Goal: Task Accomplishment & Management: Manage account settings

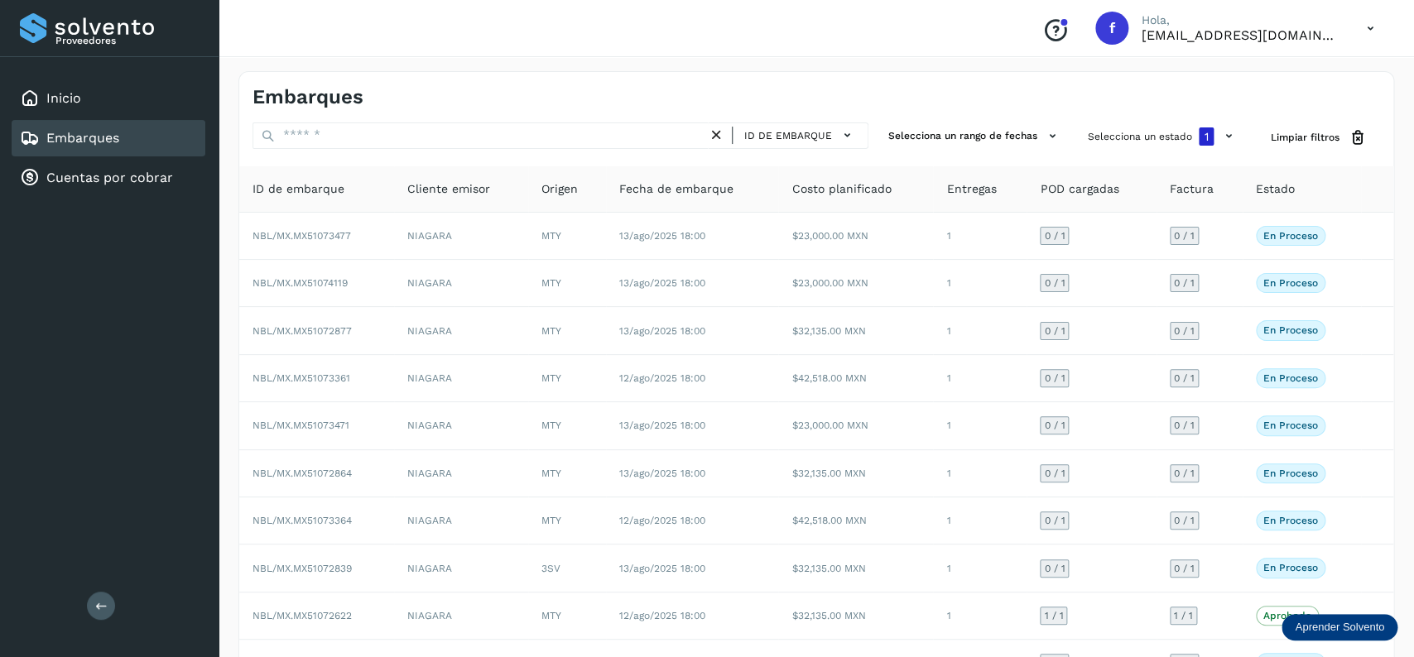
click at [120, 144] on div "Embarques" at bounding box center [109, 138] width 194 height 36
click at [1174, 137] on button "Selecciona un estado 1" at bounding box center [1162, 137] width 163 height 28
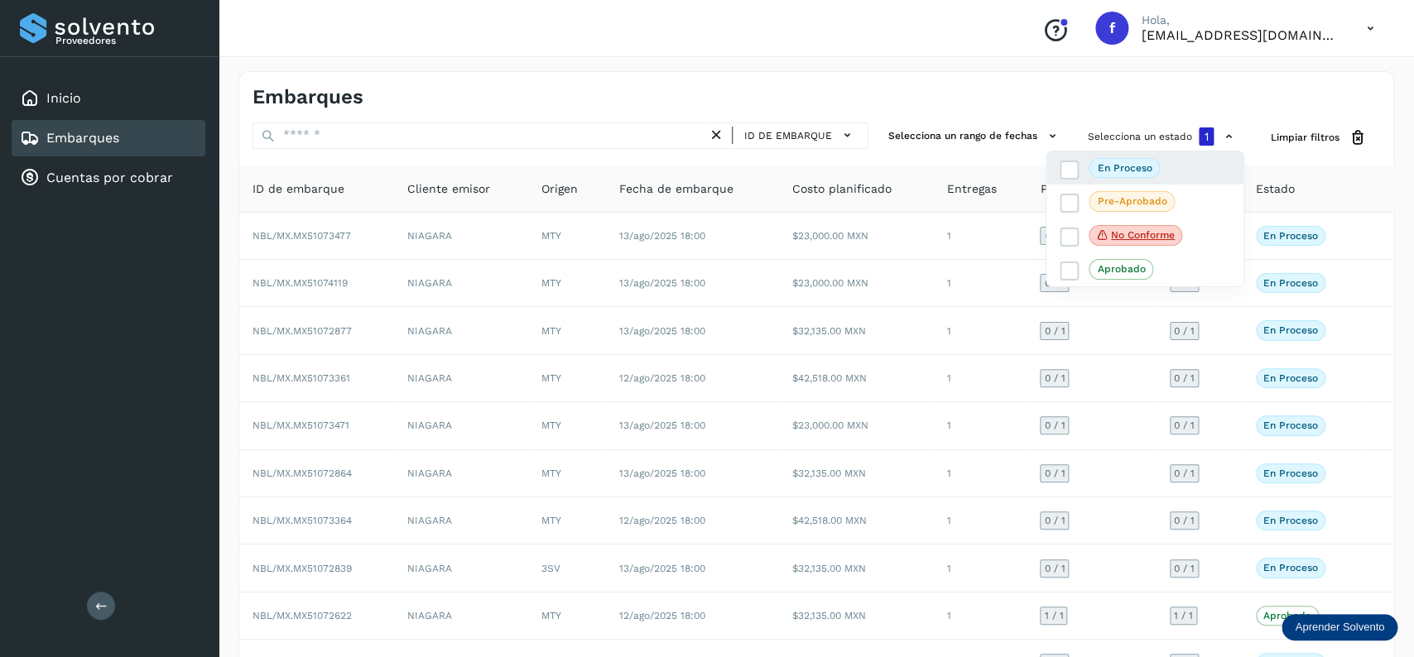
click at [1069, 219] on div "En proceso" at bounding box center [1145, 236] width 197 height 35
click at [1069, 175] on icon at bounding box center [1070, 169] width 17 height 17
click at [936, 280] on div at bounding box center [707, 328] width 1414 height 657
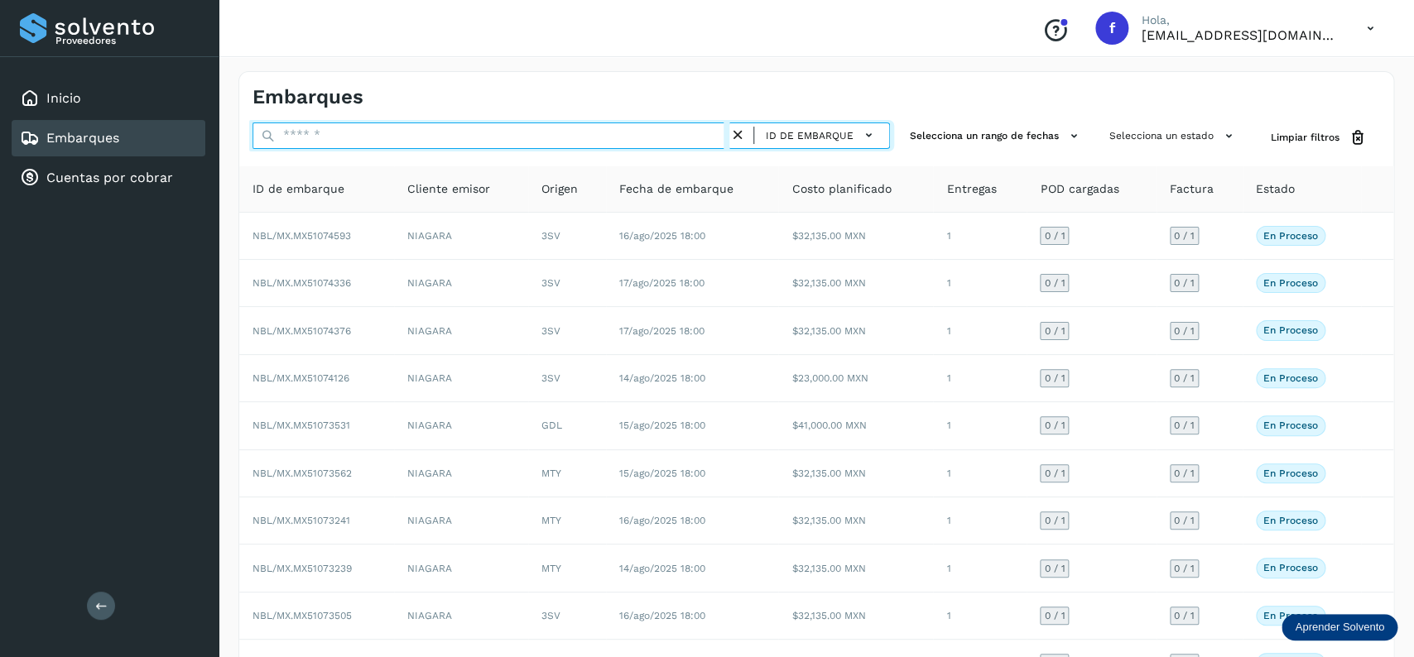
click at [425, 133] on input "text" at bounding box center [491, 136] width 477 height 26
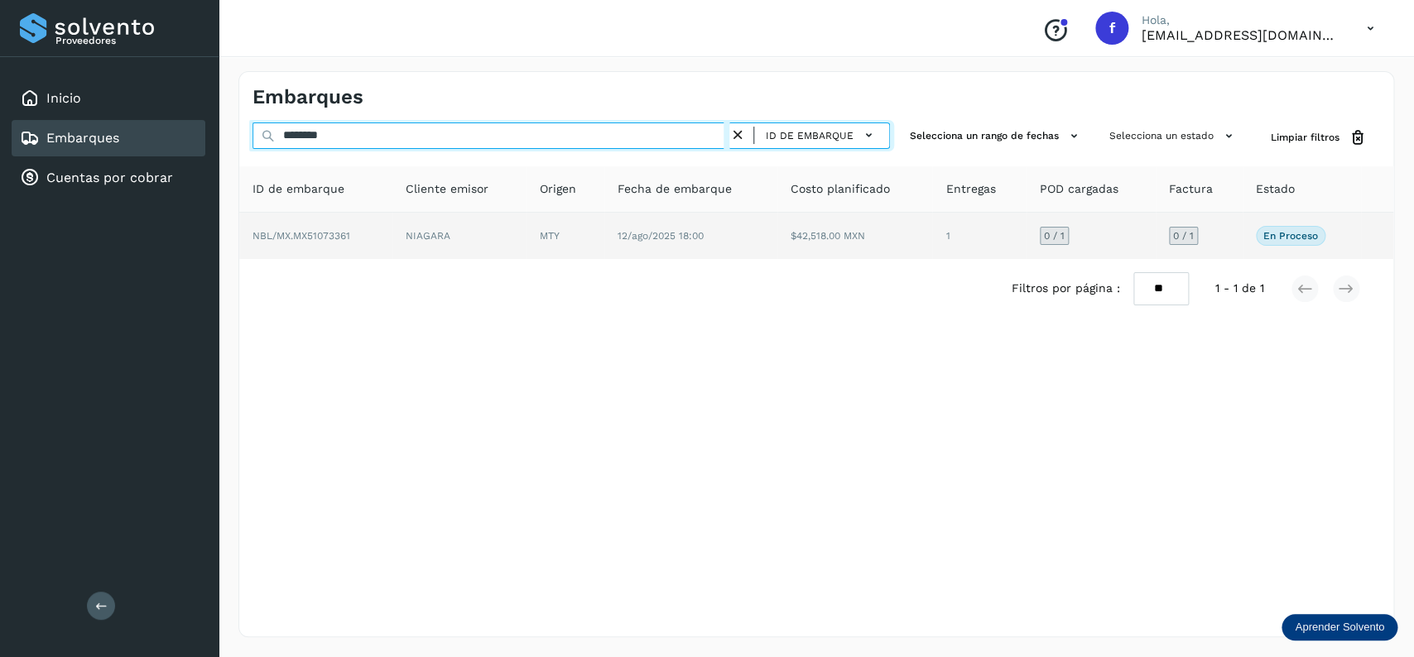
type input "********"
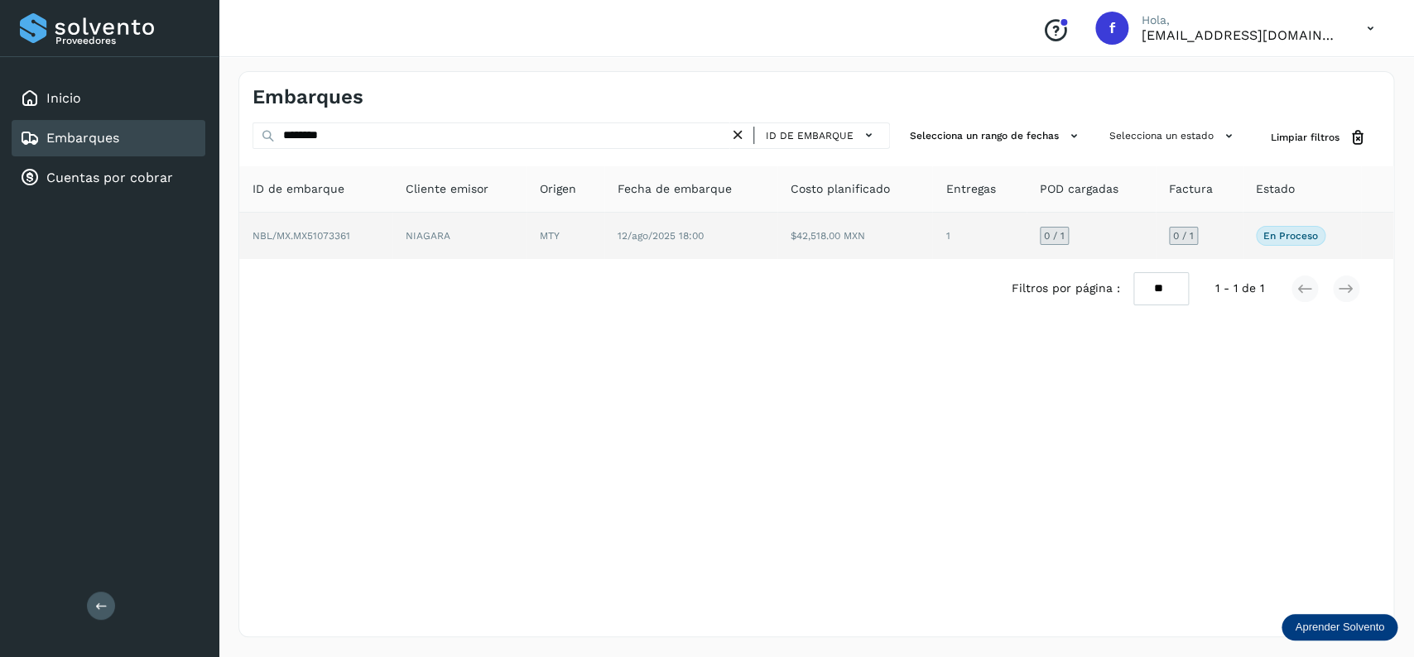
click at [604, 216] on td "MTY" at bounding box center [690, 236] width 173 height 46
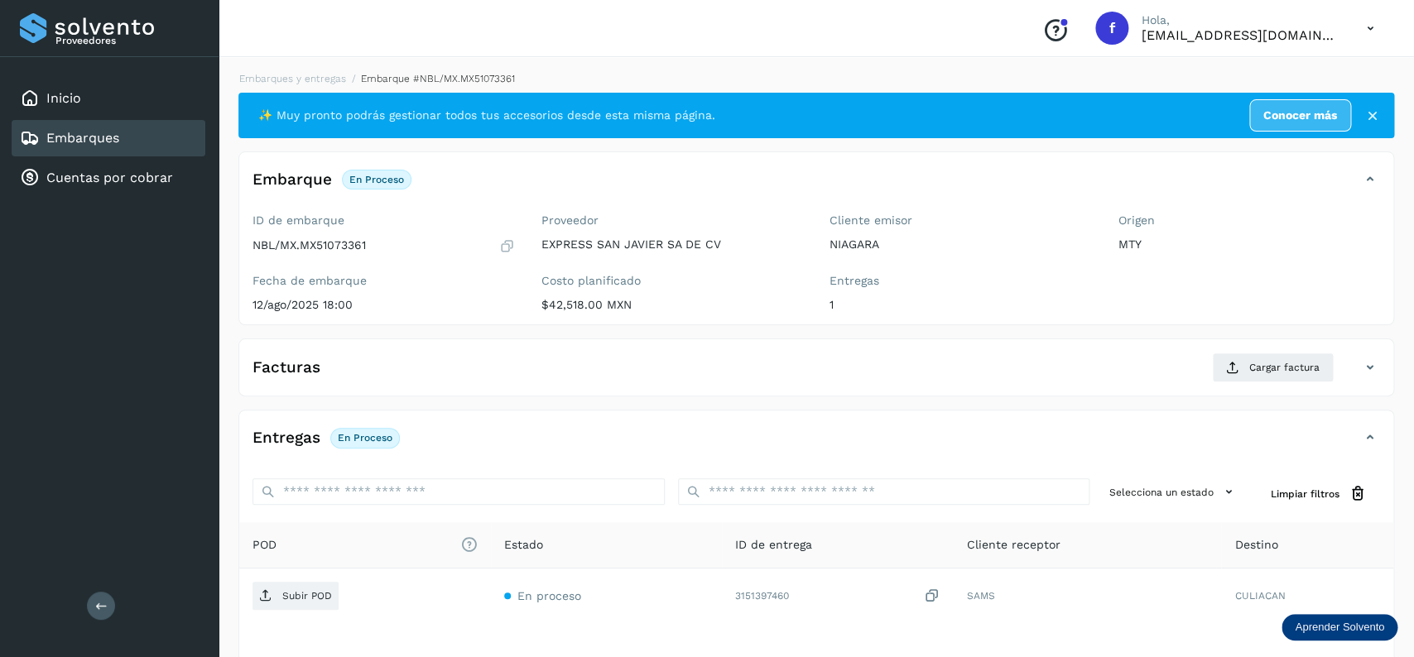
scroll to position [131, 0]
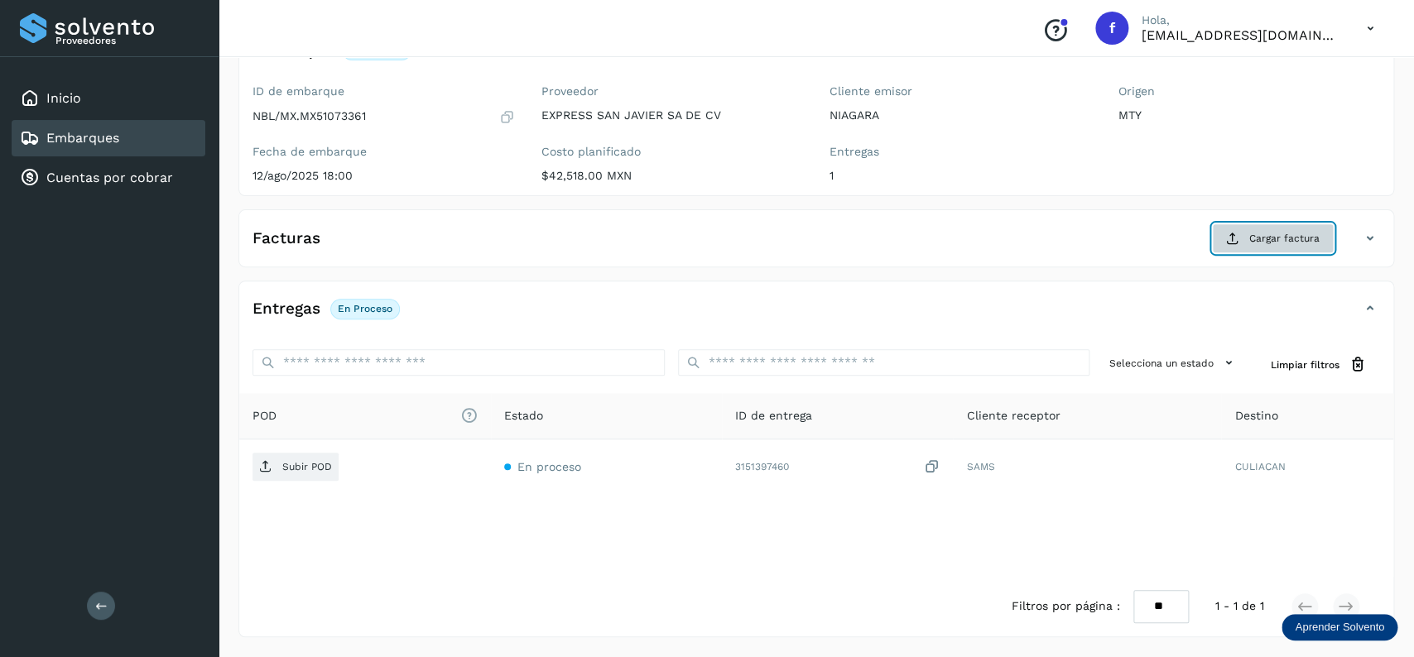
click at [1254, 232] on span "Cargar factura" at bounding box center [1284, 238] width 70 height 15
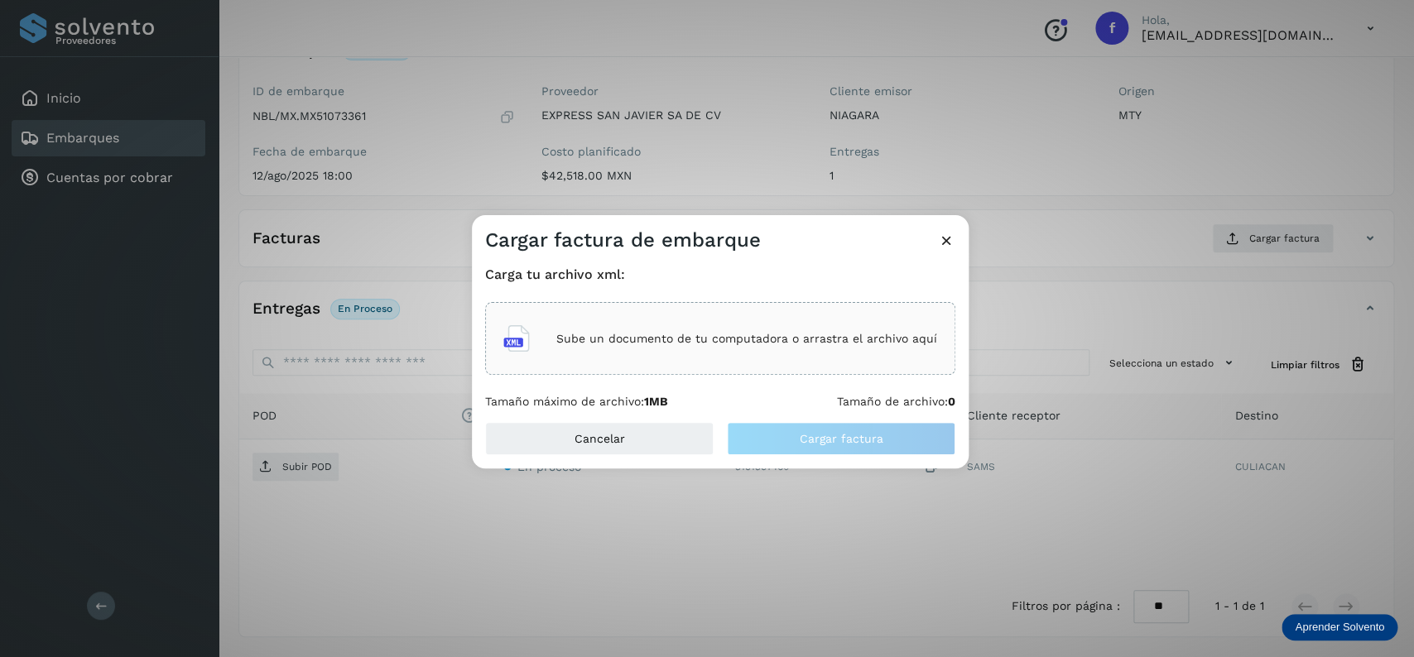
click at [760, 359] on div "Sube un documento de tu computadora o arrastra el archivo aquí" at bounding box center [720, 338] width 434 height 45
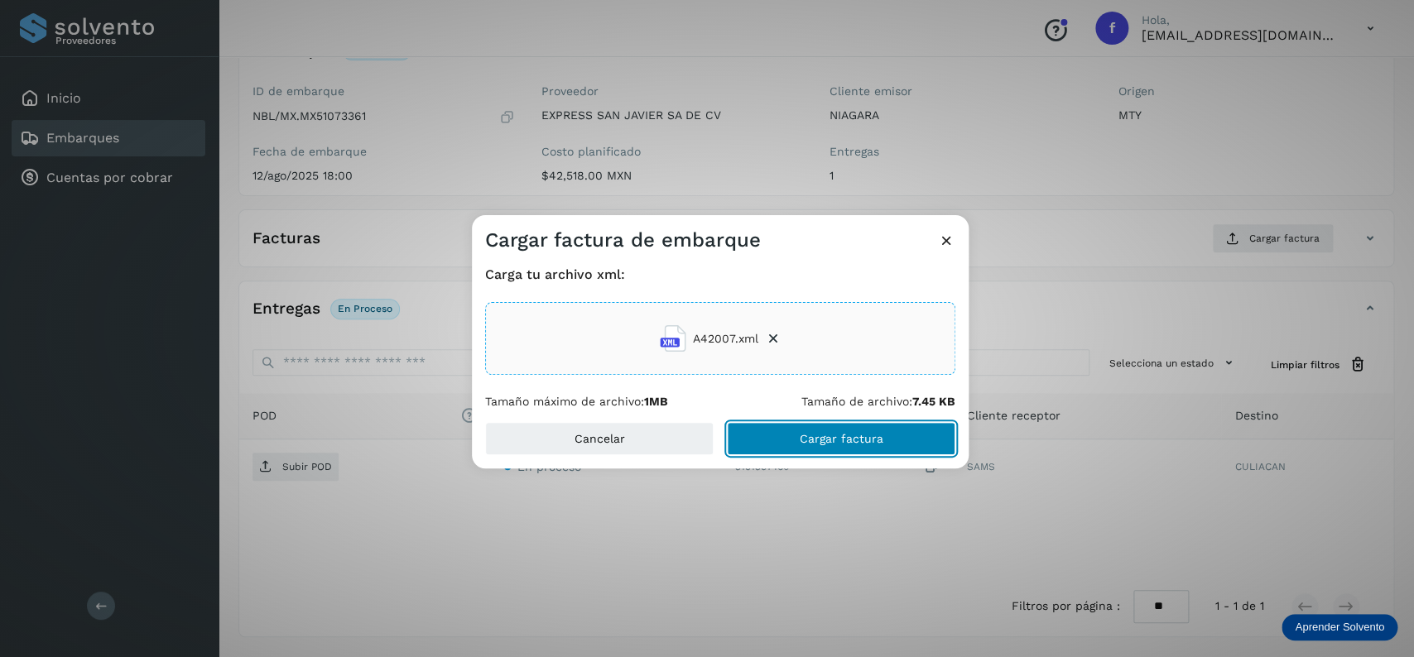
click at [787, 444] on button "Cargar factura" at bounding box center [841, 438] width 229 height 33
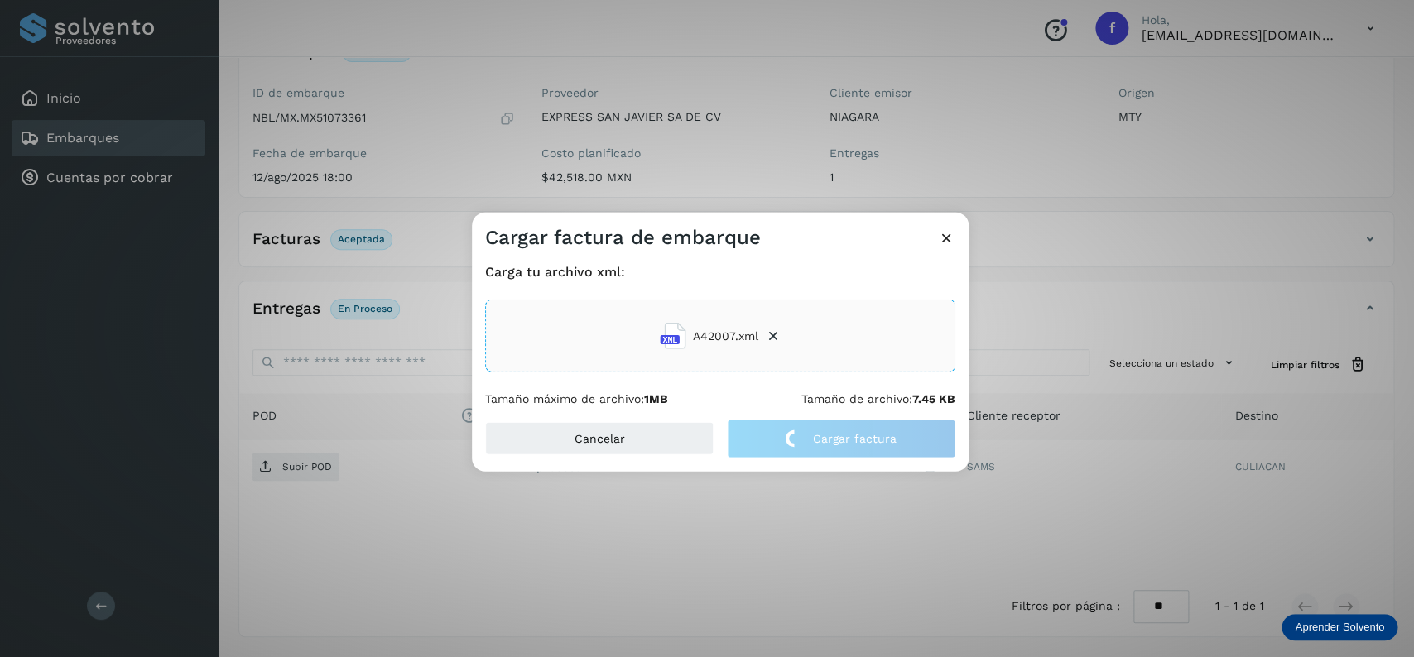
scroll to position [129, 0]
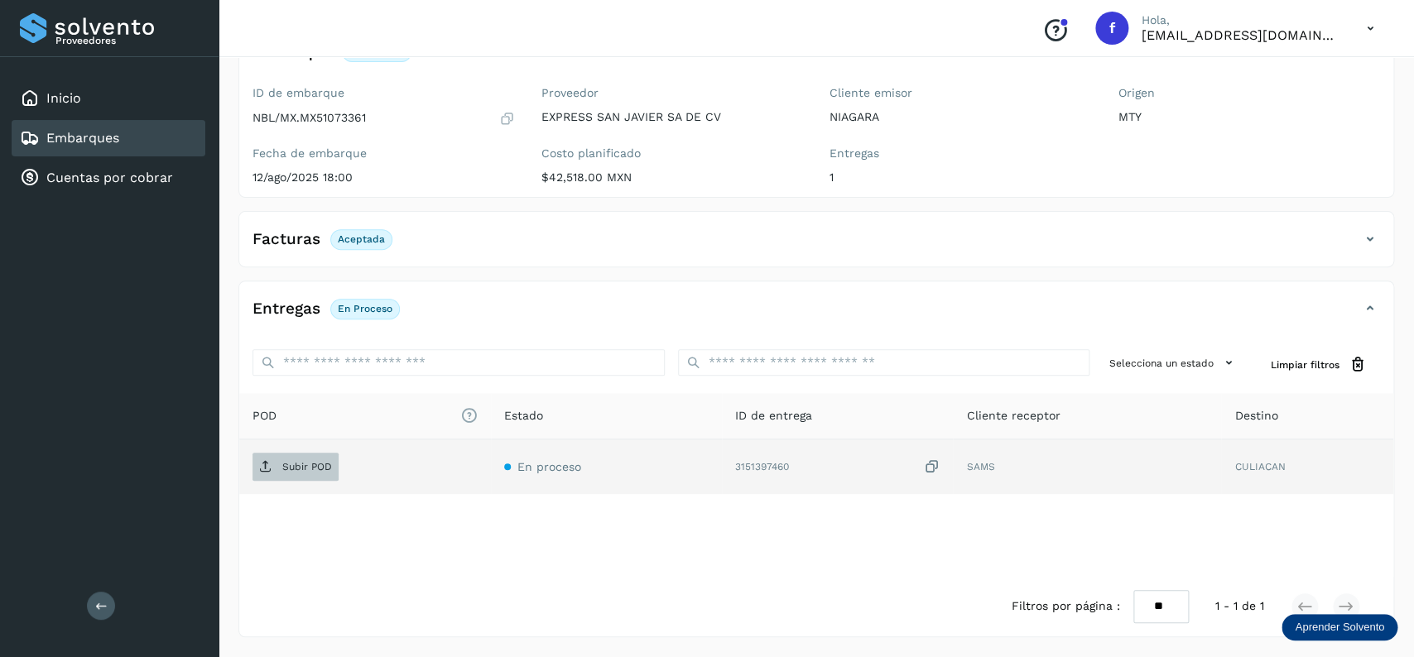
click at [296, 459] on span "Subir POD" at bounding box center [296, 467] width 86 height 26
click at [79, 143] on link "Embarques" at bounding box center [82, 138] width 73 height 16
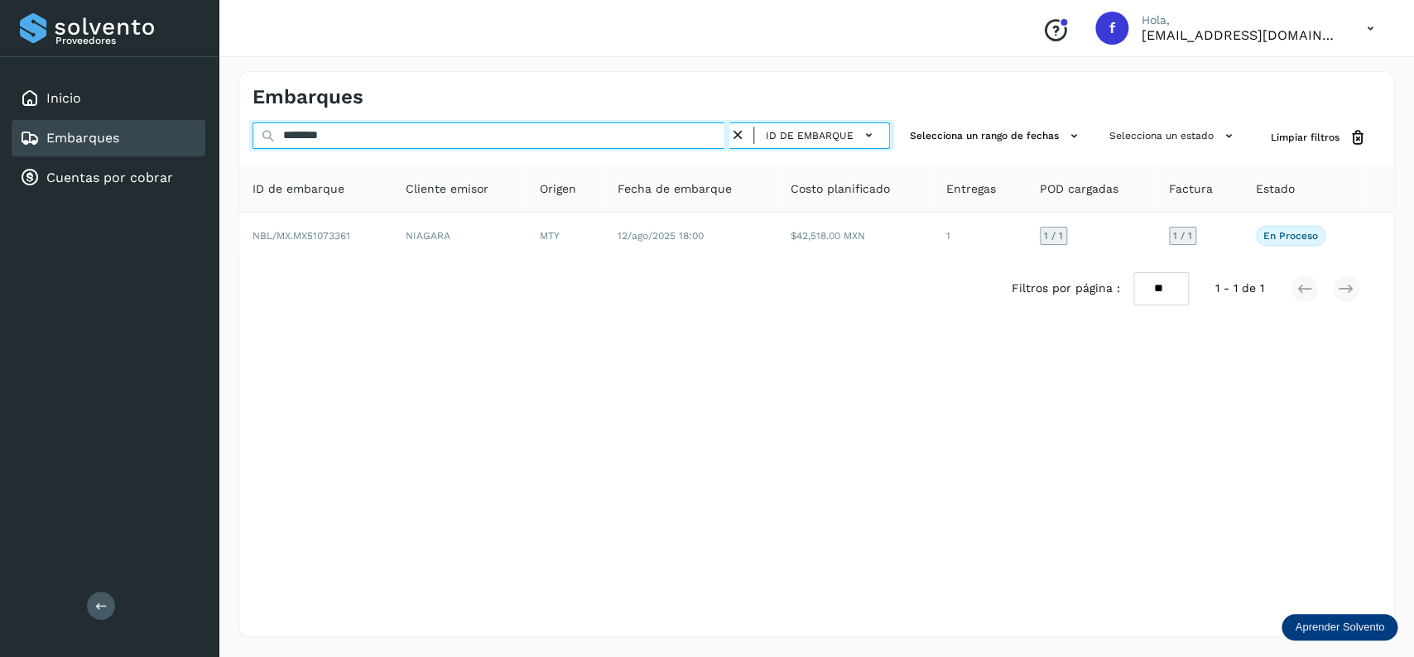
drag, startPoint x: 402, startPoint y: 131, endPoint x: 190, endPoint y: 123, distance: 211.3
click at [253, 123] on input "********" at bounding box center [491, 136] width 477 height 26
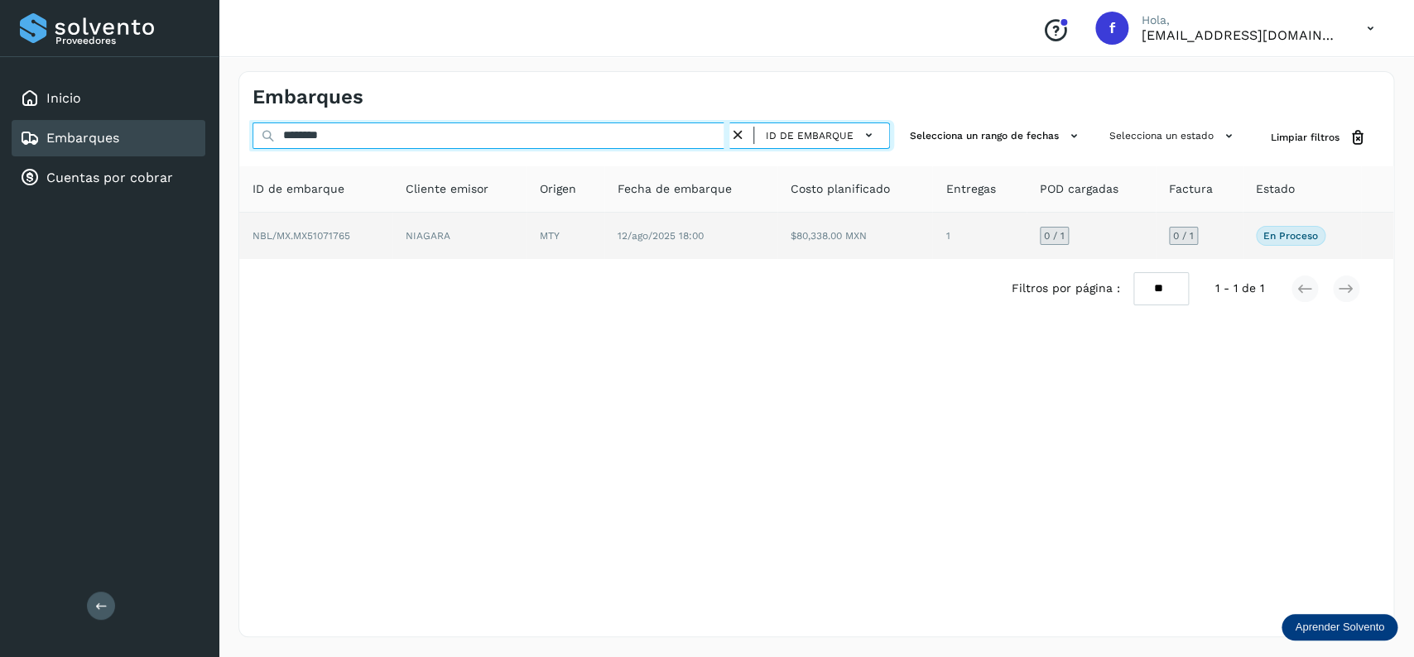
type input "********"
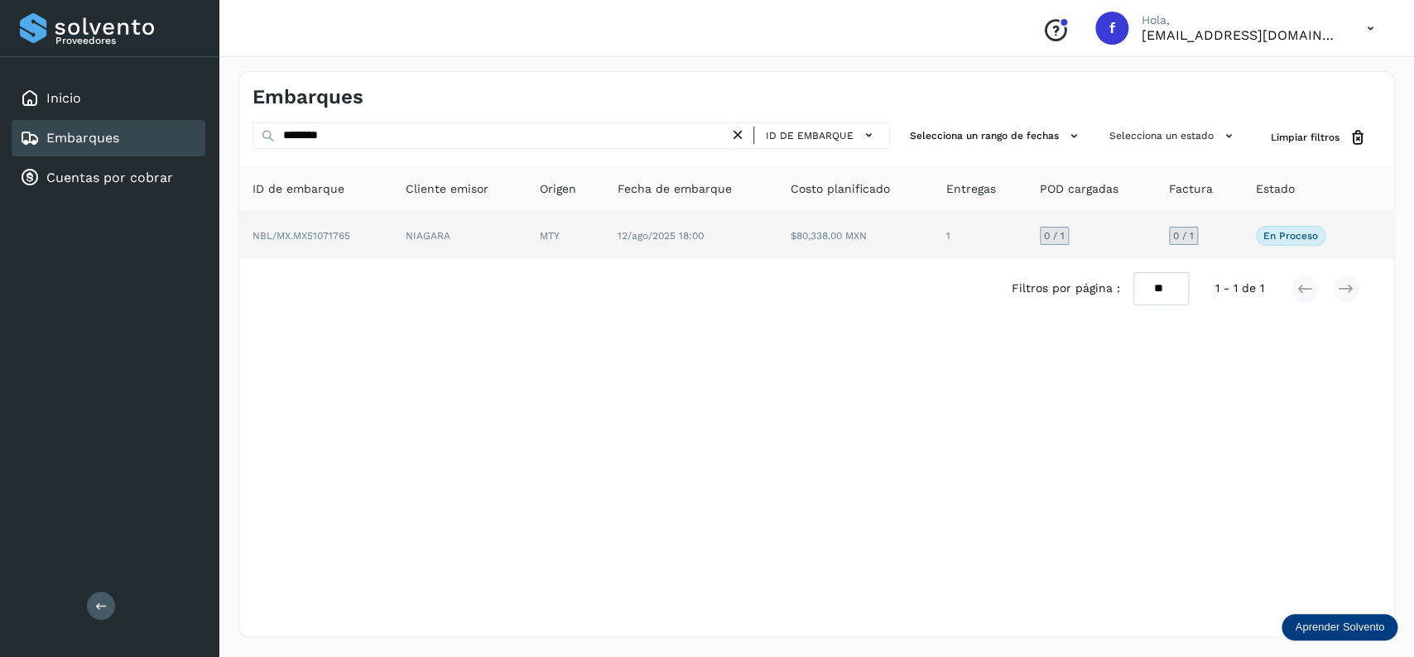
click at [778, 227] on td "12/ago/2025 18:00" at bounding box center [855, 236] width 155 height 46
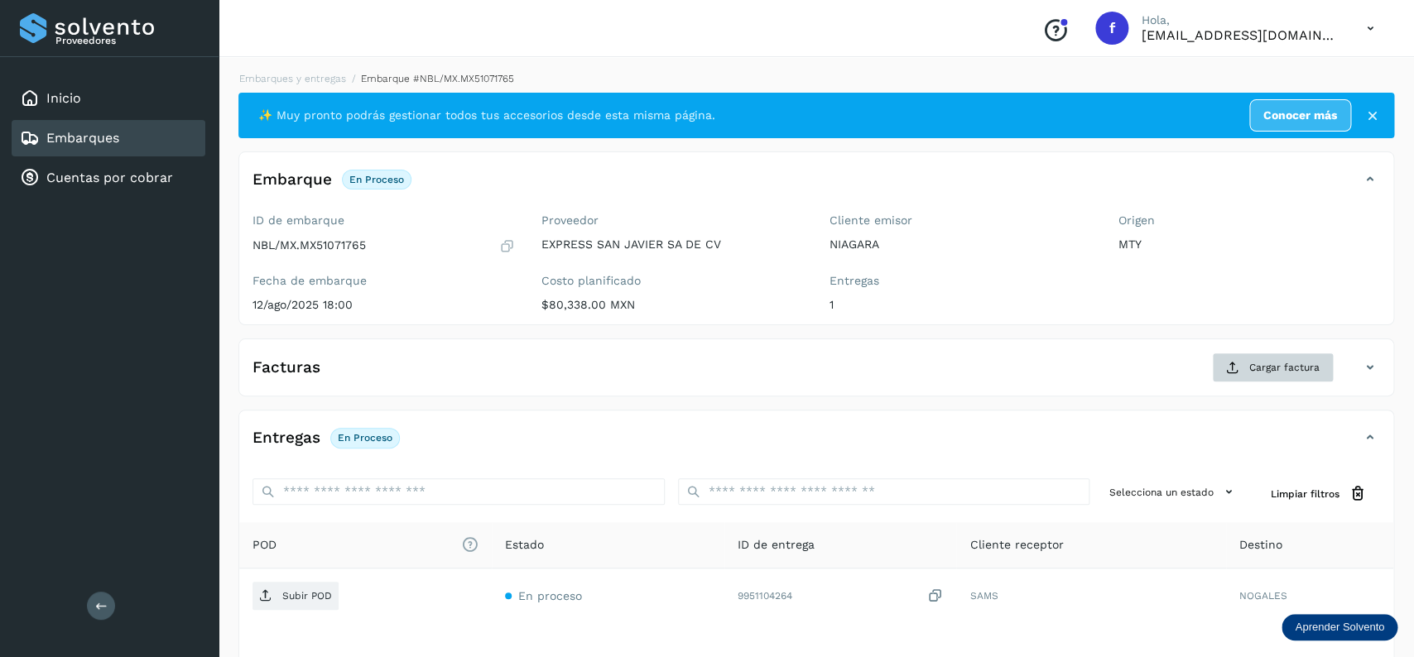
click at [1234, 355] on div "Facturas Cargar factura Aún no has subido ninguna factura" at bounding box center [816, 368] width 1156 height 58
click at [1237, 367] on icon at bounding box center [1232, 367] width 13 height 13
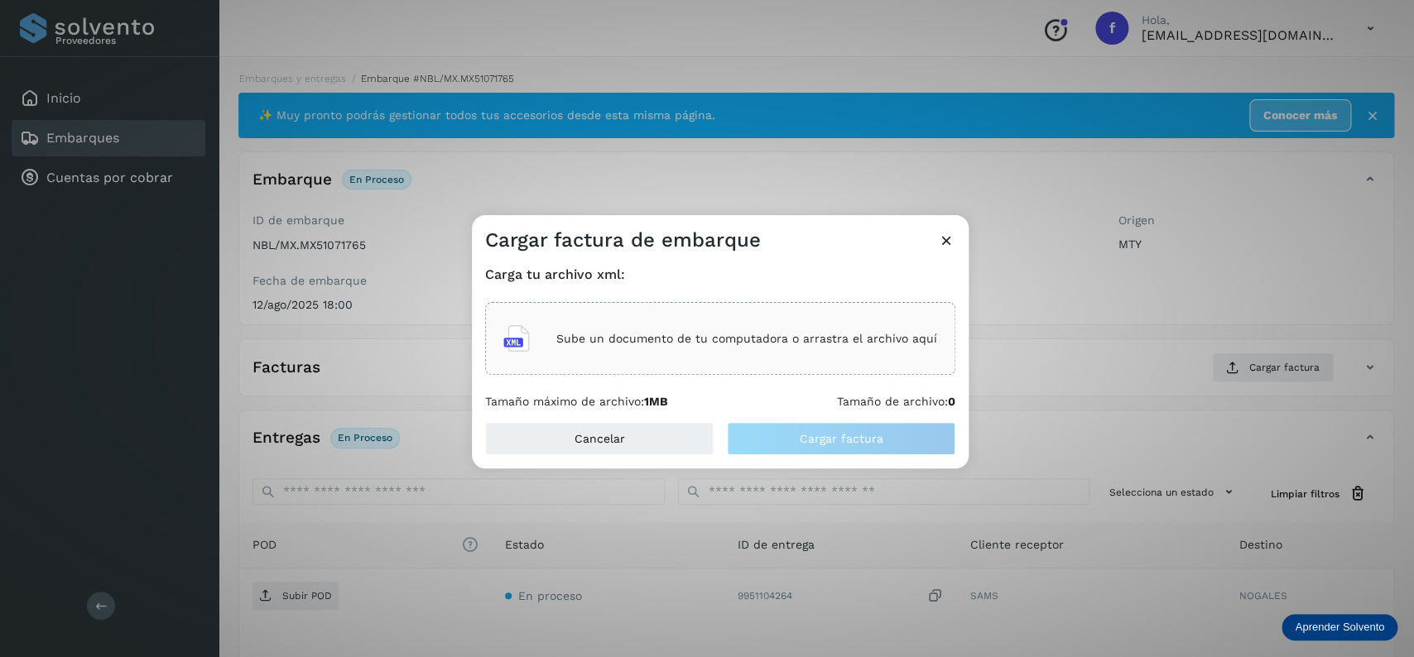
click at [619, 311] on div "Sube un documento de tu computadora o arrastra el archivo aquí" at bounding box center [720, 338] width 470 height 73
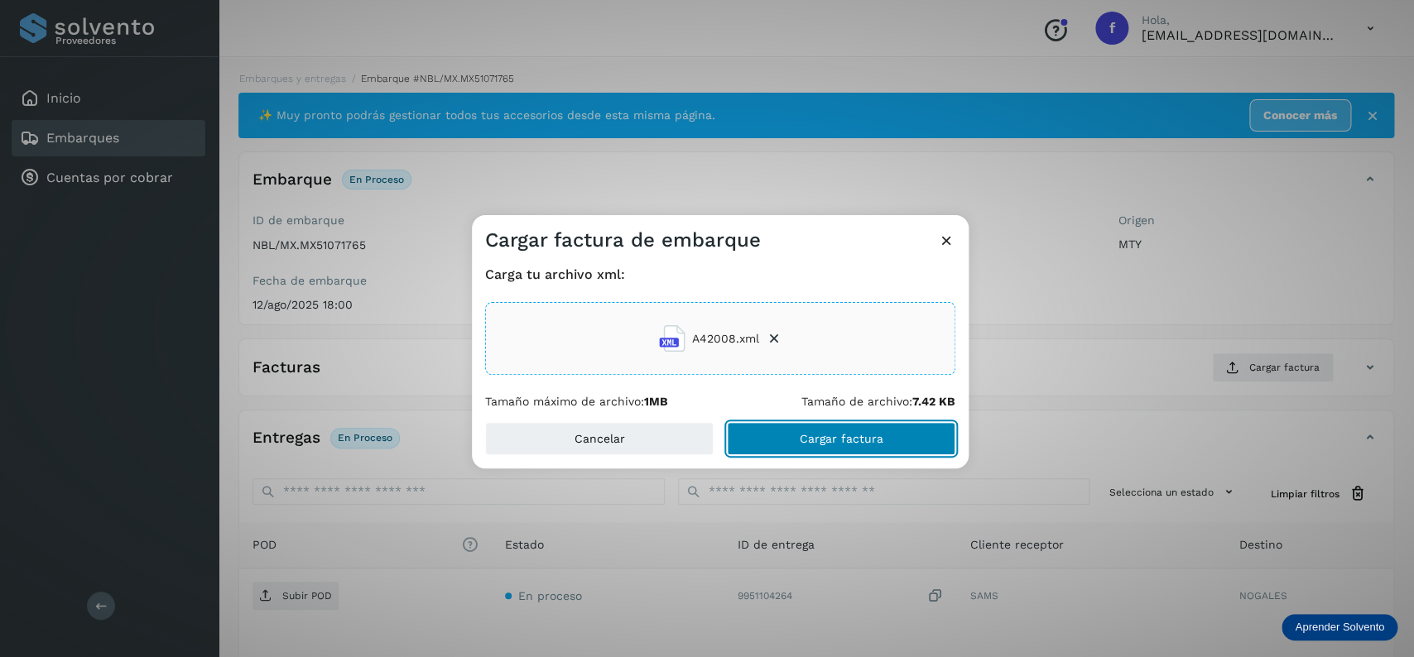
click at [804, 431] on button "Cargar factura" at bounding box center [841, 438] width 229 height 33
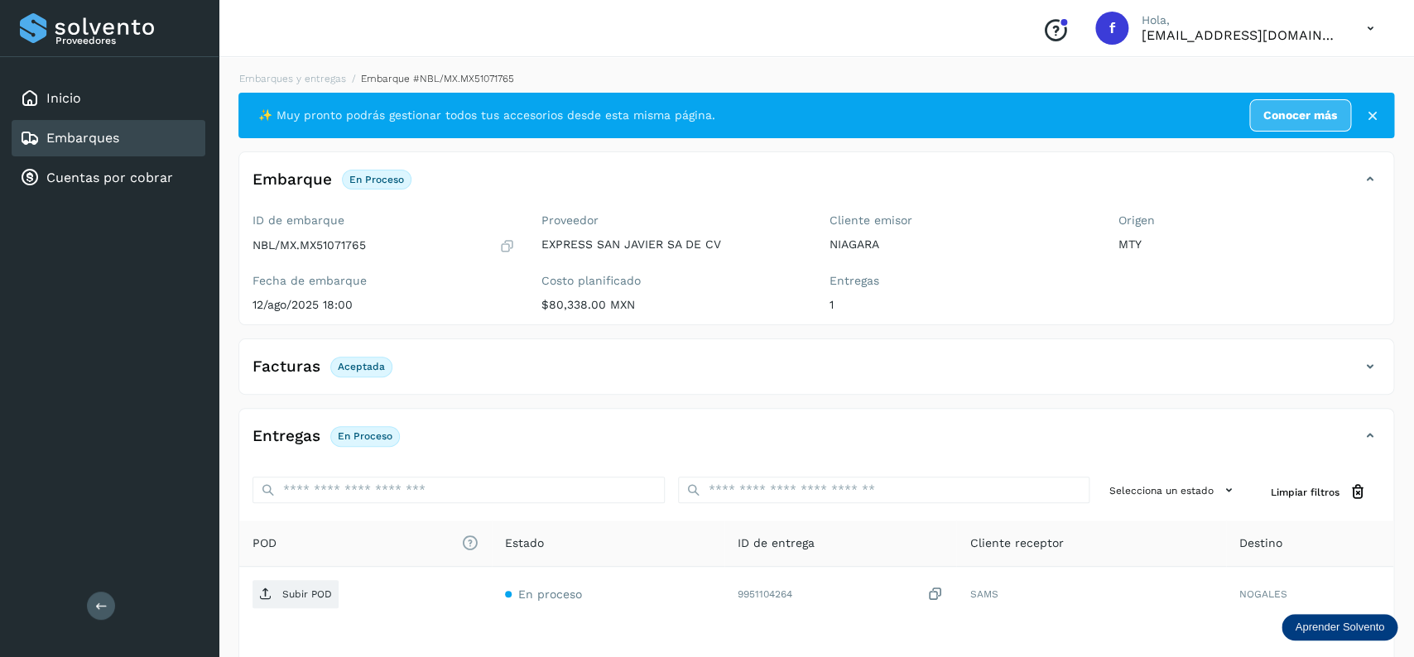
scroll to position [129, 0]
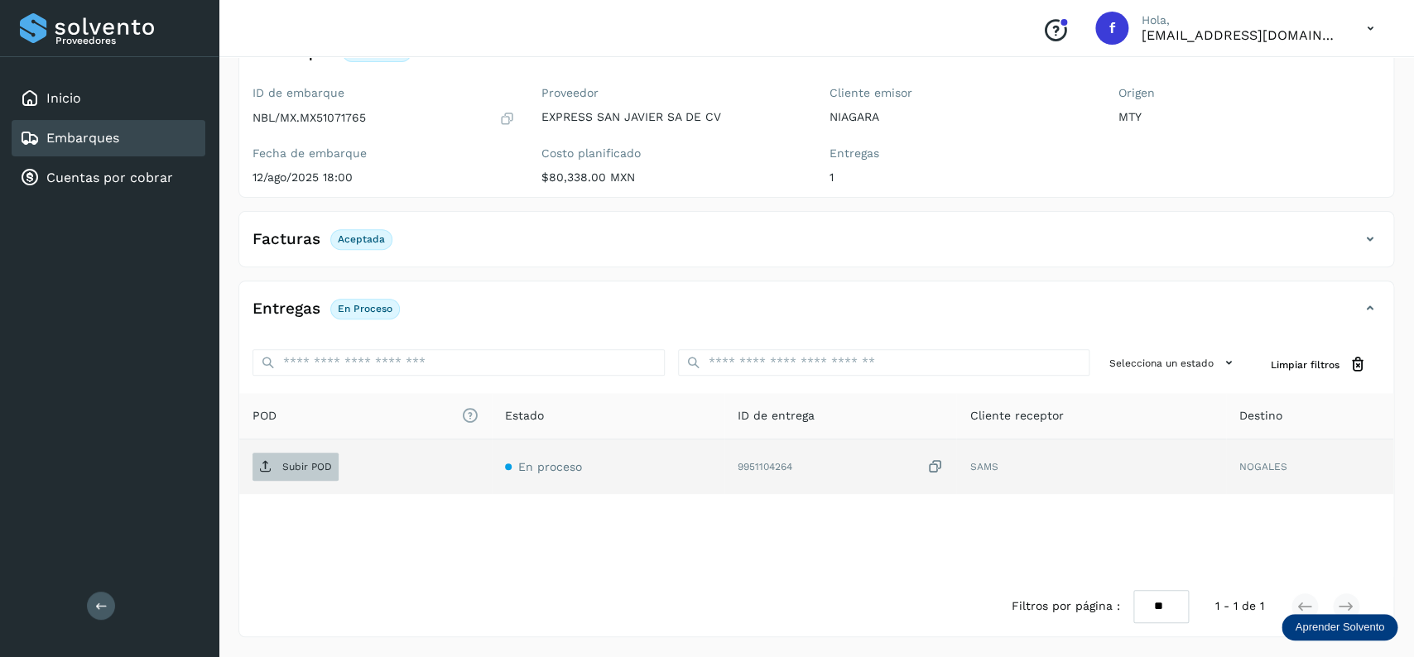
click at [335, 465] on span "Subir POD" at bounding box center [296, 467] width 86 height 26
click at [147, 132] on div "Embarques" at bounding box center [109, 138] width 194 height 36
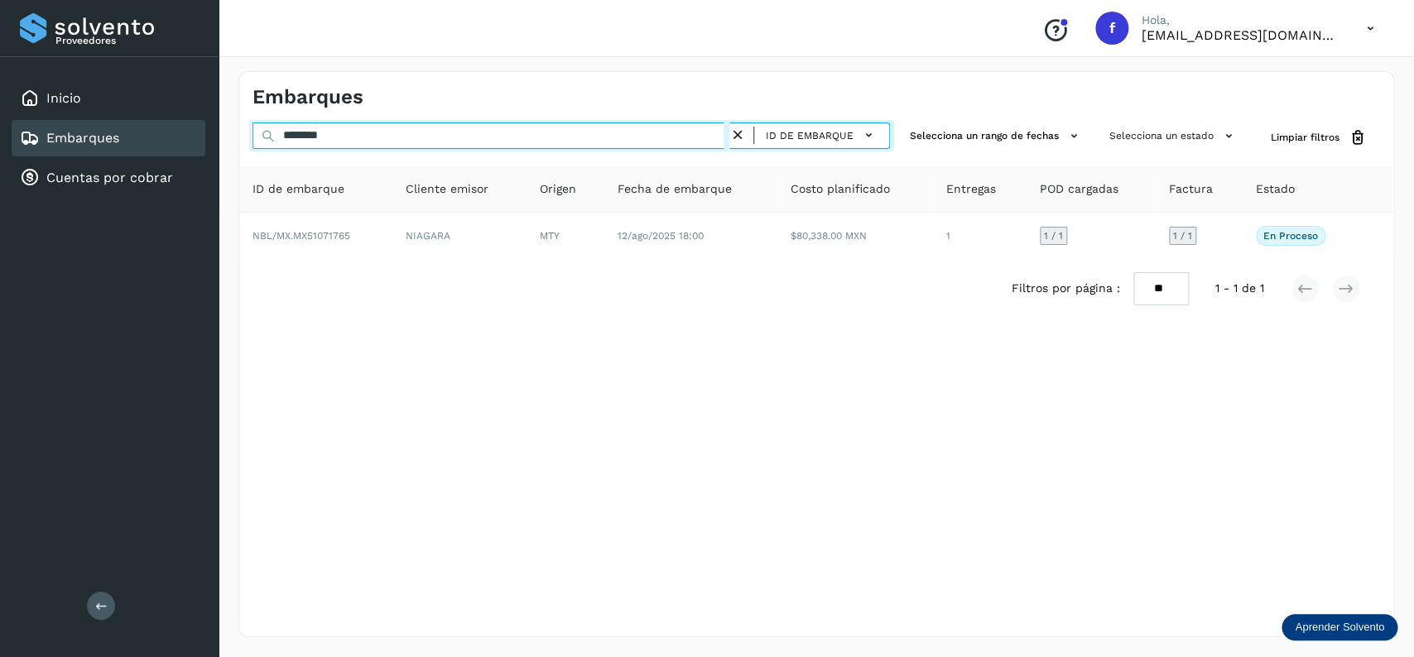
drag, startPoint x: 401, startPoint y: 136, endPoint x: 212, endPoint y: 136, distance: 188.8
click at [253, 136] on input "********" at bounding box center [491, 136] width 477 height 26
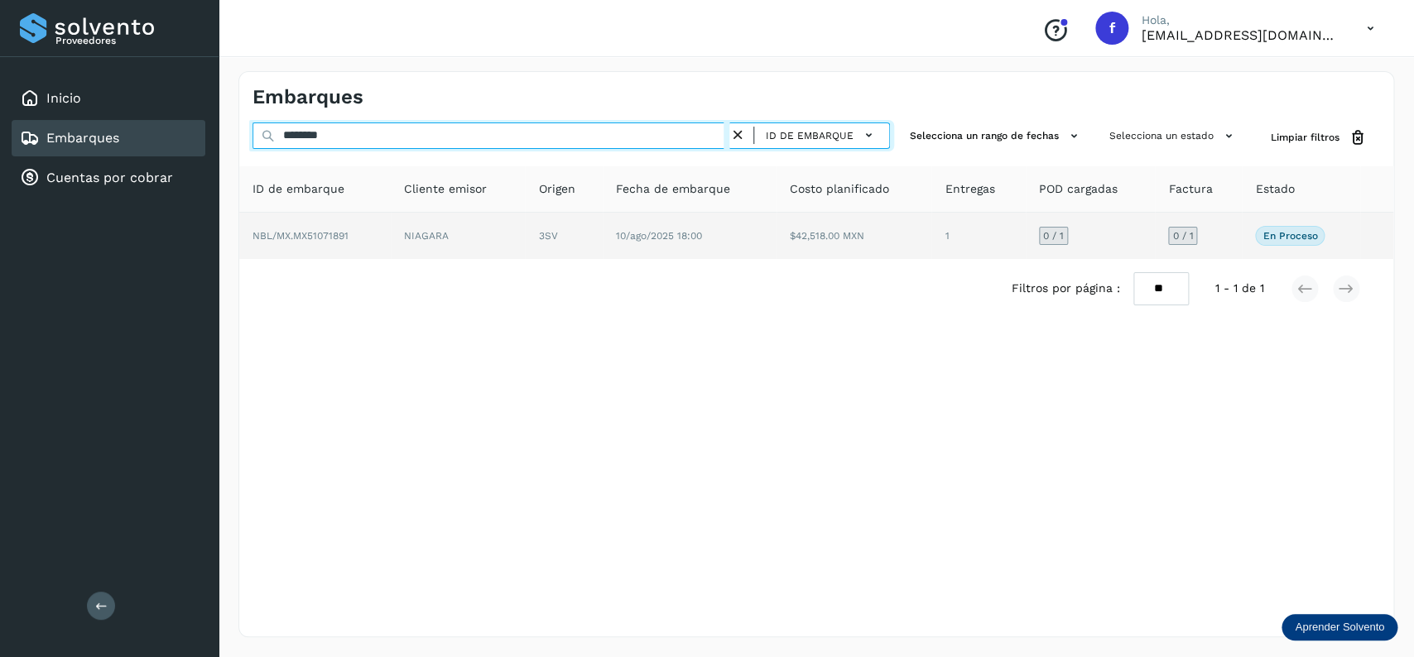
type input "********"
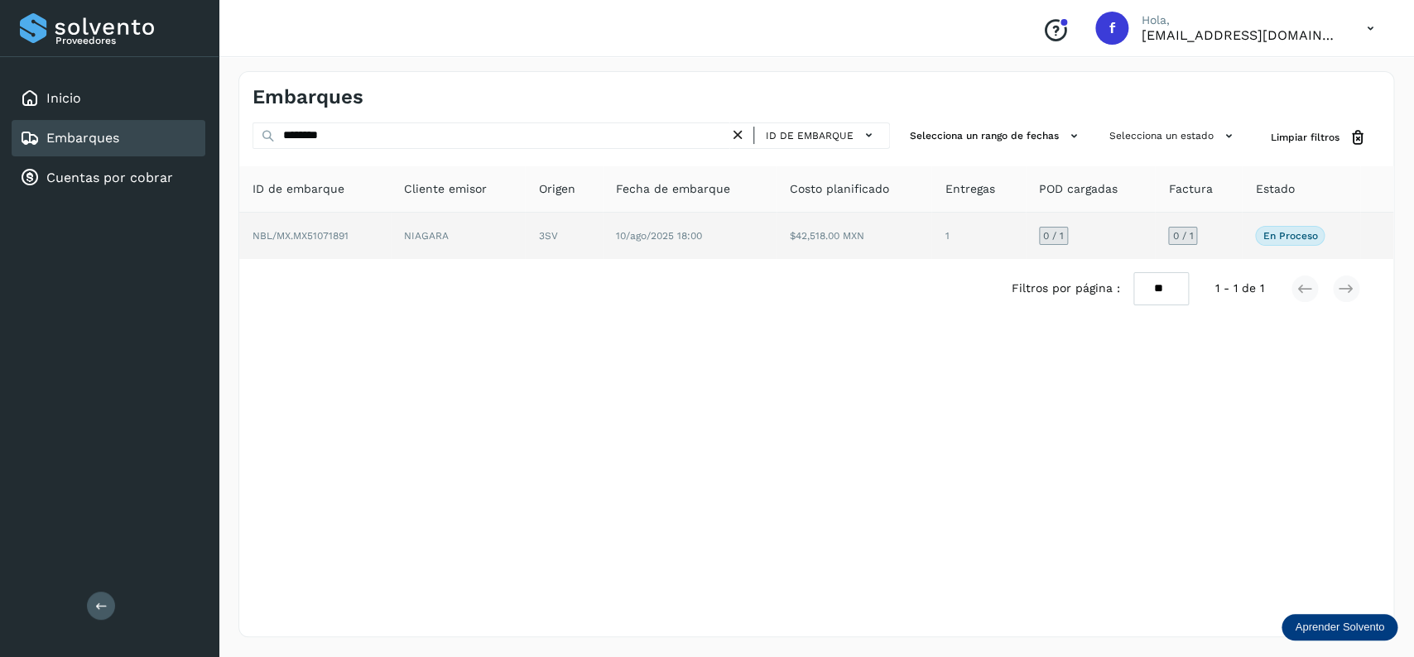
click at [932, 252] on td "$42,518.00 MXN" at bounding box center [979, 236] width 94 height 46
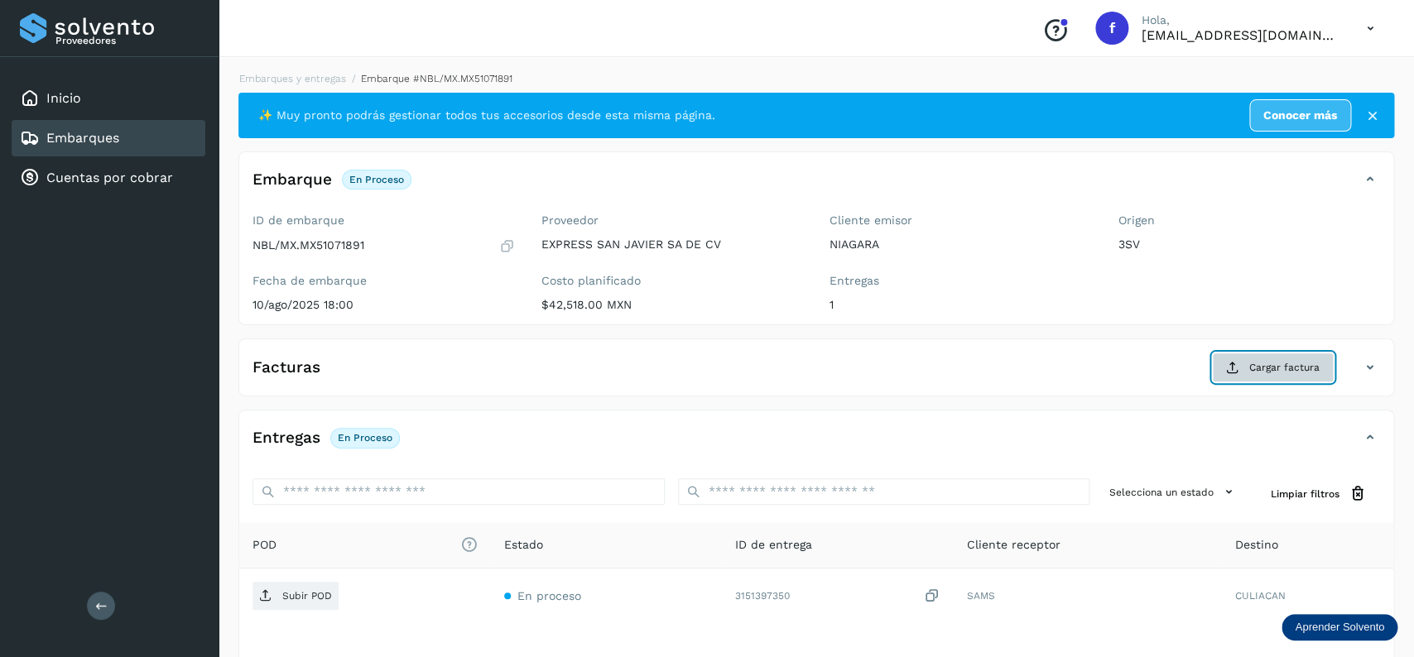
click at [1287, 371] on span "Cargar factura" at bounding box center [1284, 367] width 70 height 15
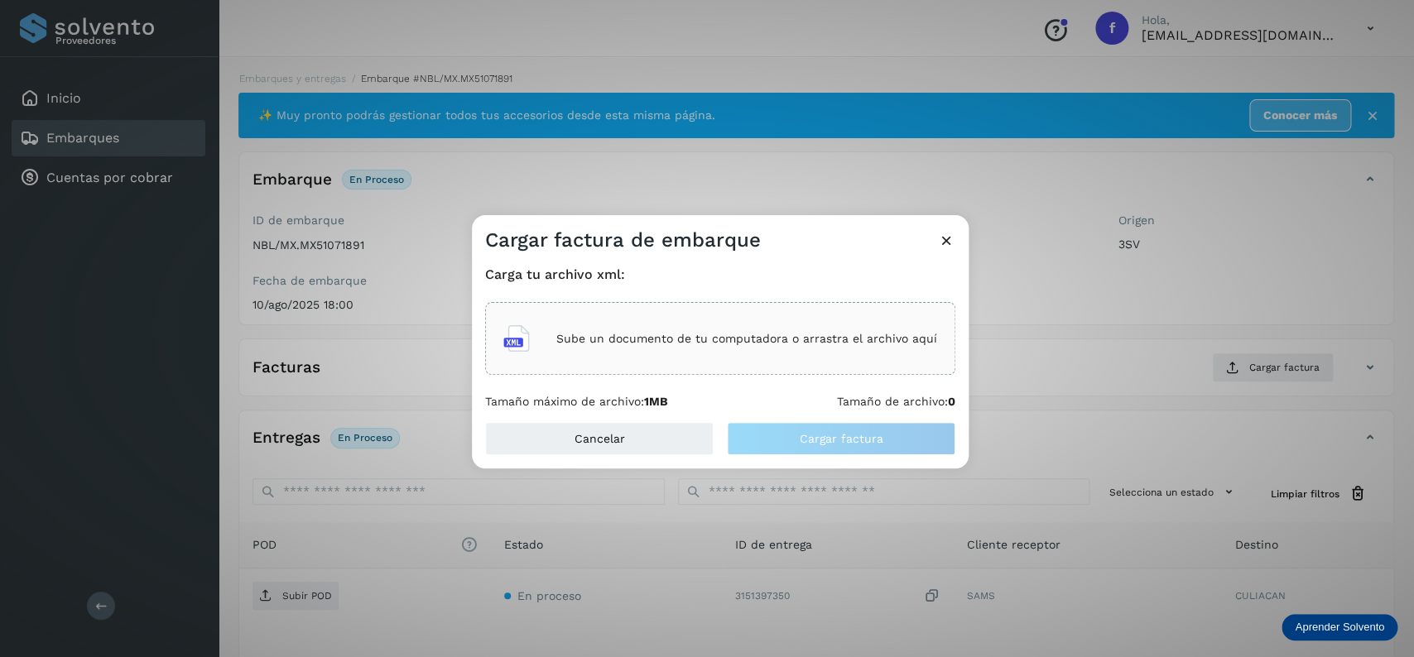
click at [593, 349] on div "Sube un documento de tu computadora o arrastra el archivo aquí" at bounding box center [720, 338] width 434 height 45
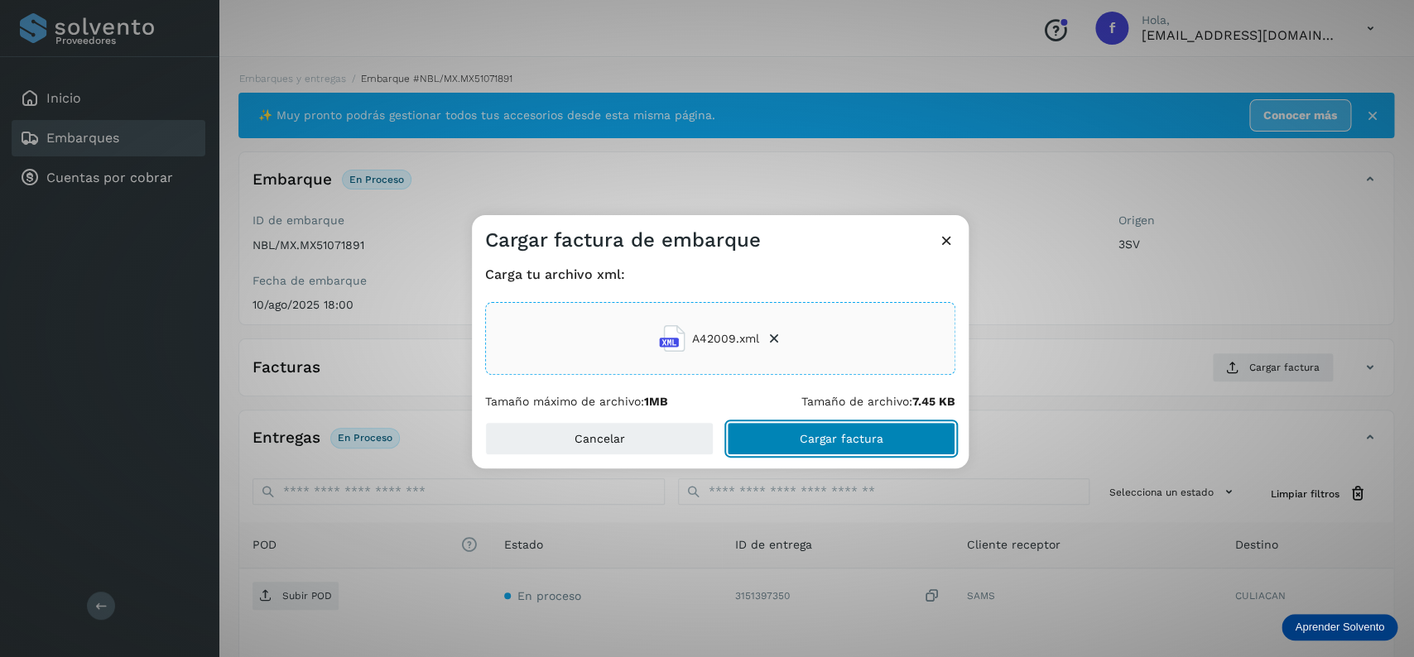
click at [888, 436] on button "Cargar factura" at bounding box center [841, 438] width 229 height 33
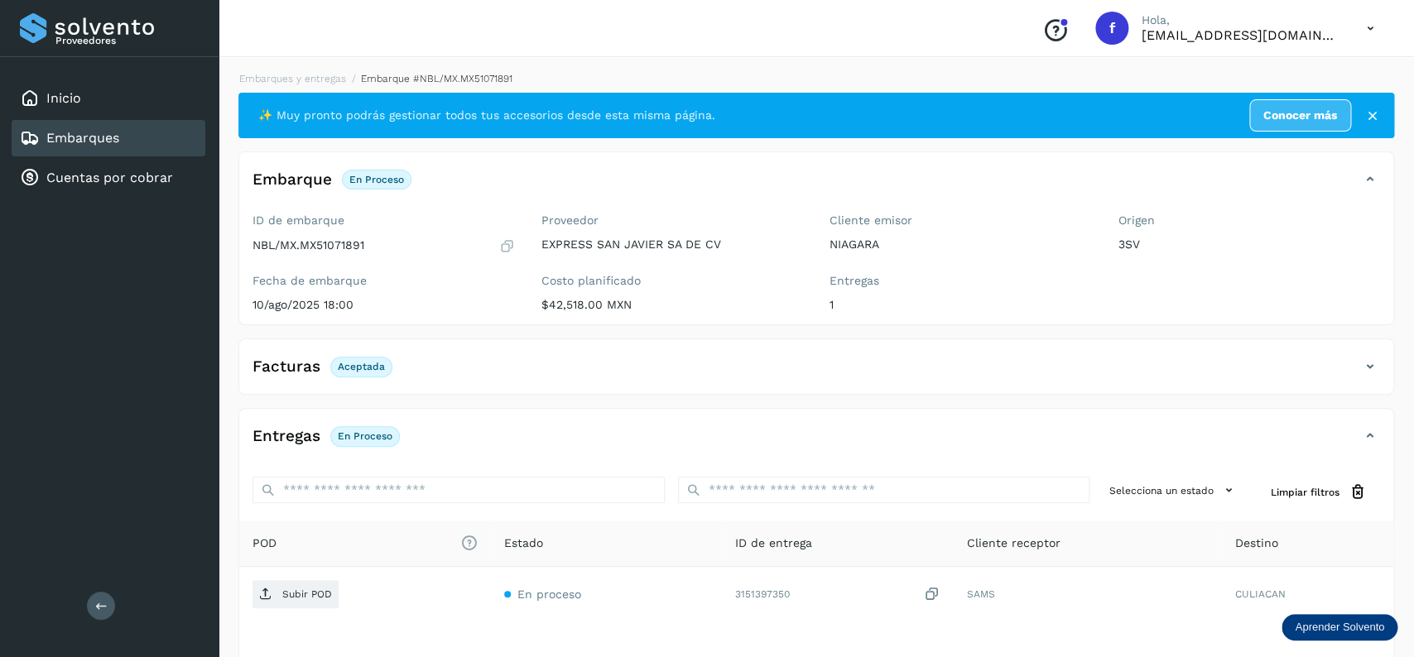
scroll to position [129, 0]
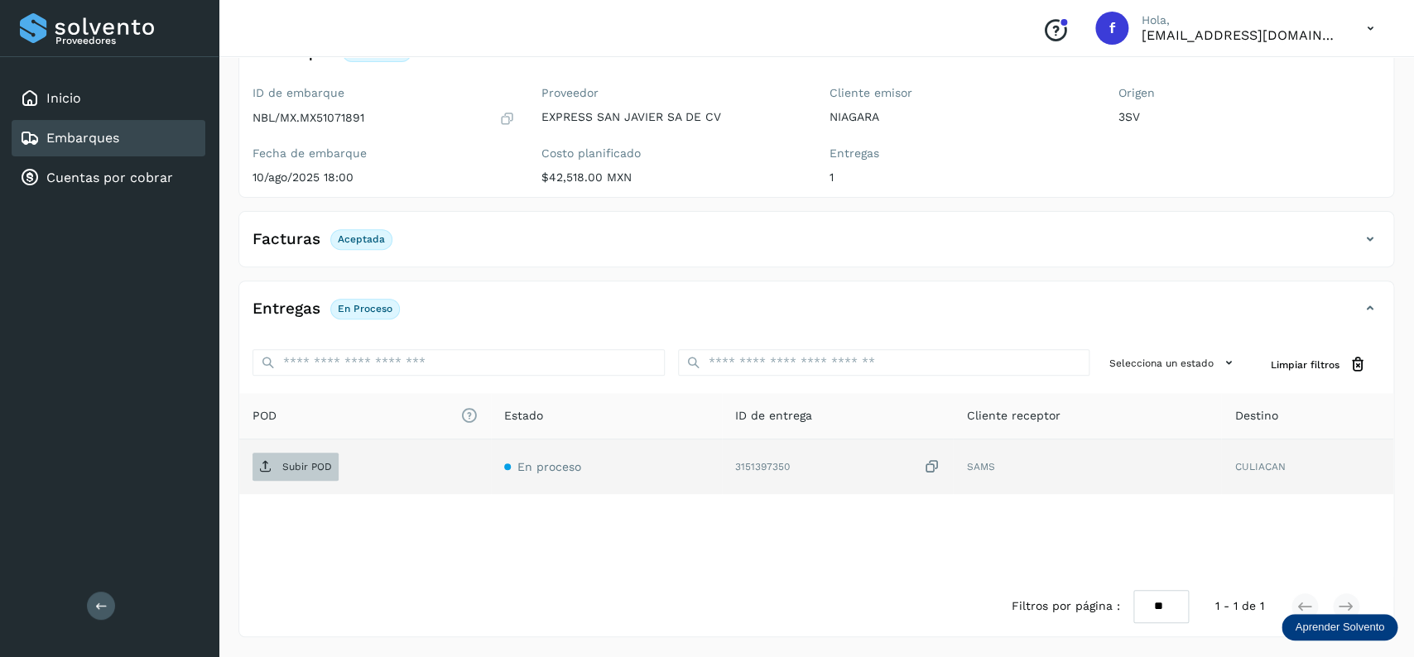
click at [314, 470] on p "Subir POD" at bounding box center [307, 467] width 50 height 12
click at [125, 141] on div "Embarques" at bounding box center [109, 138] width 194 height 36
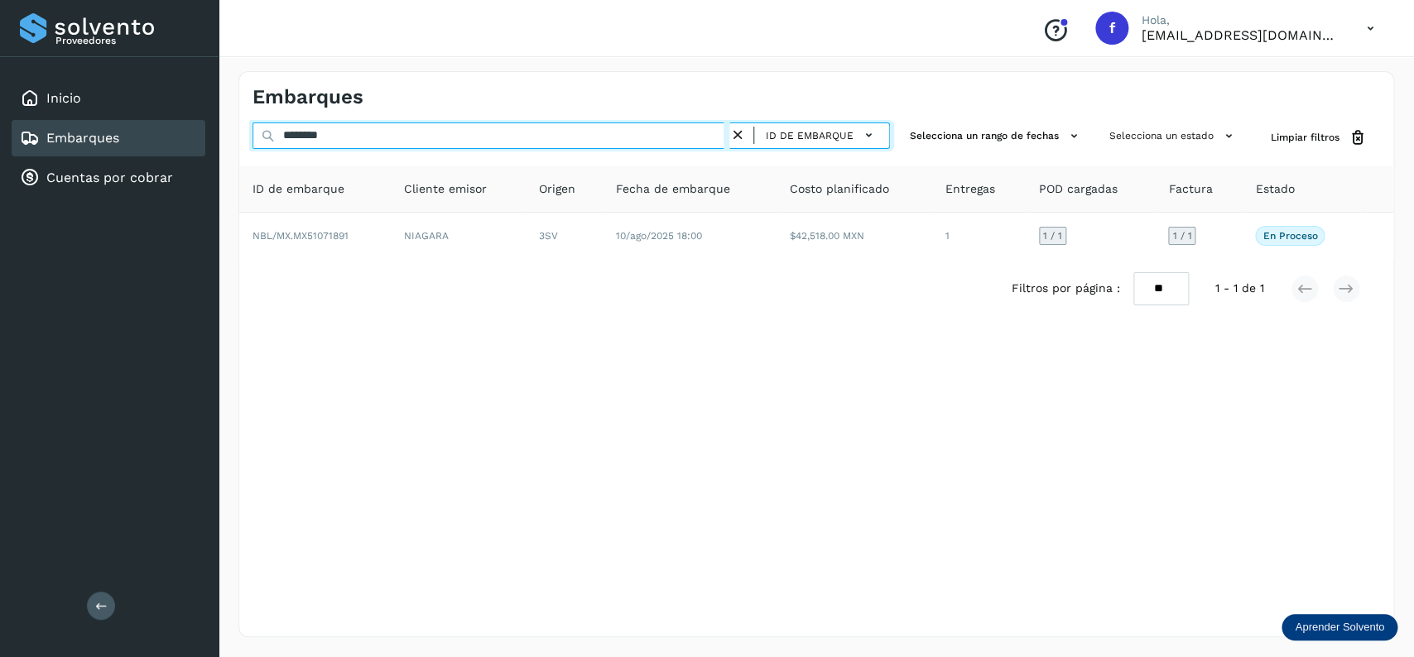
drag, startPoint x: 408, startPoint y: 128, endPoint x: 185, endPoint y: 121, distance: 222.8
click at [253, 123] on input "********" at bounding box center [491, 136] width 477 height 26
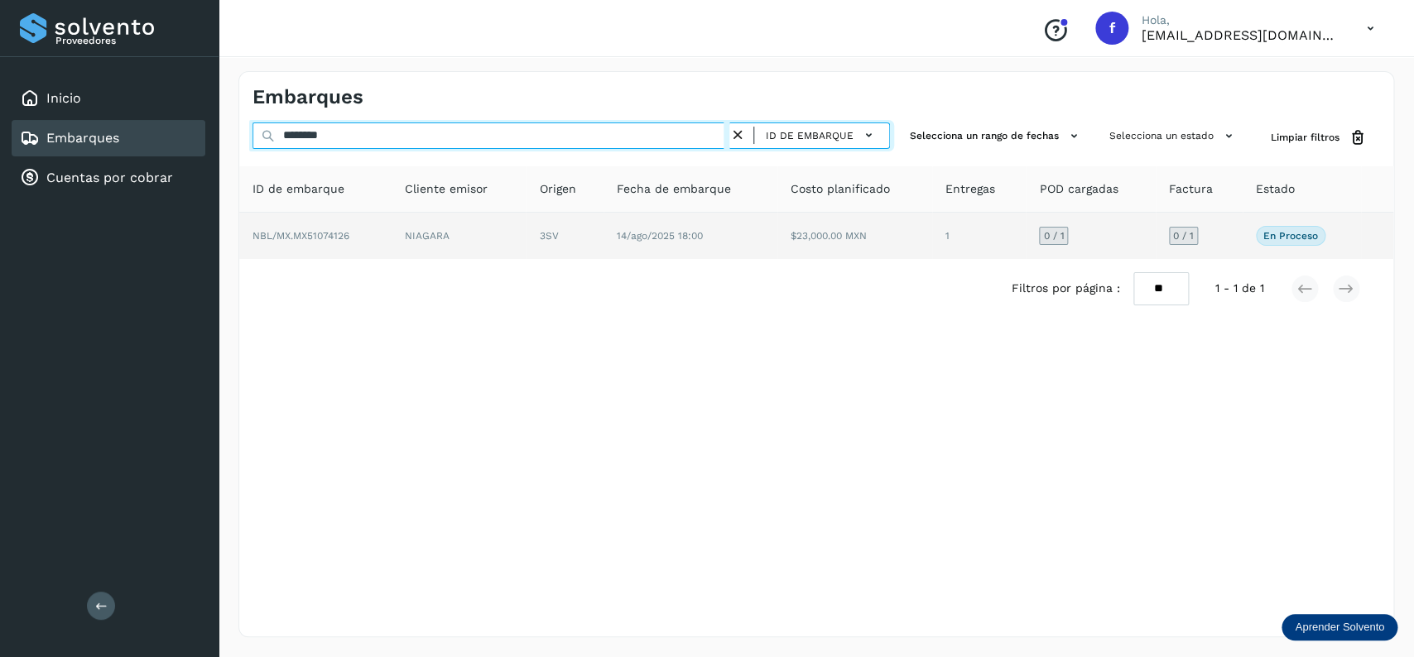
type input "********"
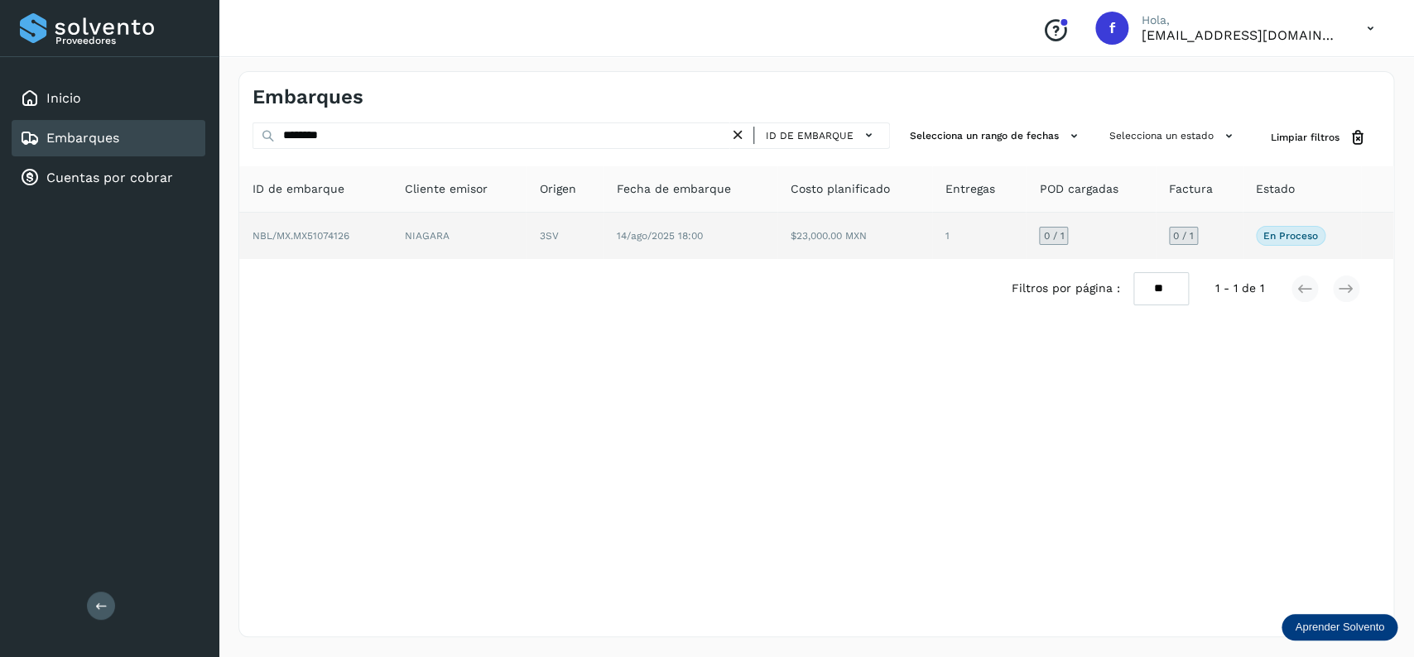
click at [778, 240] on td "14/ago/2025 18:00" at bounding box center [855, 236] width 155 height 46
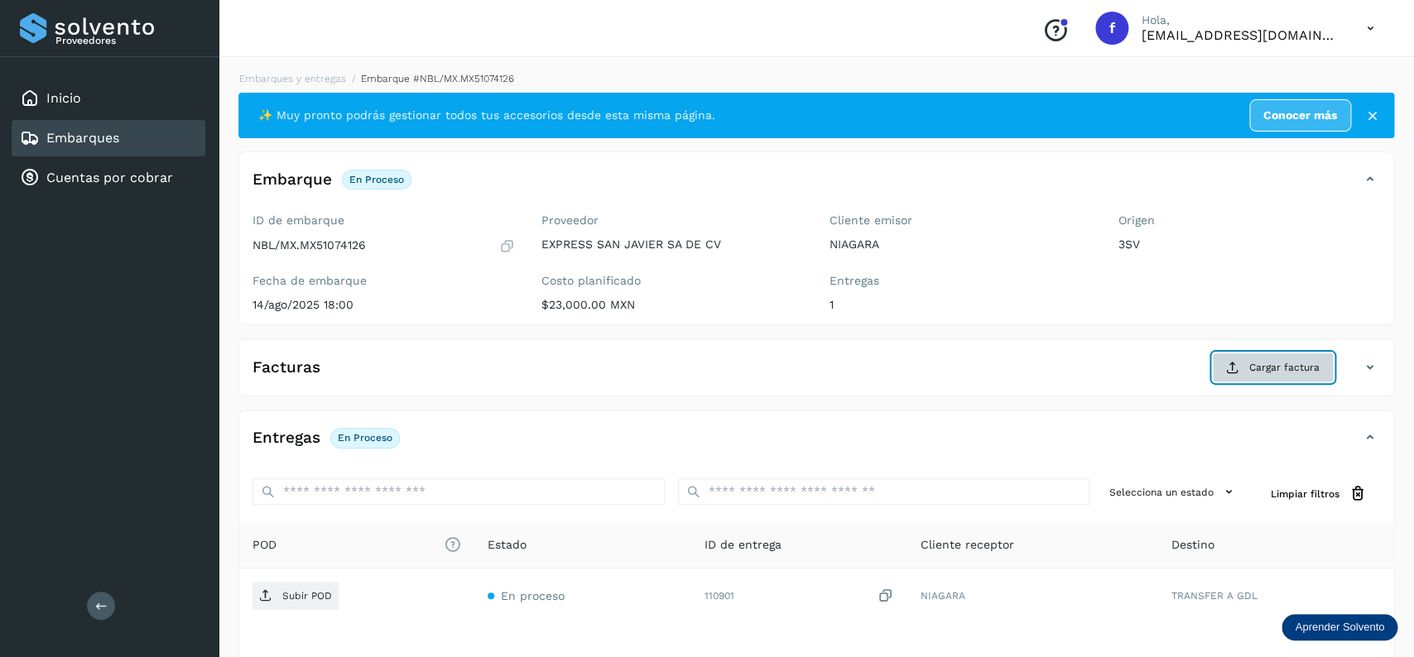
click at [1263, 373] on span "Cargar factura" at bounding box center [1284, 367] width 70 height 15
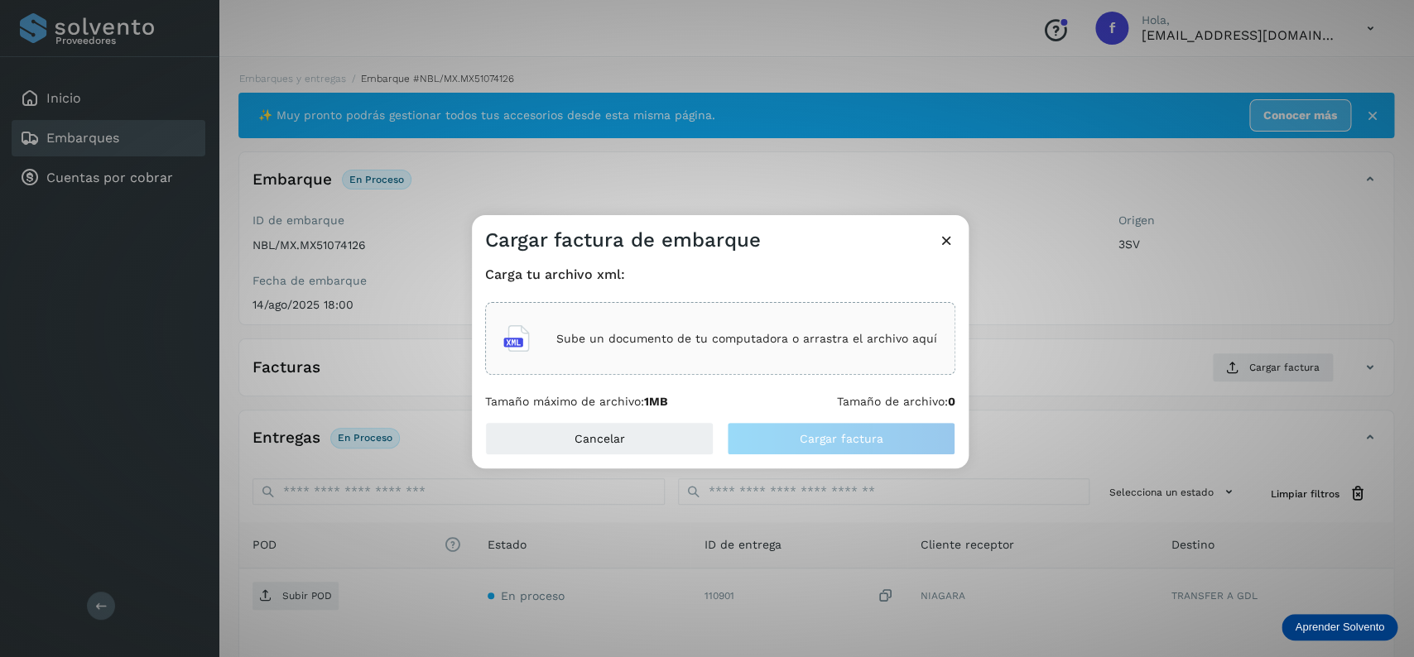
click at [839, 347] on div "Sube un documento de tu computadora o arrastra el archivo aquí" at bounding box center [720, 338] width 434 height 45
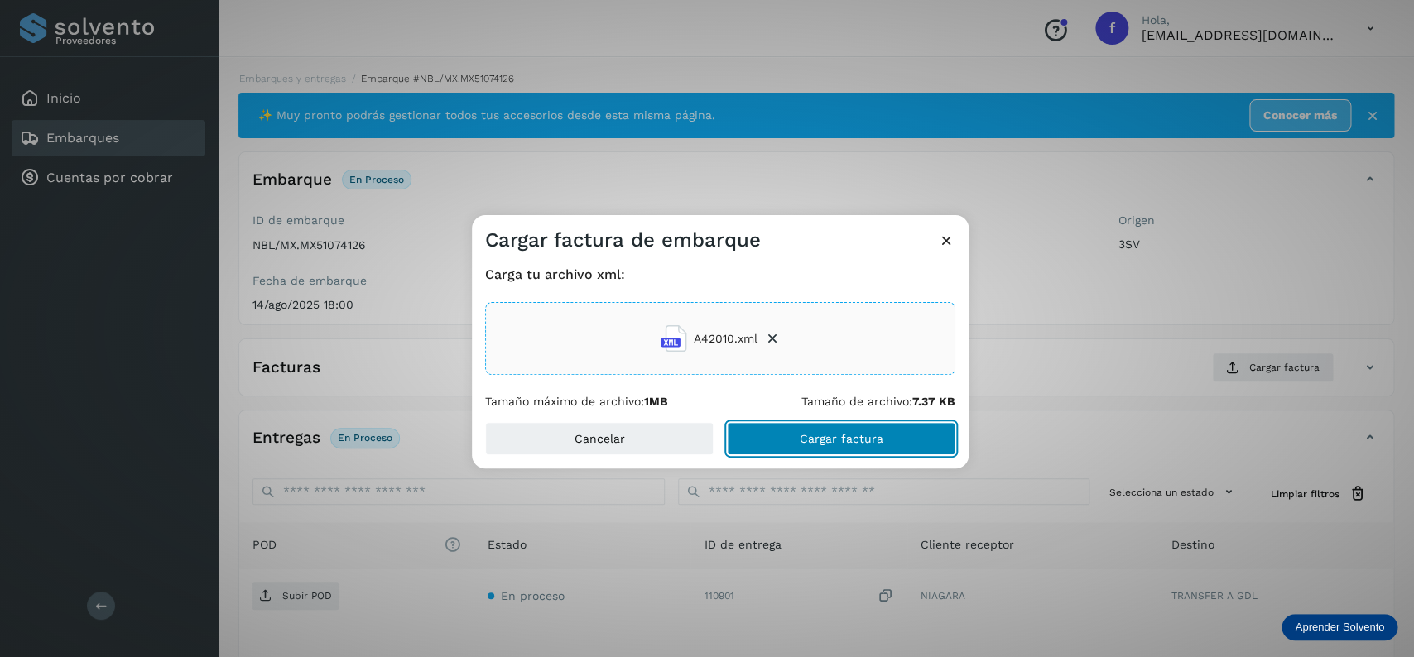
click at [843, 435] on span "Cargar factura" at bounding box center [842, 439] width 84 height 12
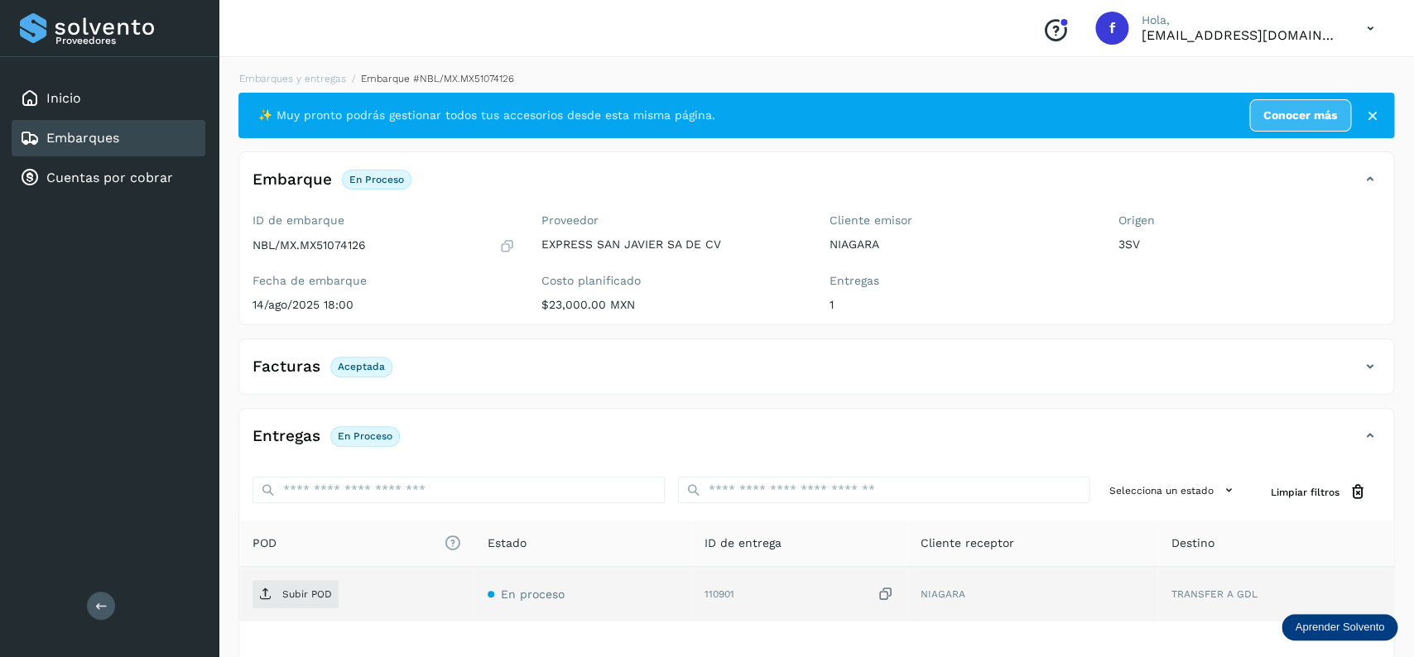
scroll to position [129, 0]
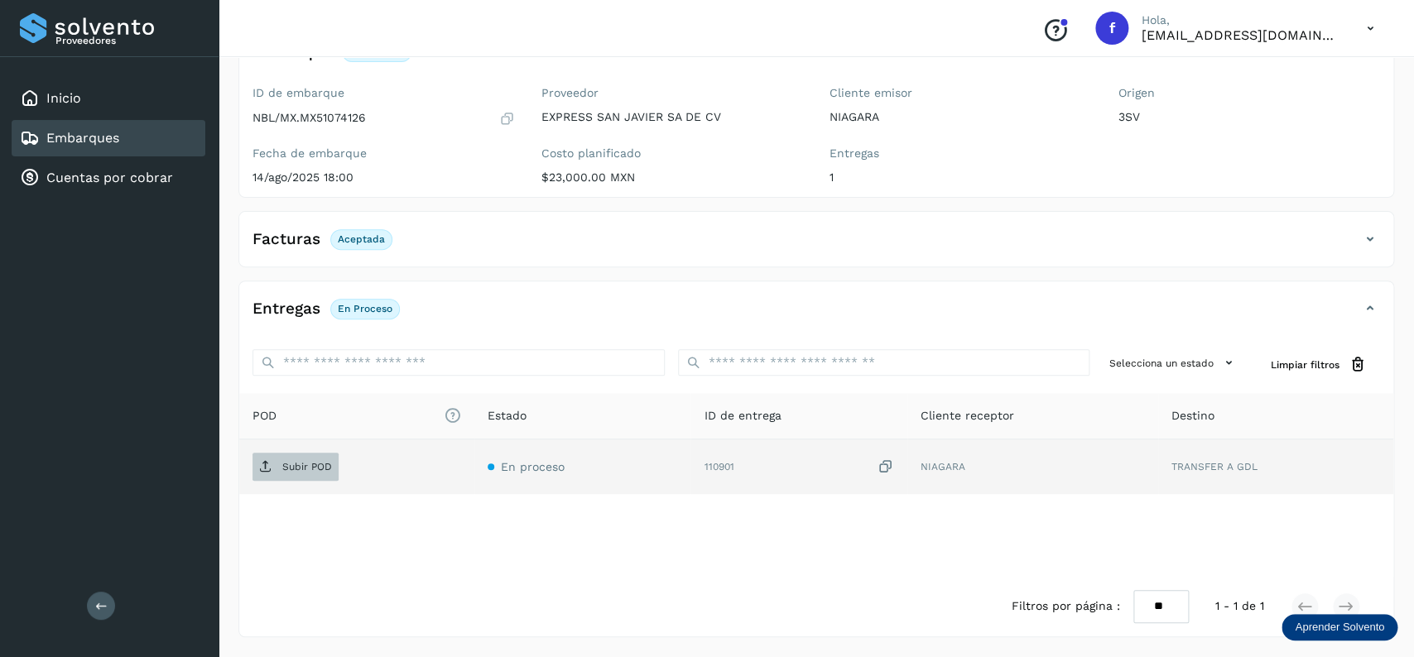
click at [296, 467] on p "Subir POD" at bounding box center [307, 467] width 50 height 12
click at [199, 141] on div "Embarques" at bounding box center [109, 138] width 194 height 36
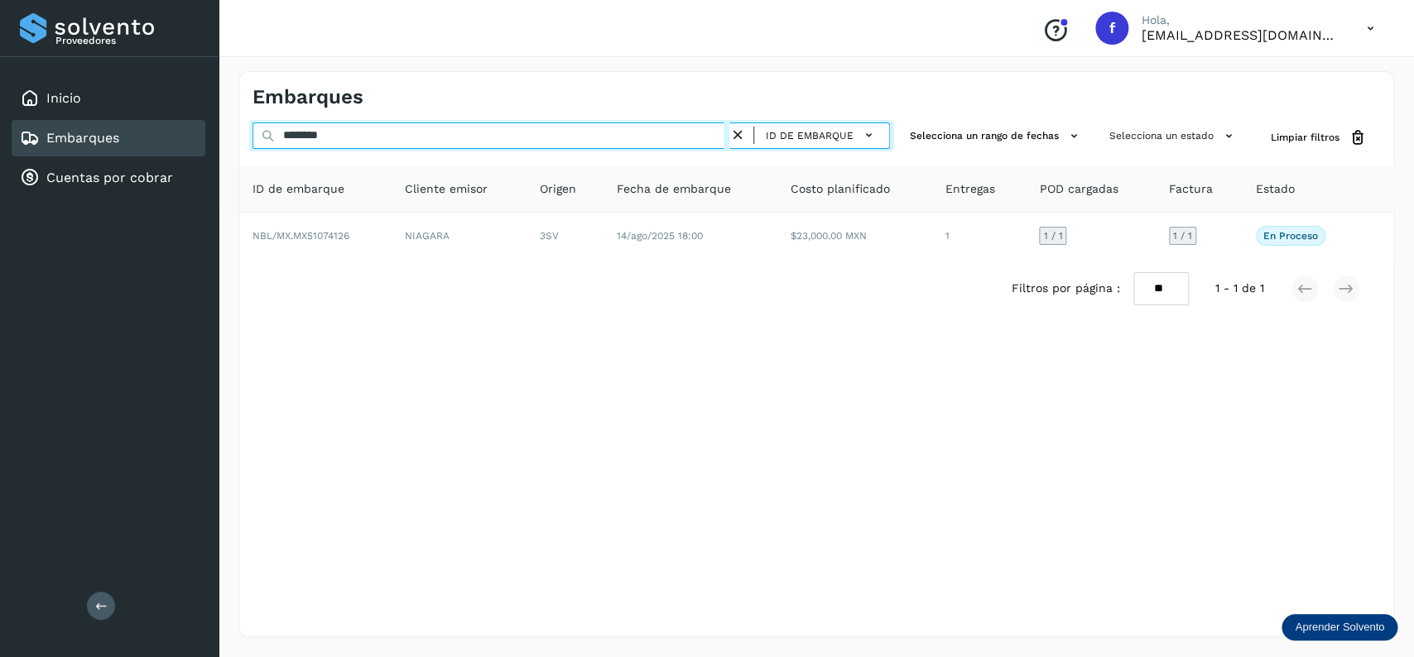
click at [253, 149] on input "********" at bounding box center [491, 136] width 477 height 26
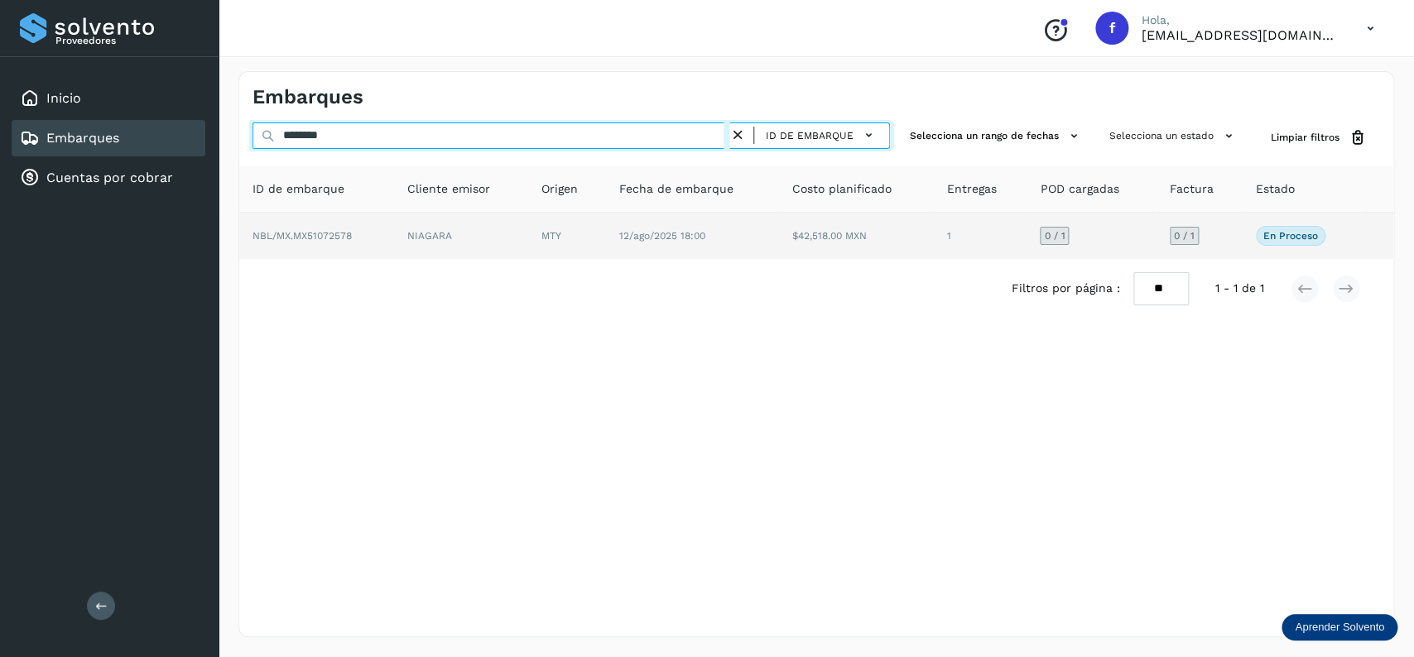
type input "********"
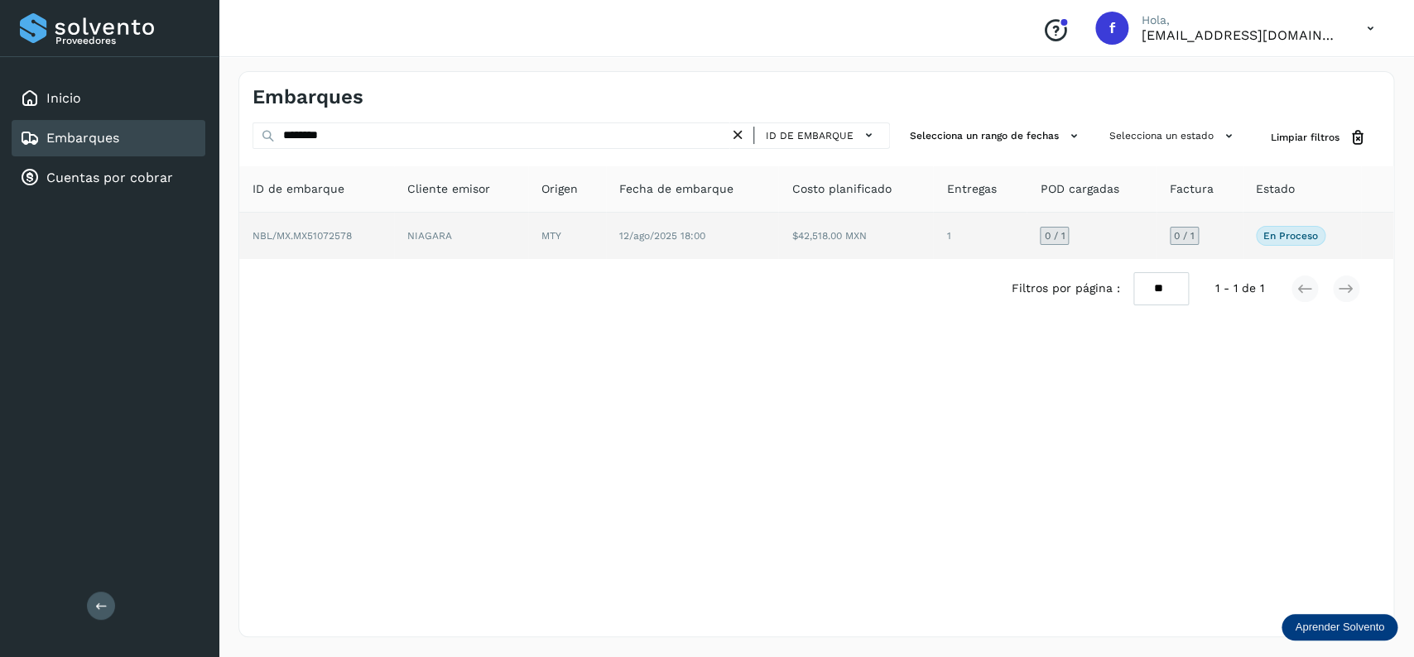
click at [778, 251] on td "12/ago/2025 18:00" at bounding box center [855, 236] width 155 height 46
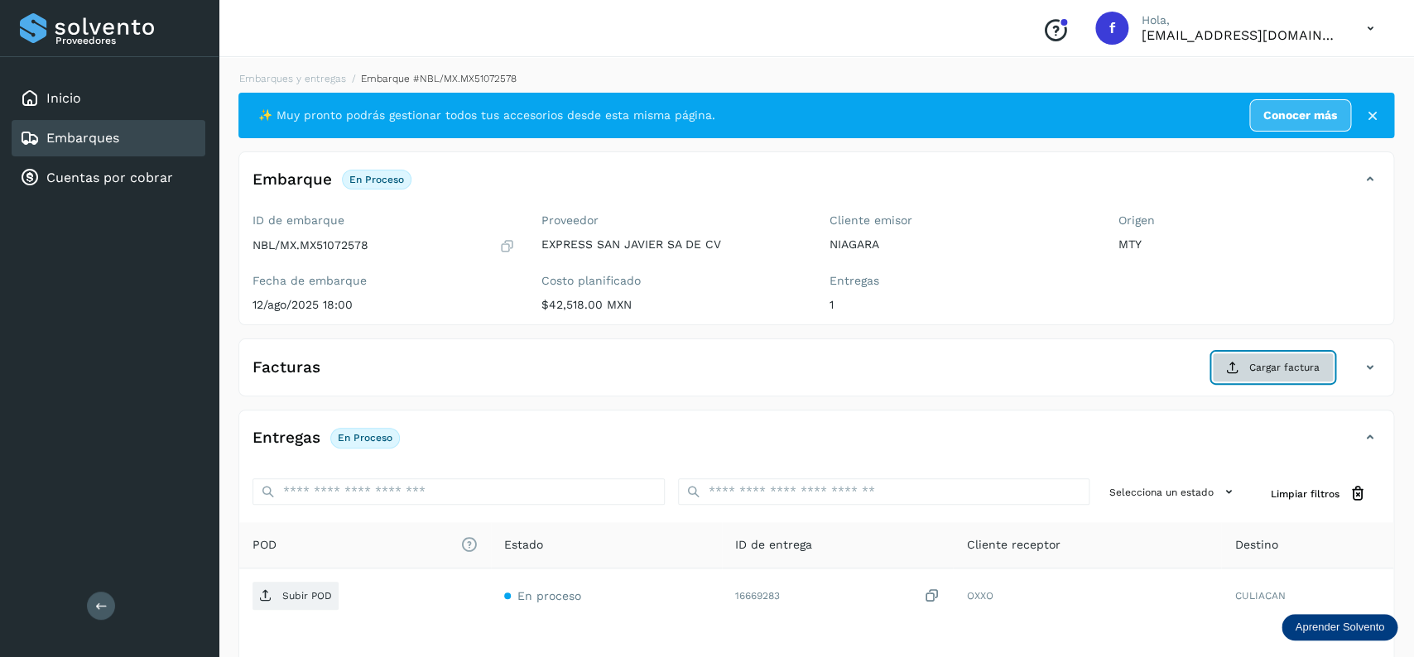
click at [1234, 373] on icon at bounding box center [1232, 367] width 13 height 13
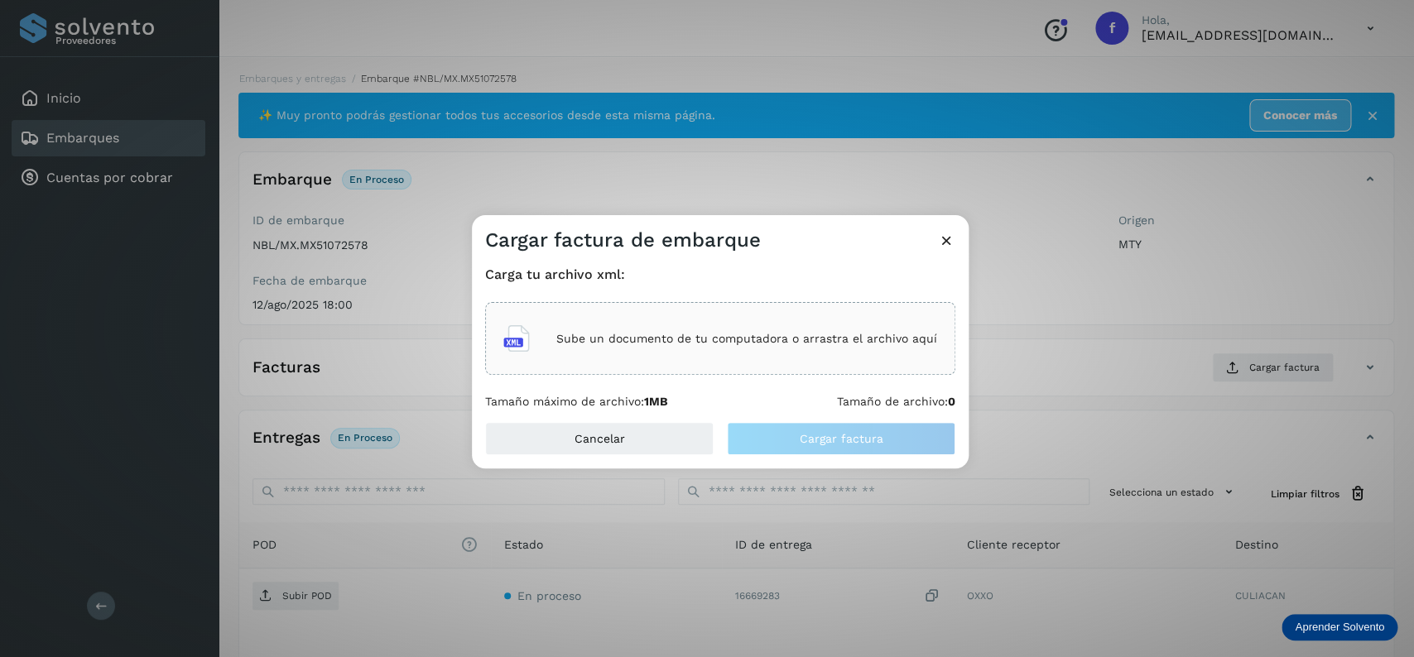
click at [654, 347] on div "Sube un documento de tu computadora o arrastra el archivo aquí" at bounding box center [720, 338] width 434 height 45
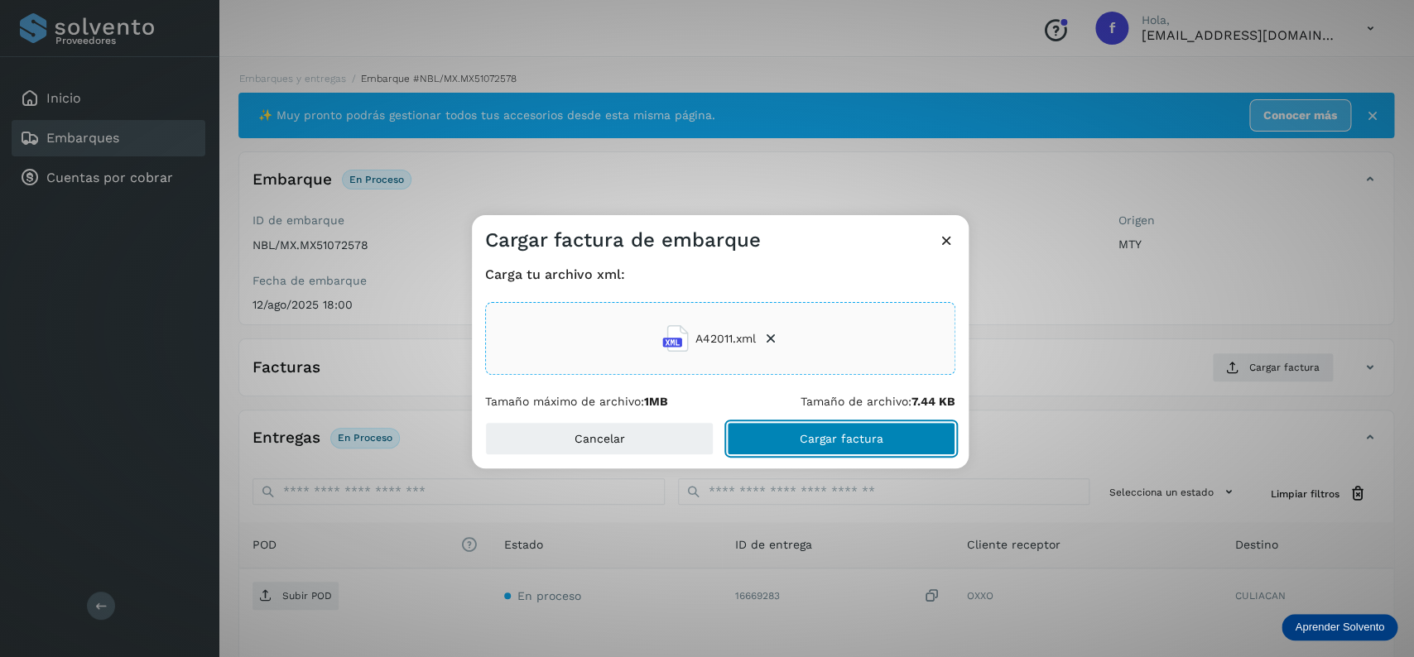
click at [855, 430] on button "Cargar factura" at bounding box center [841, 438] width 229 height 33
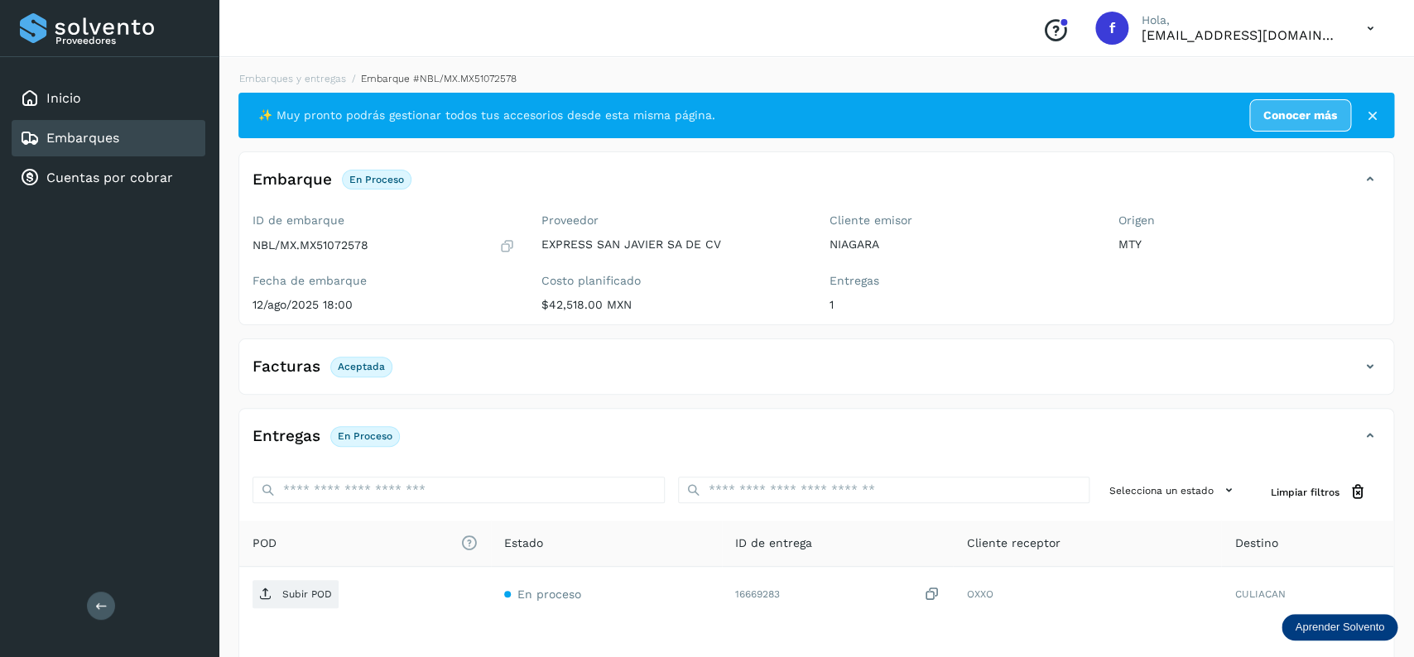
scroll to position [129, 0]
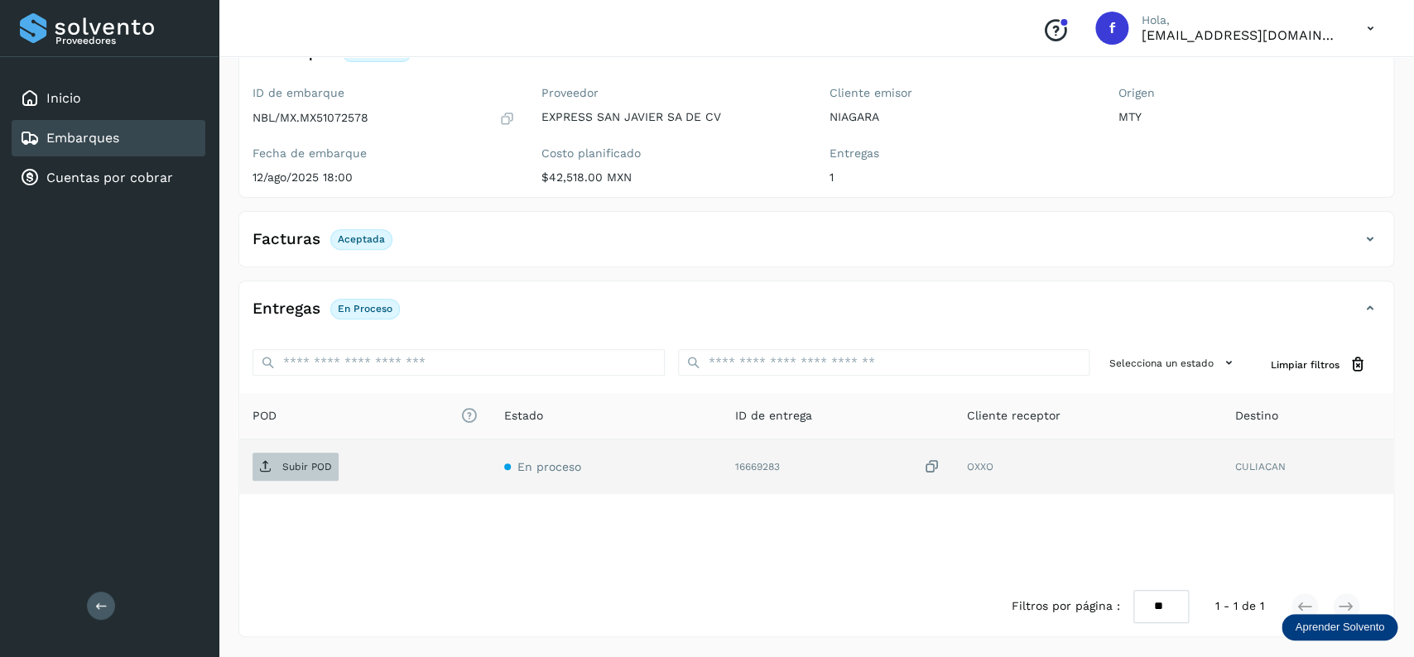
click at [311, 468] on p "Subir POD" at bounding box center [307, 467] width 50 height 12
click at [185, 153] on div "Embarques" at bounding box center [109, 138] width 194 height 36
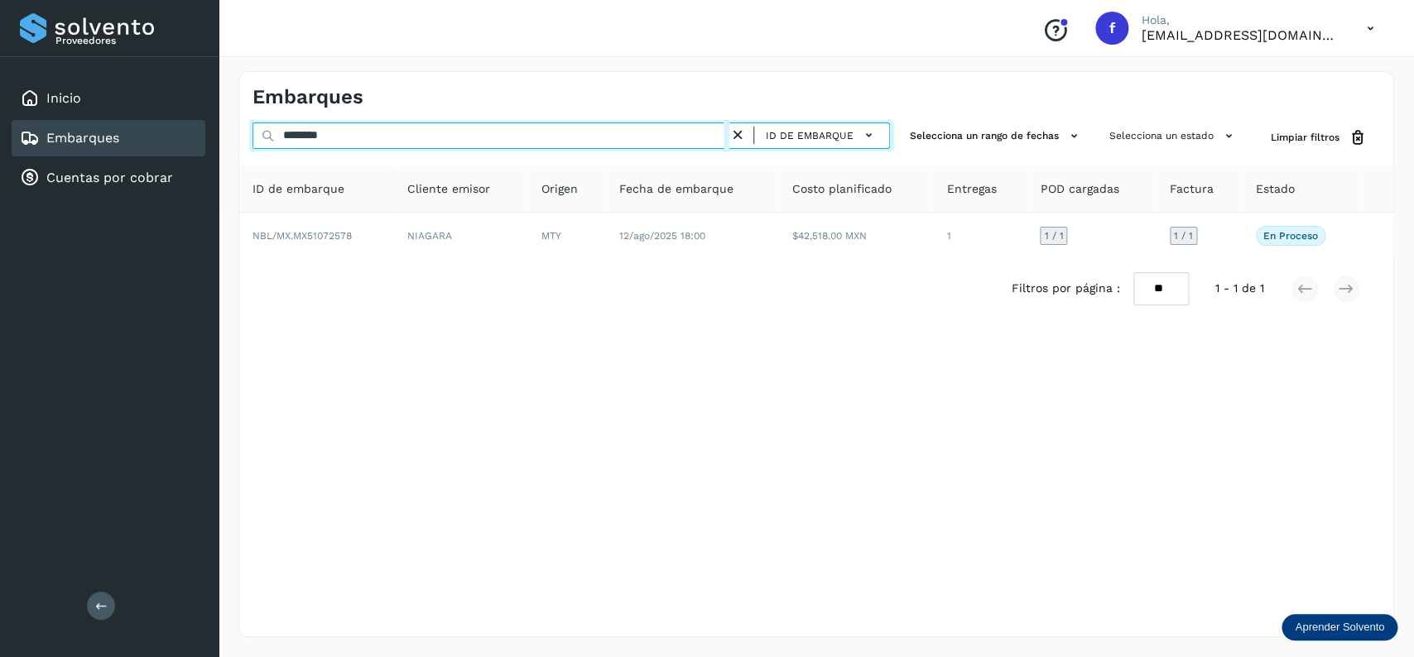
drag, startPoint x: 383, startPoint y: 129, endPoint x: 175, endPoint y: 146, distance: 209.3
click at [253, 146] on input "********" at bounding box center [491, 136] width 477 height 26
type input "********"
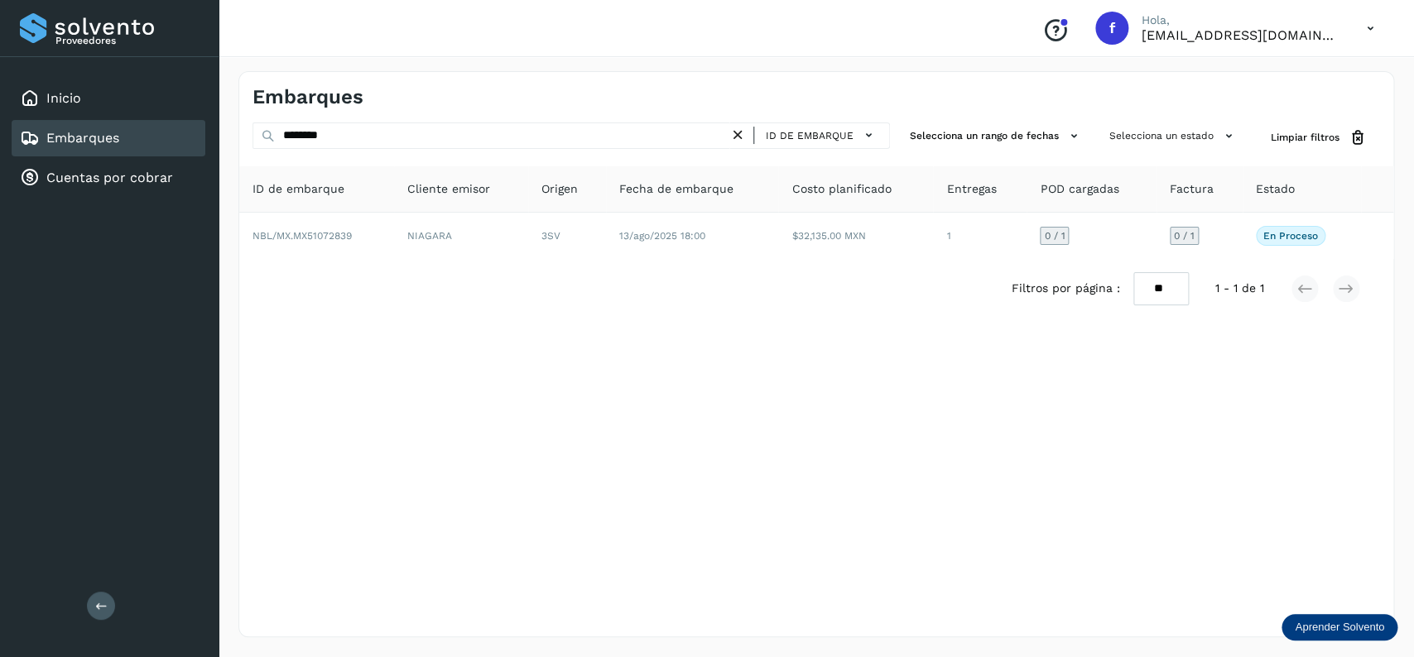
click at [815, 260] on div "Filtros por página : ** ** ** 1 - 1 de 1" at bounding box center [816, 289] width 1154 height 60
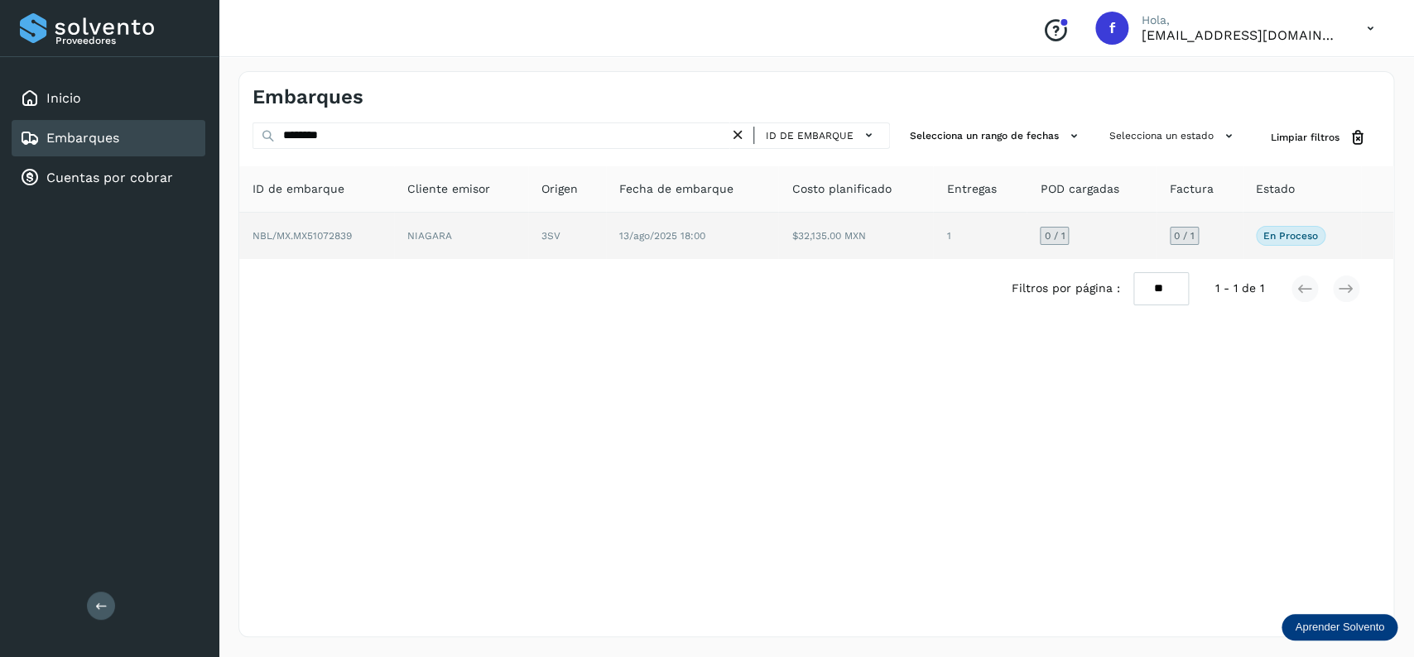
click at [933, 240] on td "$32,135.00 MXN" at bounding box center [980, 236] width 94 height 46
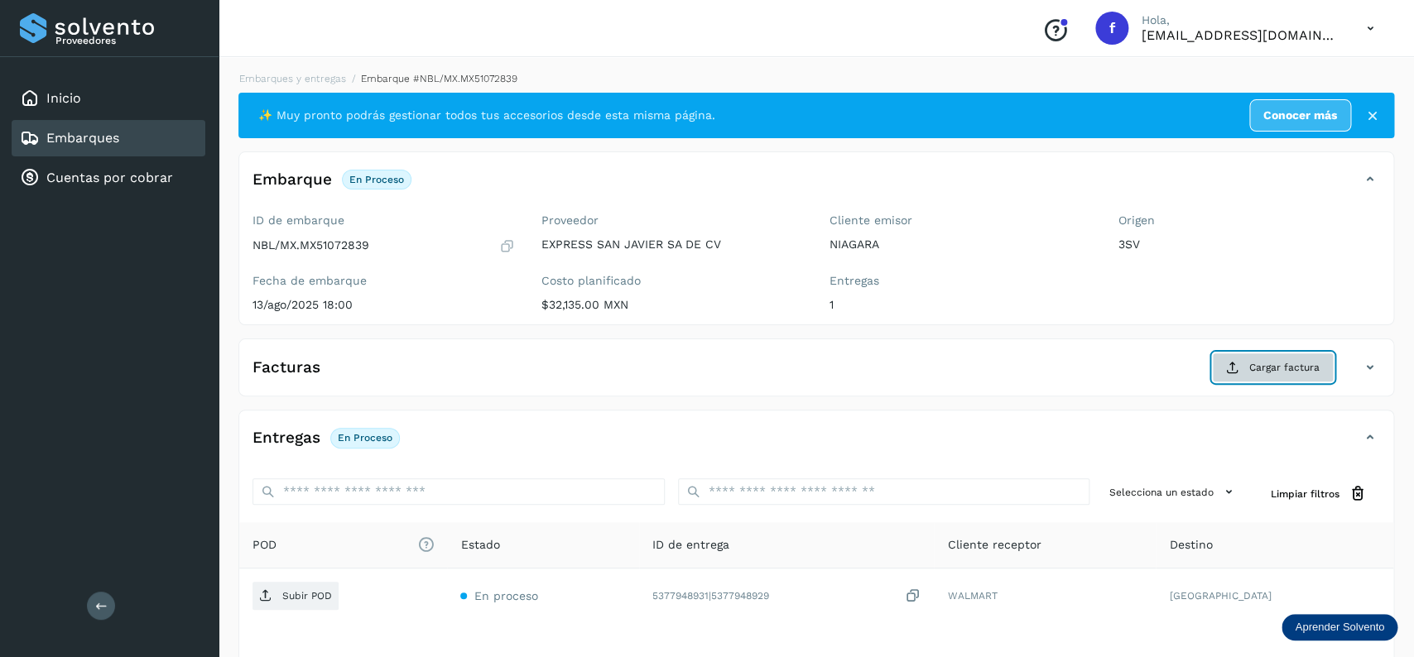
click at [1250, 368] on span "Cargar factura" at bounding box center [1284, 367] width 70 height 15
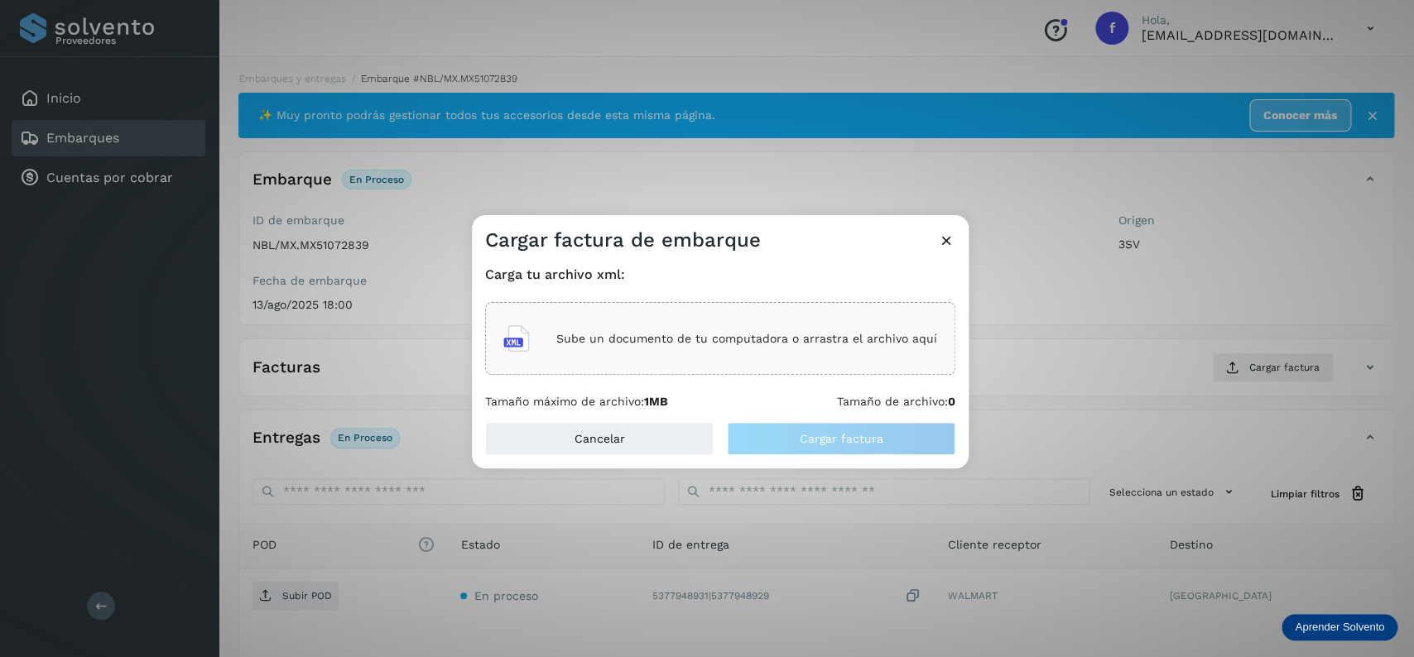
click at [592, 315] on div "Sube un documento de tu computadora o arrastra el archivo aquí" at bounding box center [720, 338] width 470 height 73
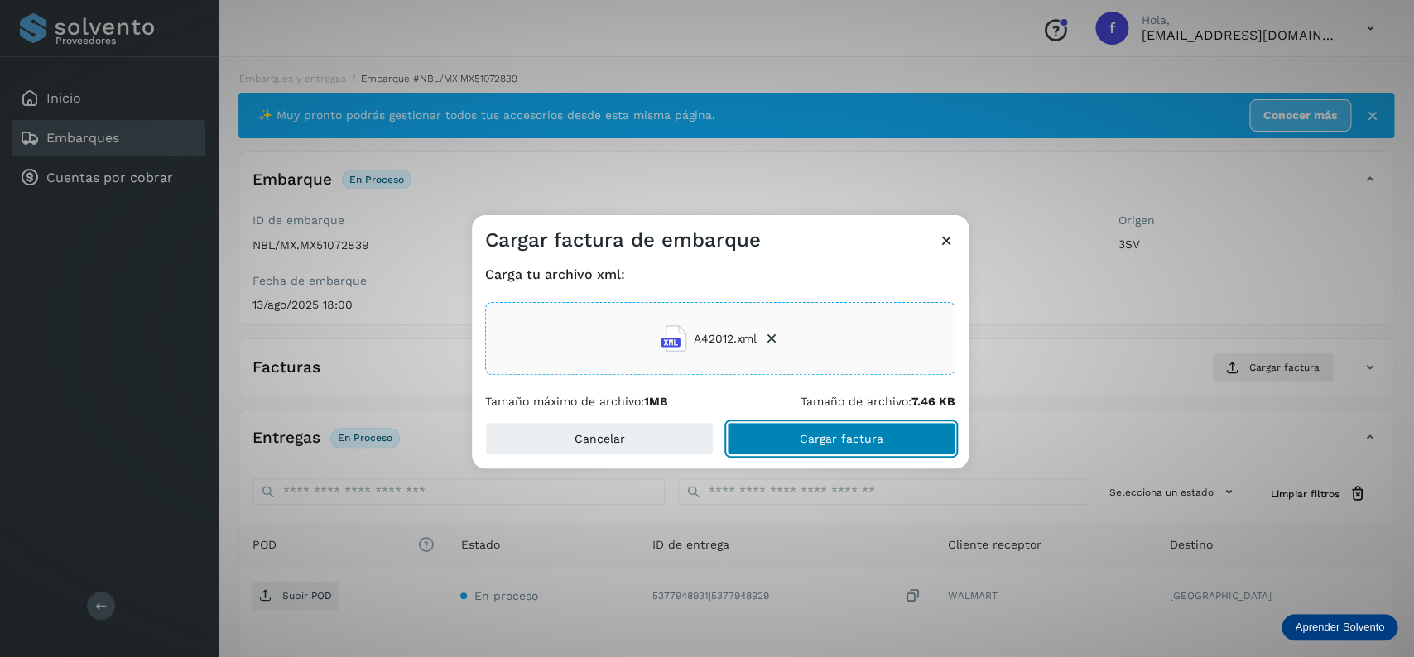
click at [744, 430] on button "Cargar factura" at bounding box center [841, 438] width 229 height 33
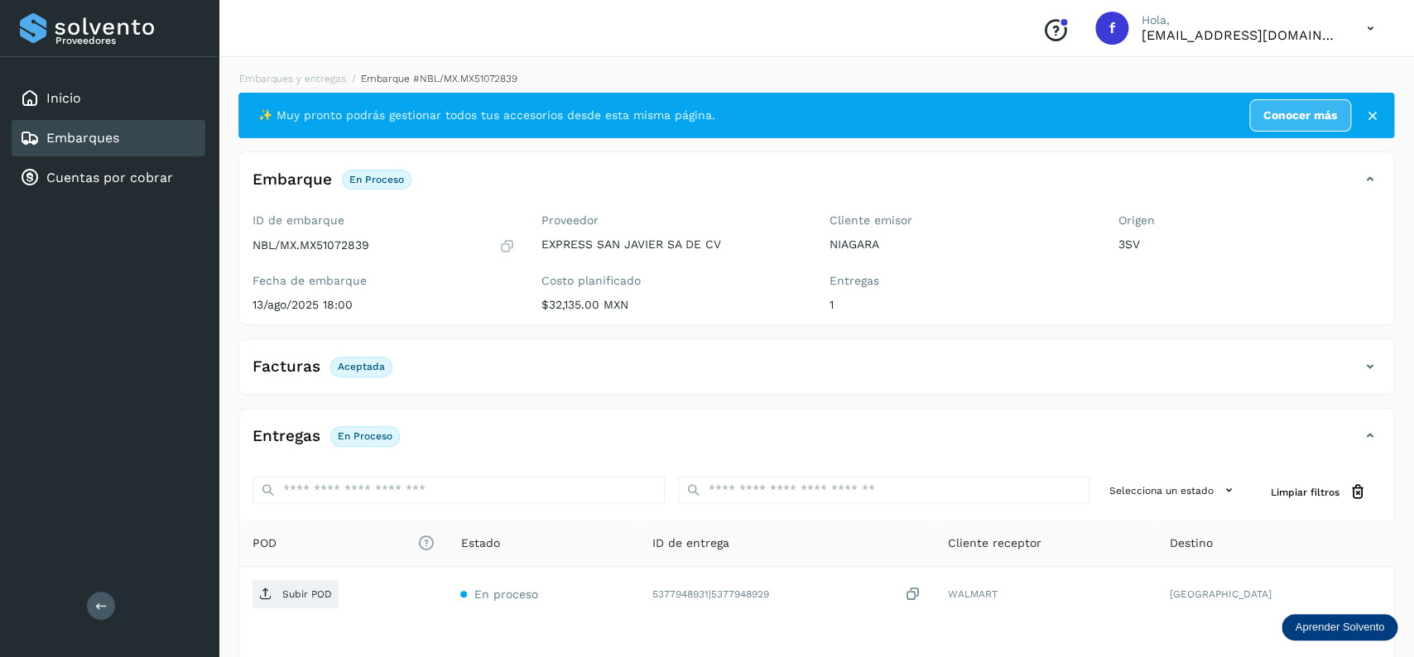
scroll to position [129, 0]
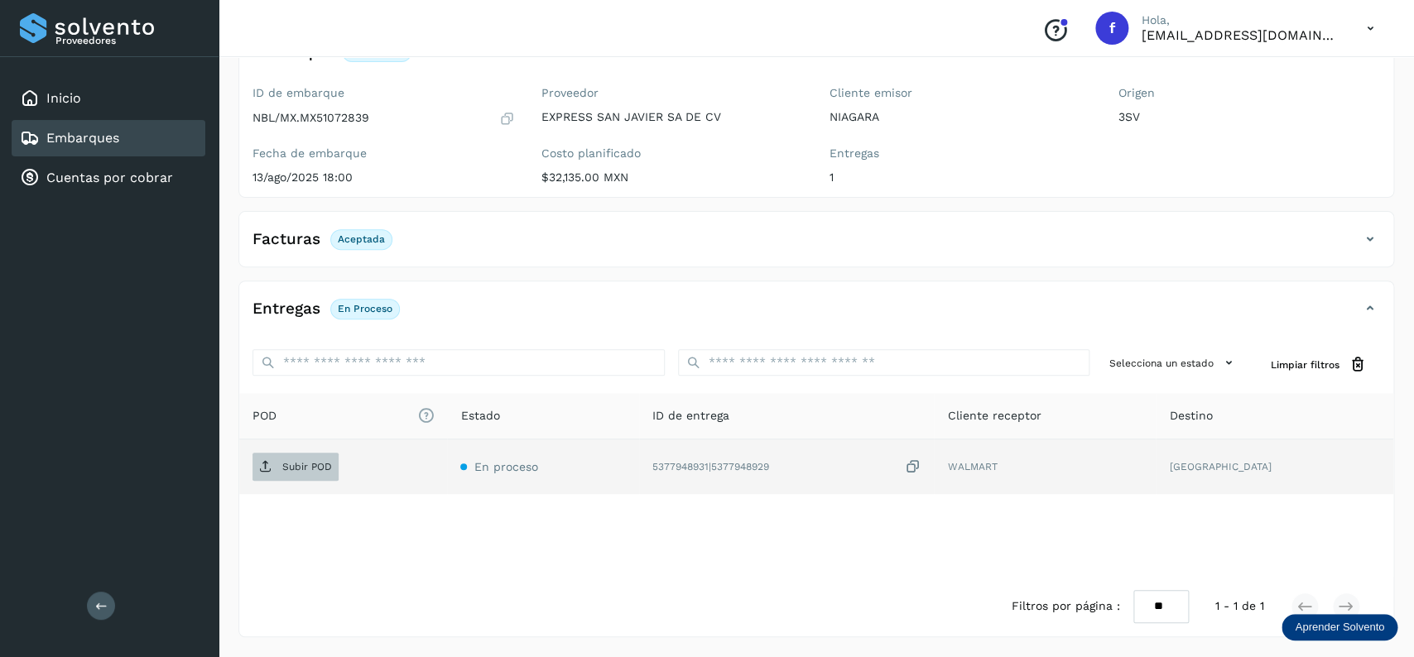
click at [317, 470] on p "Subir POD" at bounding box center [307, 467] width 50 height 12
click at [150, 137] on div "Embarques" at bounding box center [109, 138] width 194 height 36
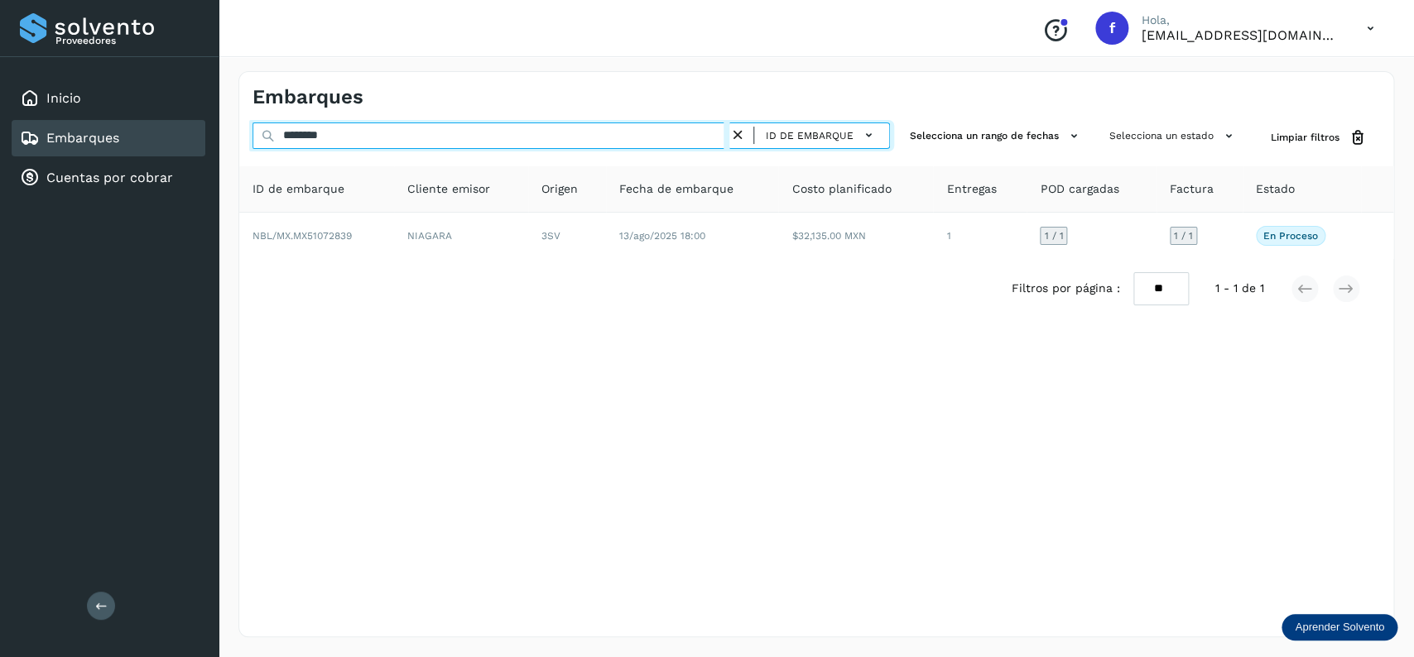
drag, startPoint x: 413, startPoint y: 137, endPoint x: 173, endPoint y: 137, distance: 240.1
click at [253, 137] on input "********" at bounding box center [491, 136] width 477 height 26
type input "********"
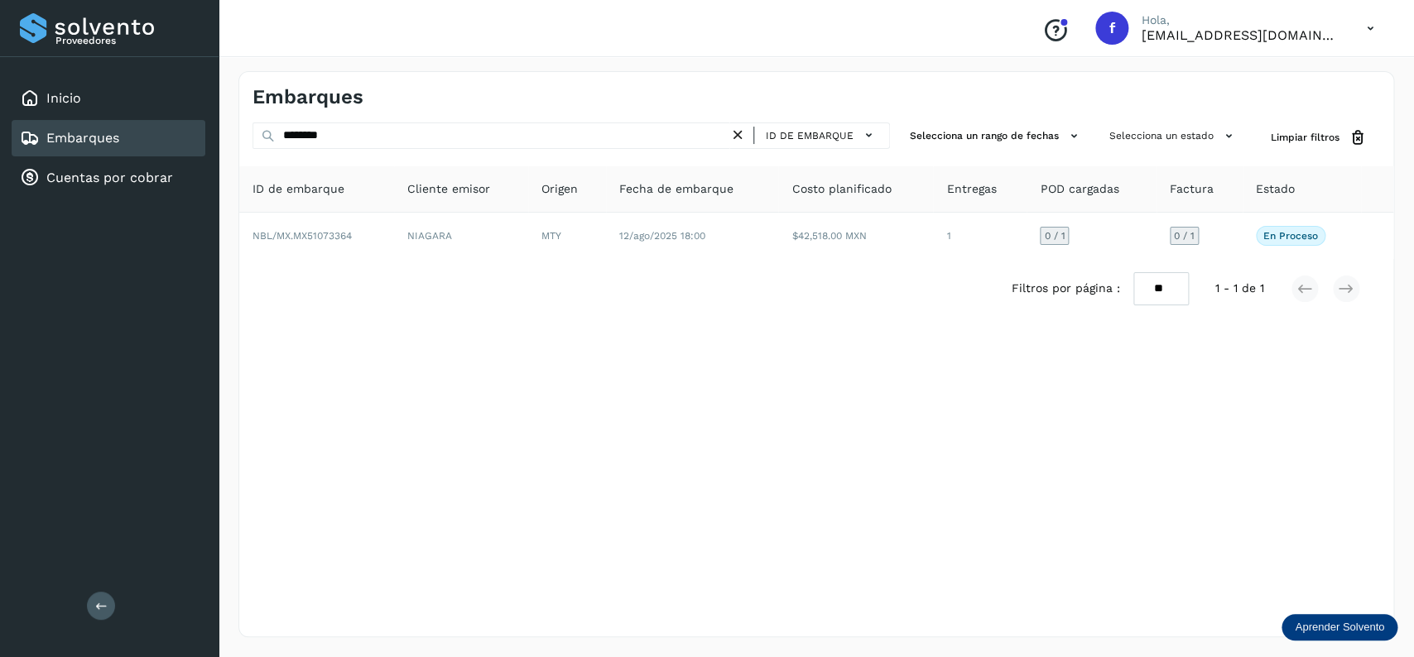
click at [723, 261] on div "Filtros por página : ** ** ** 1 - 1 de 1" at bounding box center [816, 289] width 1154 height 60
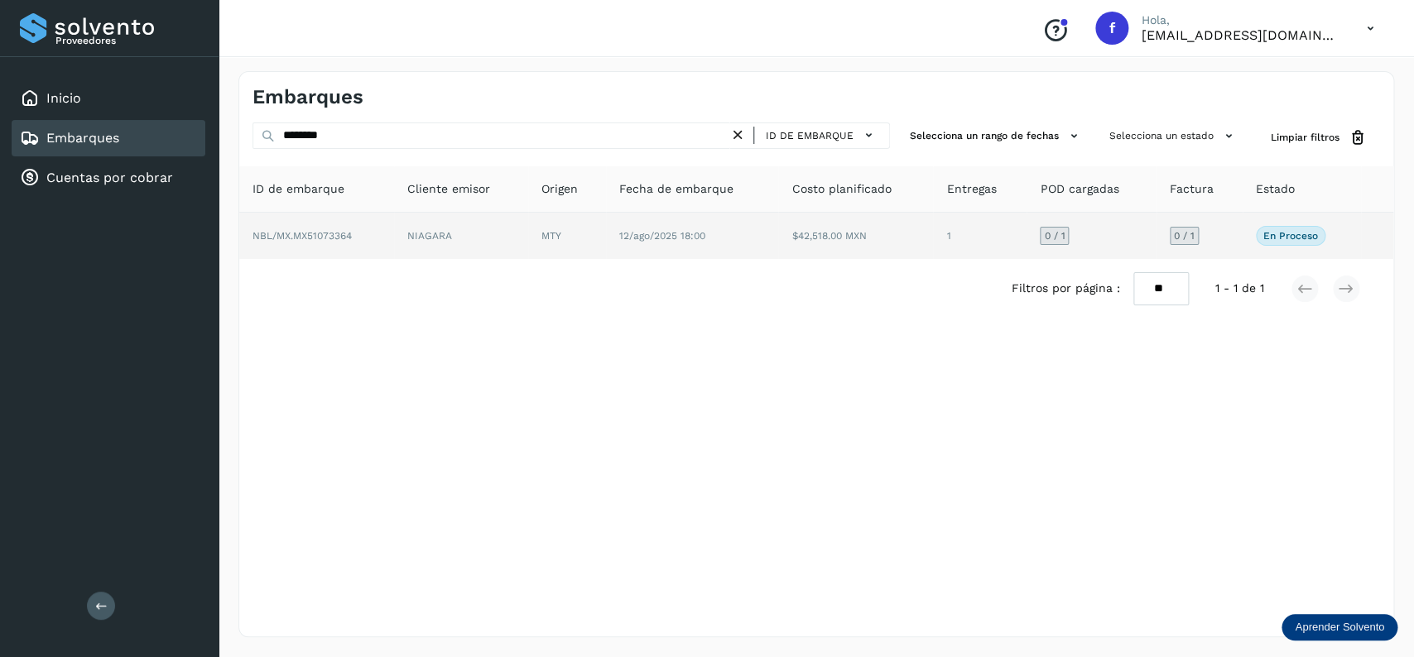
click at [778, 237] on td "12/ago/2025 18:00" at bounding box center [855, 236] width 155 height 46
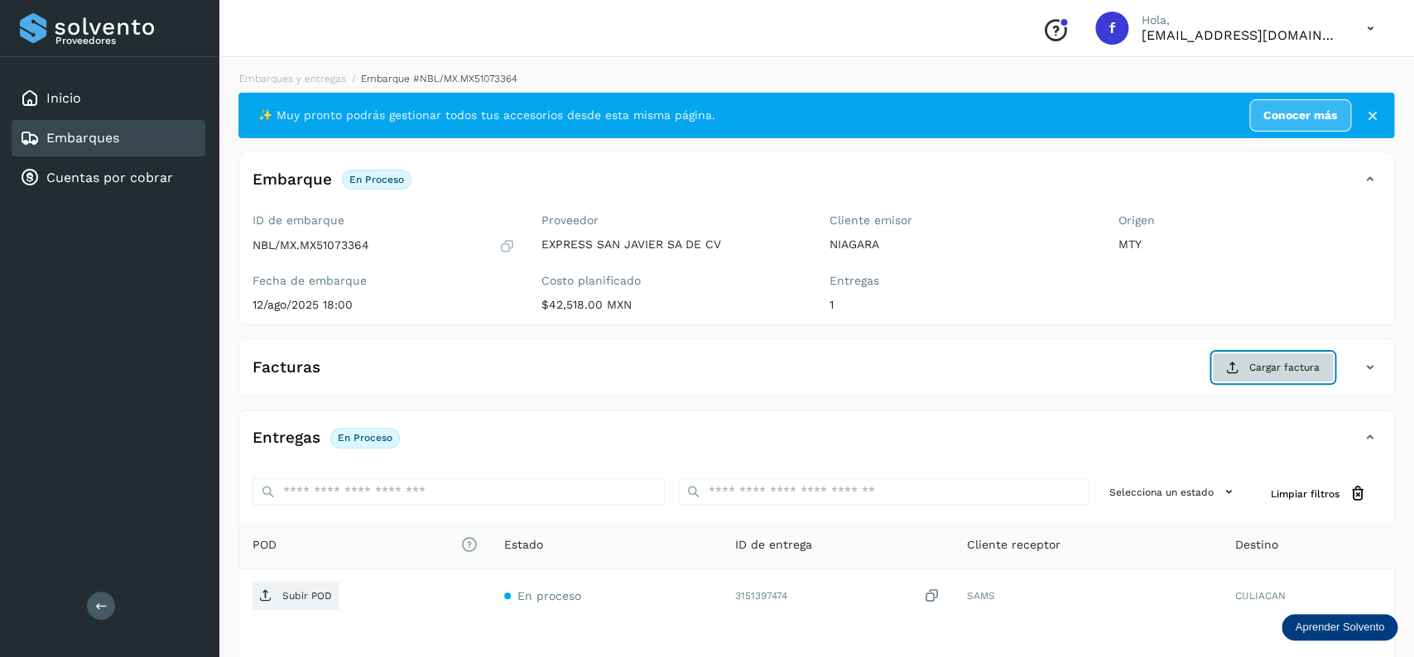
click at [1300, 361] on button "Cargar factura" at bounding box center [1273, 368] width 122 height 30
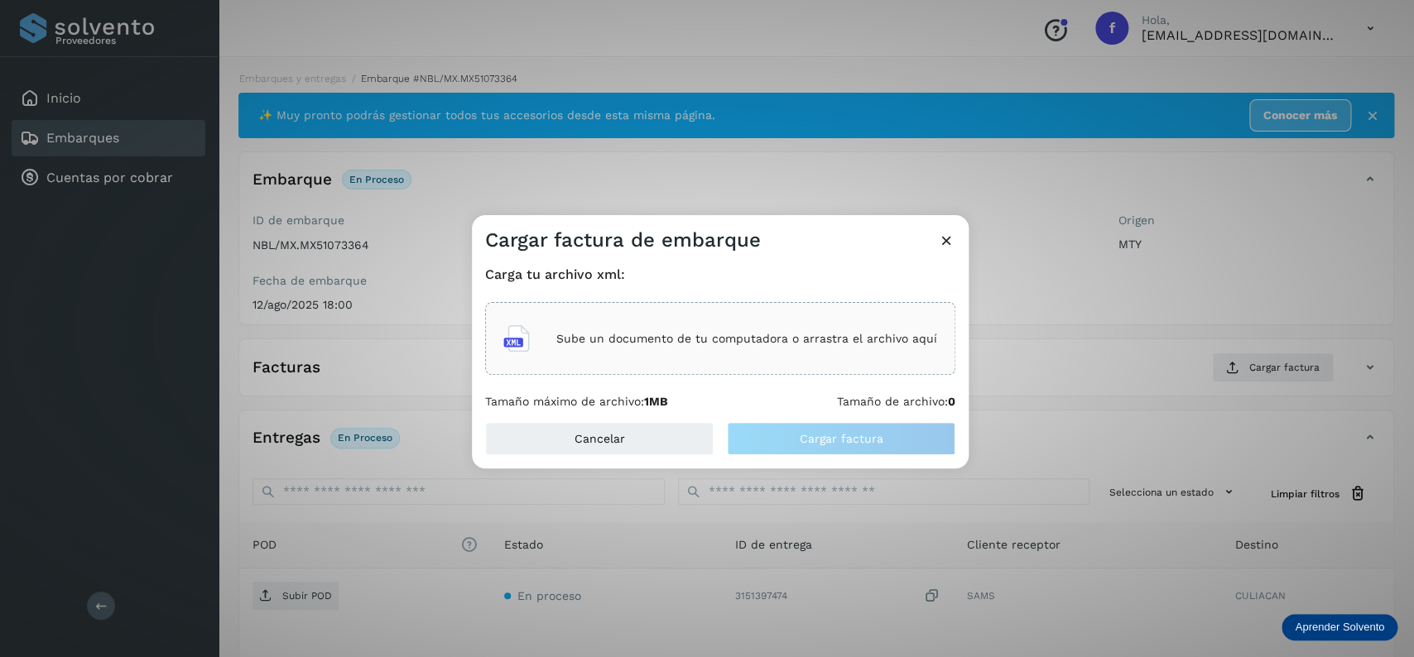
click at [711, 360] on div "Sube un documento de tu computadora o arrastra el archivo aquí" at bounding box center [720, 338] width 434 height 45
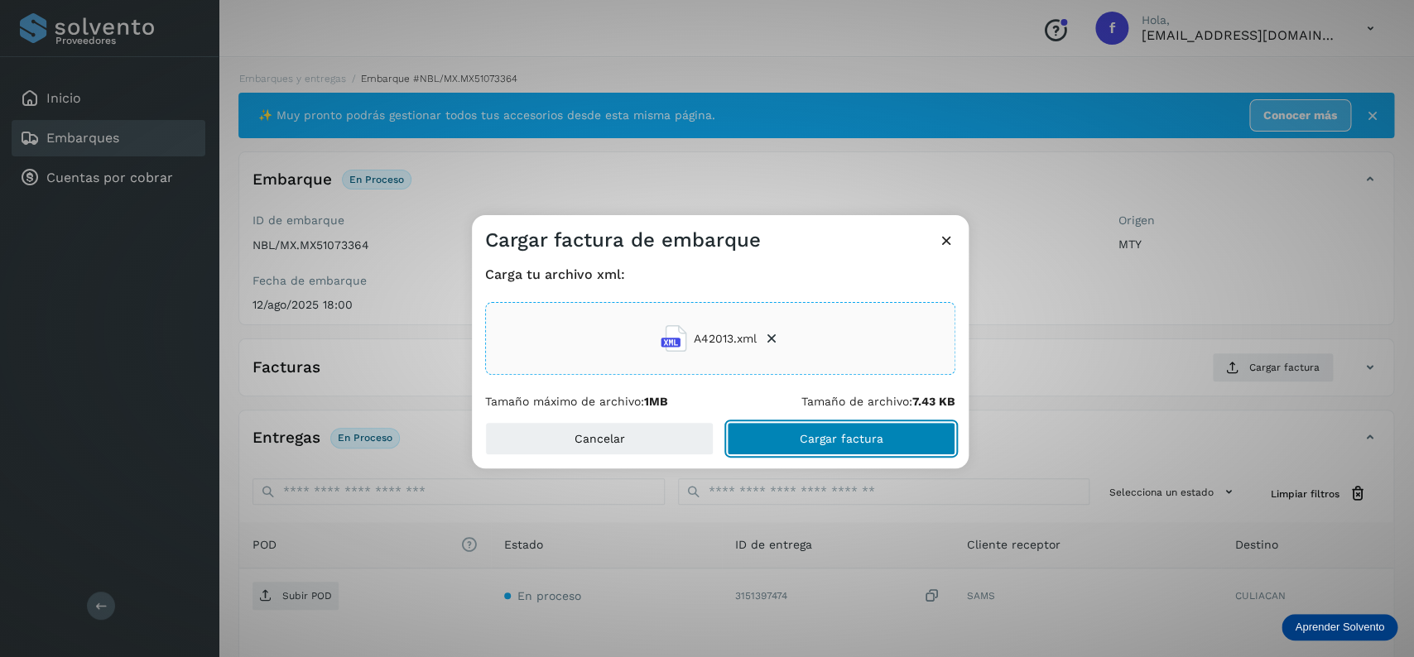
click at [880, 448] on button "Cargar factura" at bounding box center [841, 438] width 229 height 33
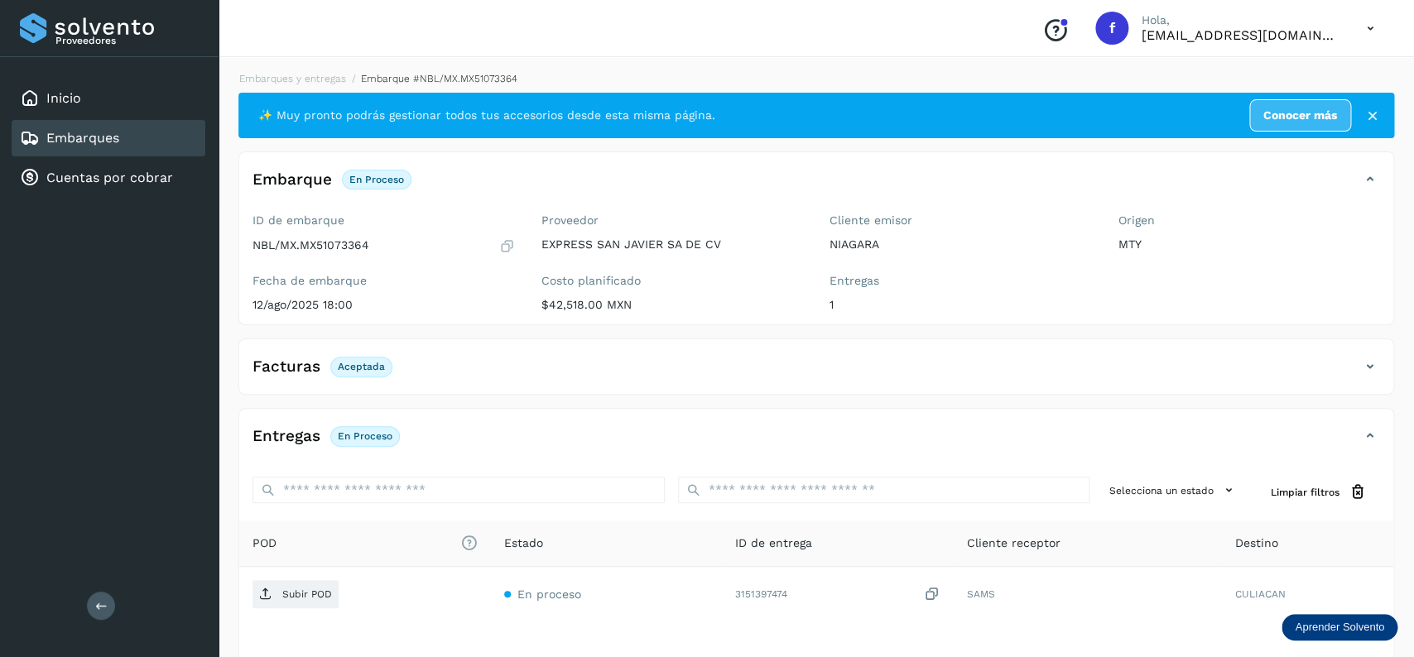
scroll to position [129, 0]
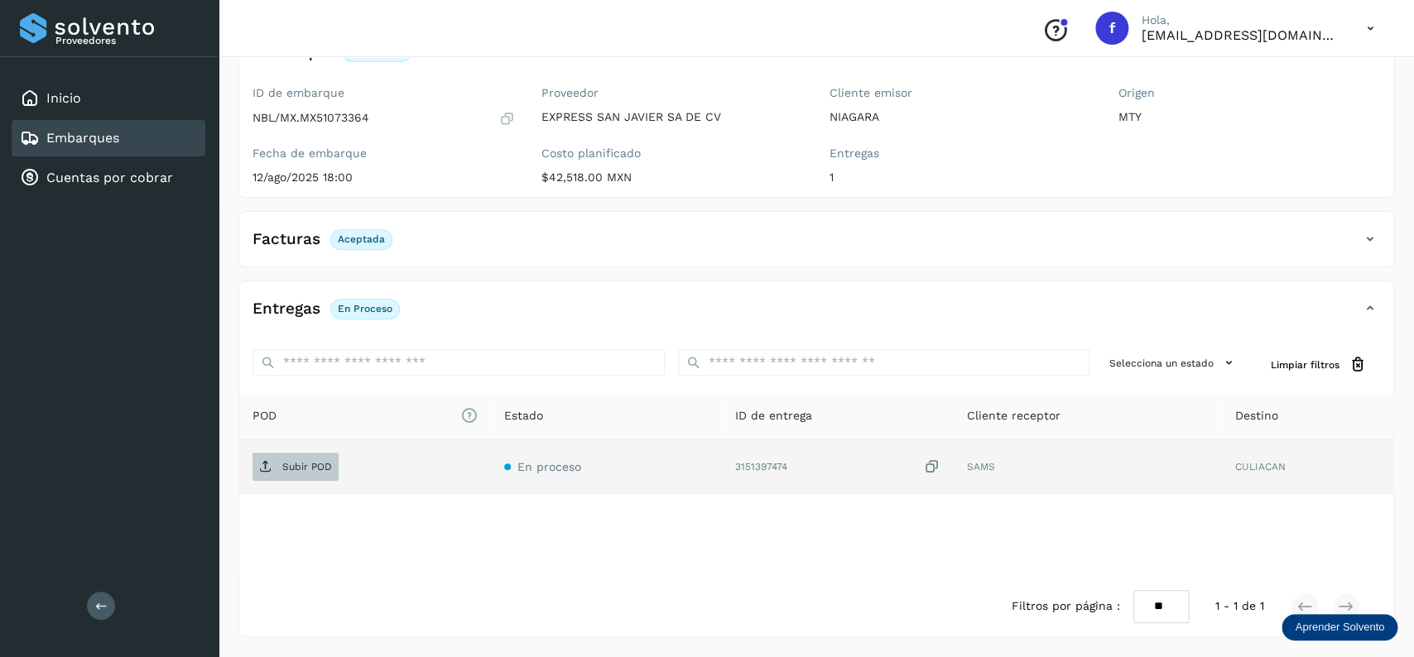
click at [277, 476] on span "Subir POD" at bounding box center [296, 467] width 86 height 26
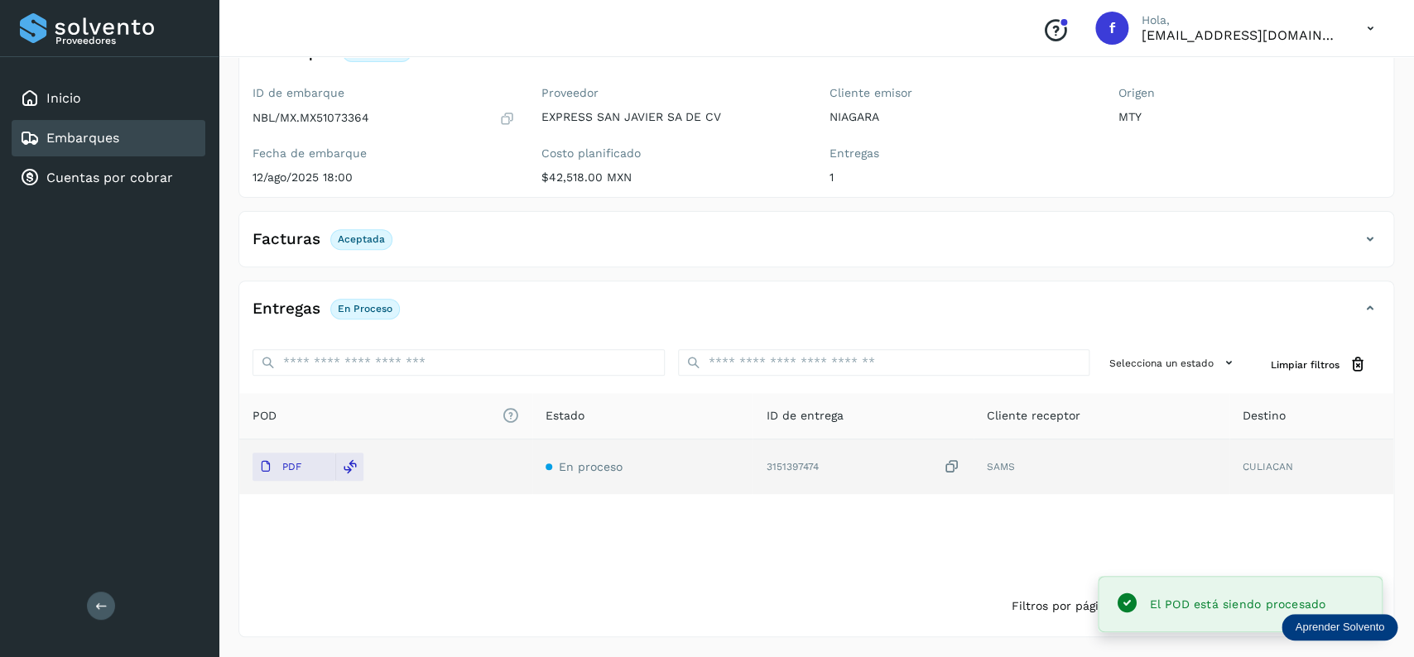
click at [165, 140] on div "Embarques" at bounding box center [109, 138] width 194 height 36
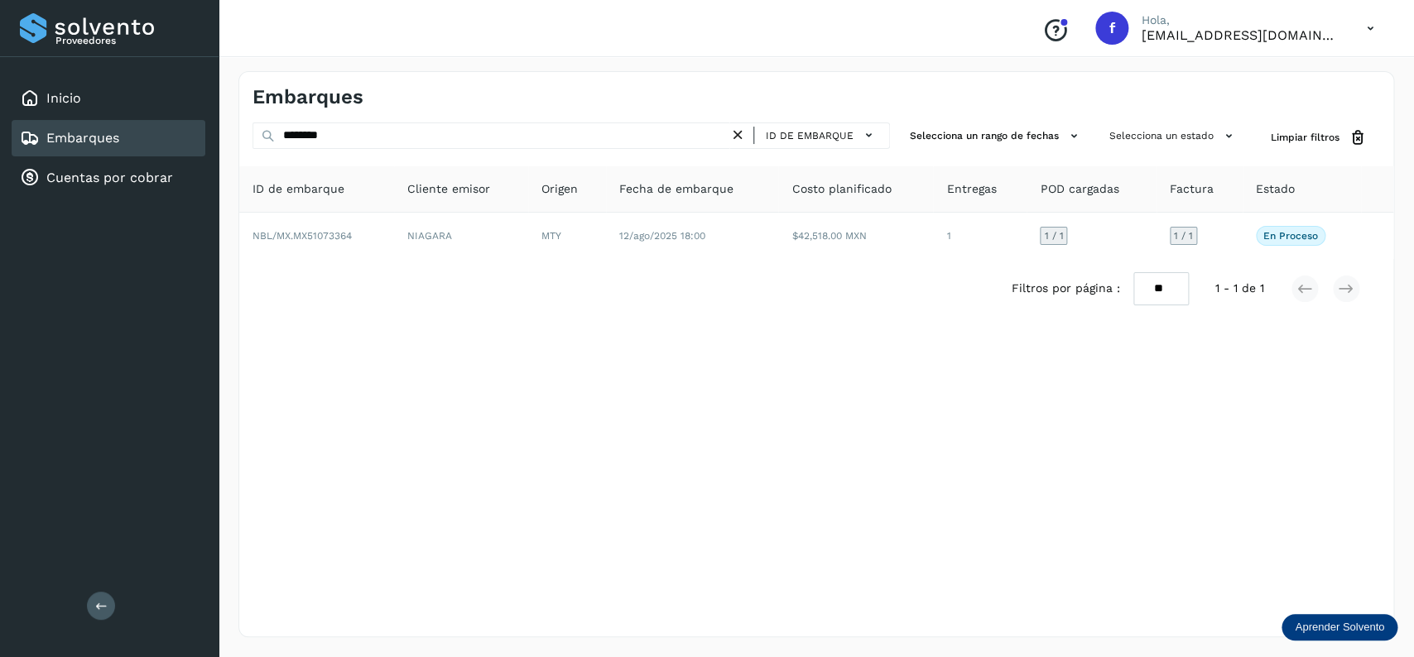
drag, startPoint x: 425, startPoint y: 119, endPoint x: 325, endPoint y: 132, distance: 100.1
click at [232, 131] on div "Embarques ******** ID de embarque Selecciona un rango de fechas Selecciona un e…" at bounding box center [817, 354] width 1196 height 606
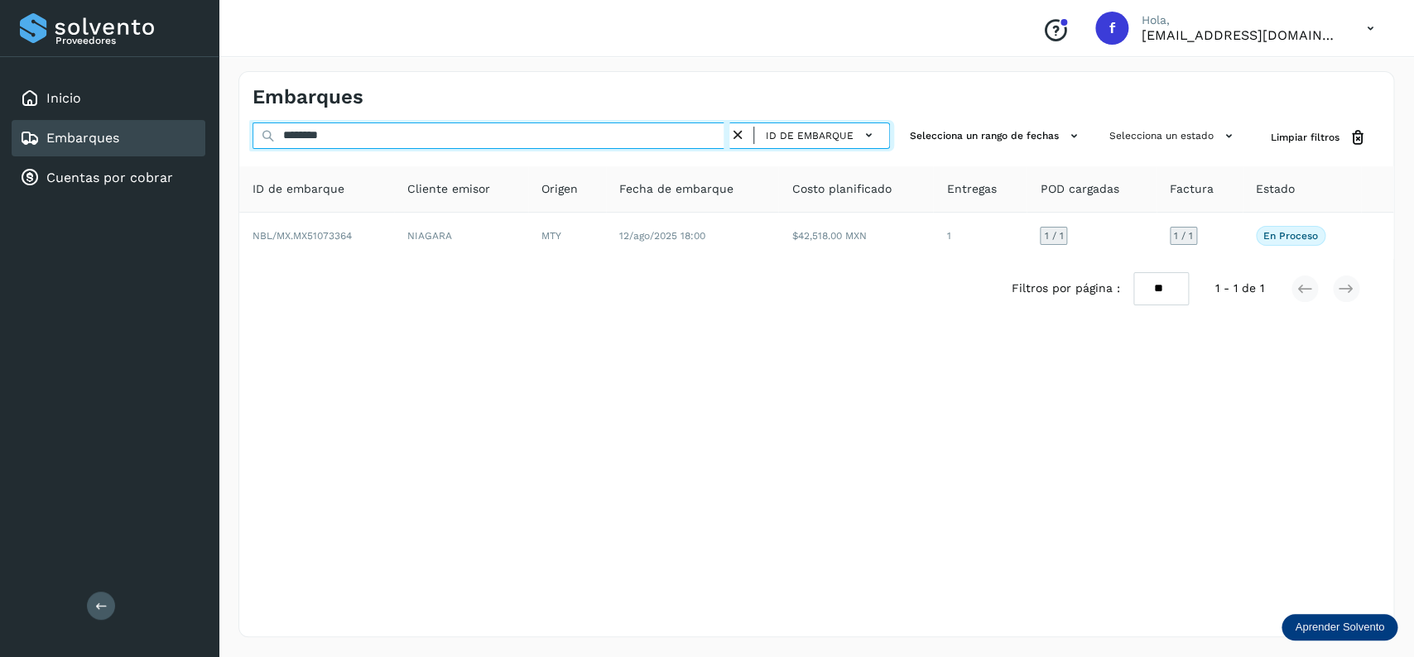
drag, startPoint x: 382, startPoint y: 132, endPoint x: 199, endPoint y: 112, distance: 184.1
click at [253, 123] on input "********" at bounding box center [491, 136] width 477 height 26
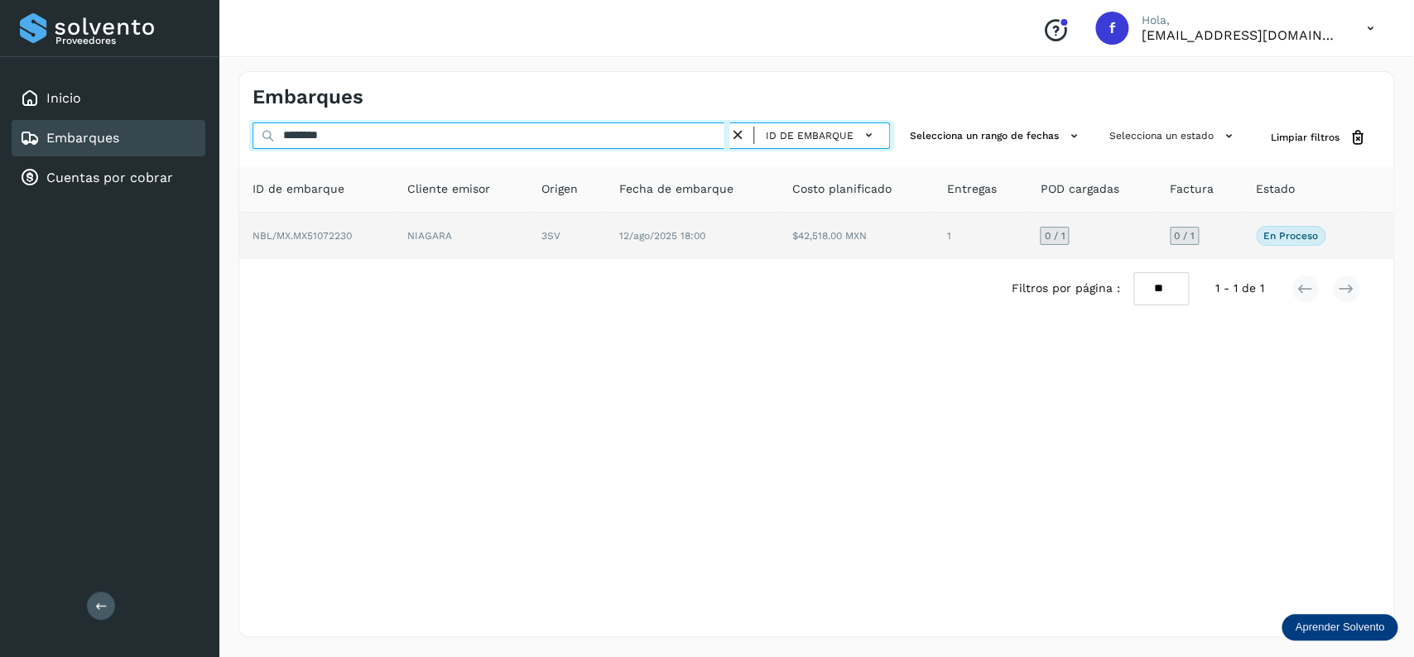
type input "********"
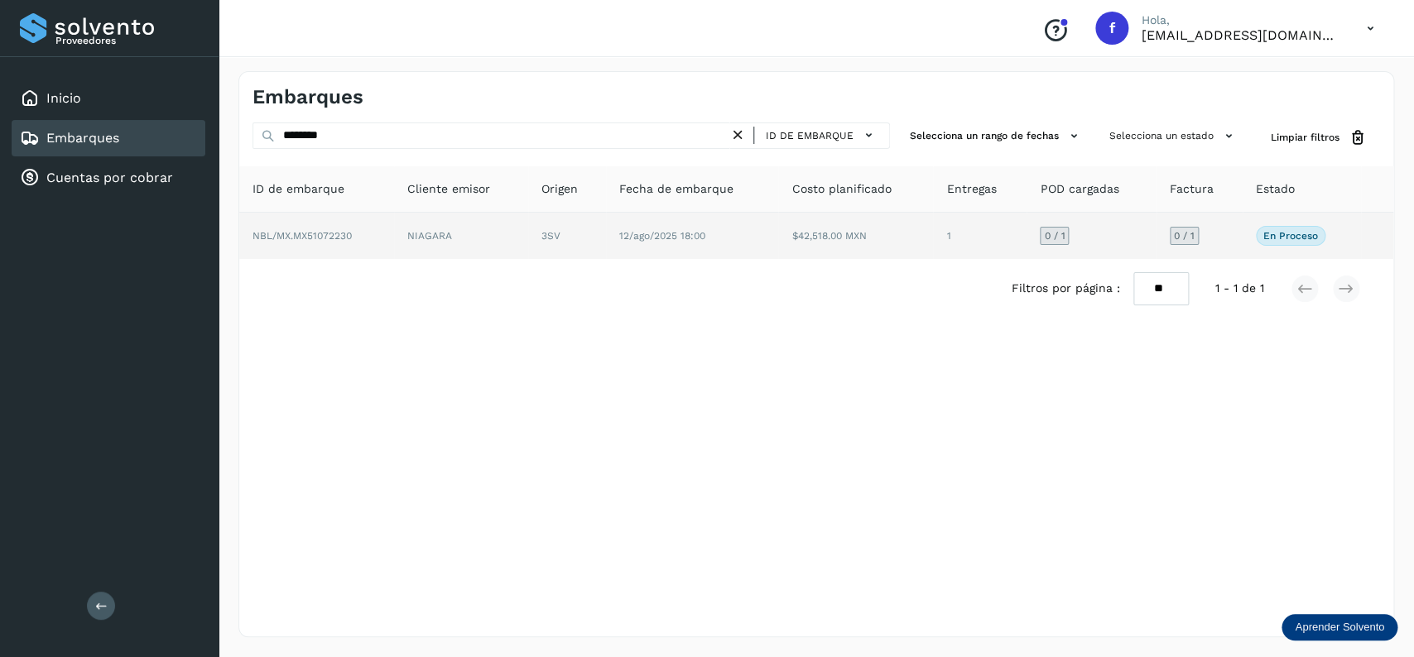
click at [778, 230] on td "12/ago/2025 18:00" at bounding box center [855, 236] width 155 height 46
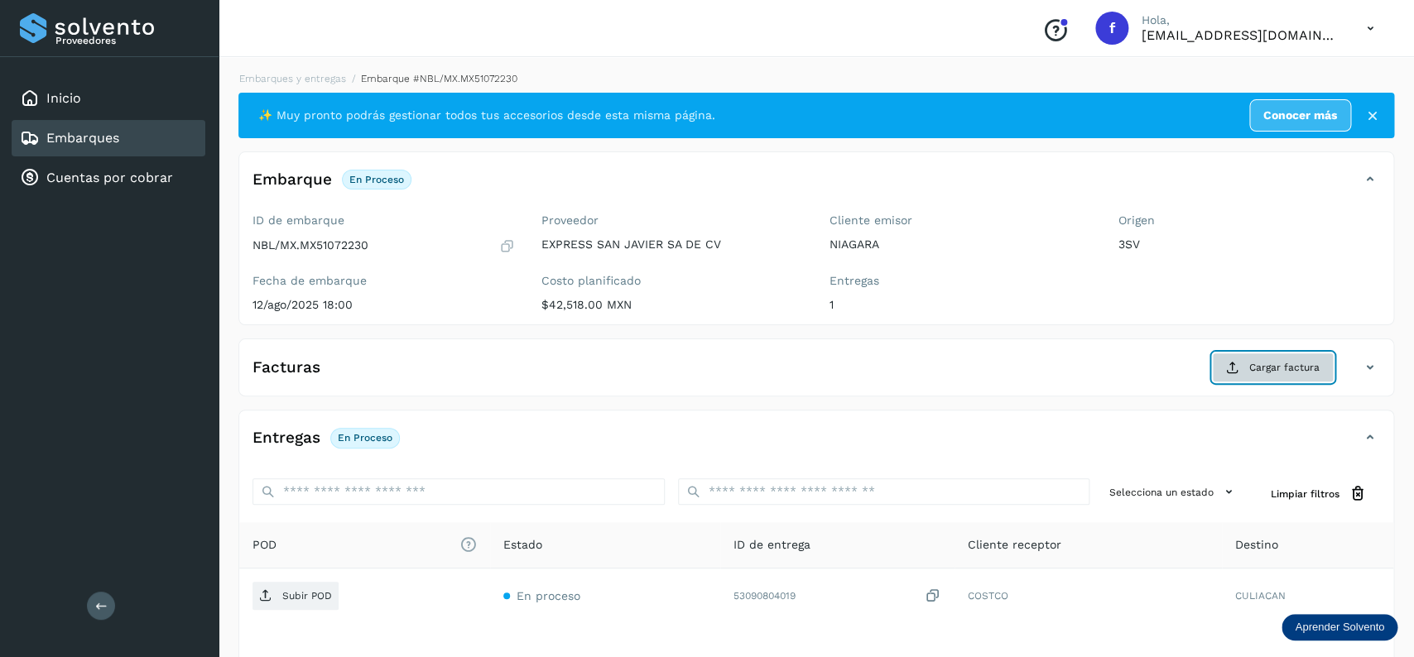
click at [1239, 380] on button "Cargar factura" at bounding box center [1273, 368] width 122 height 30
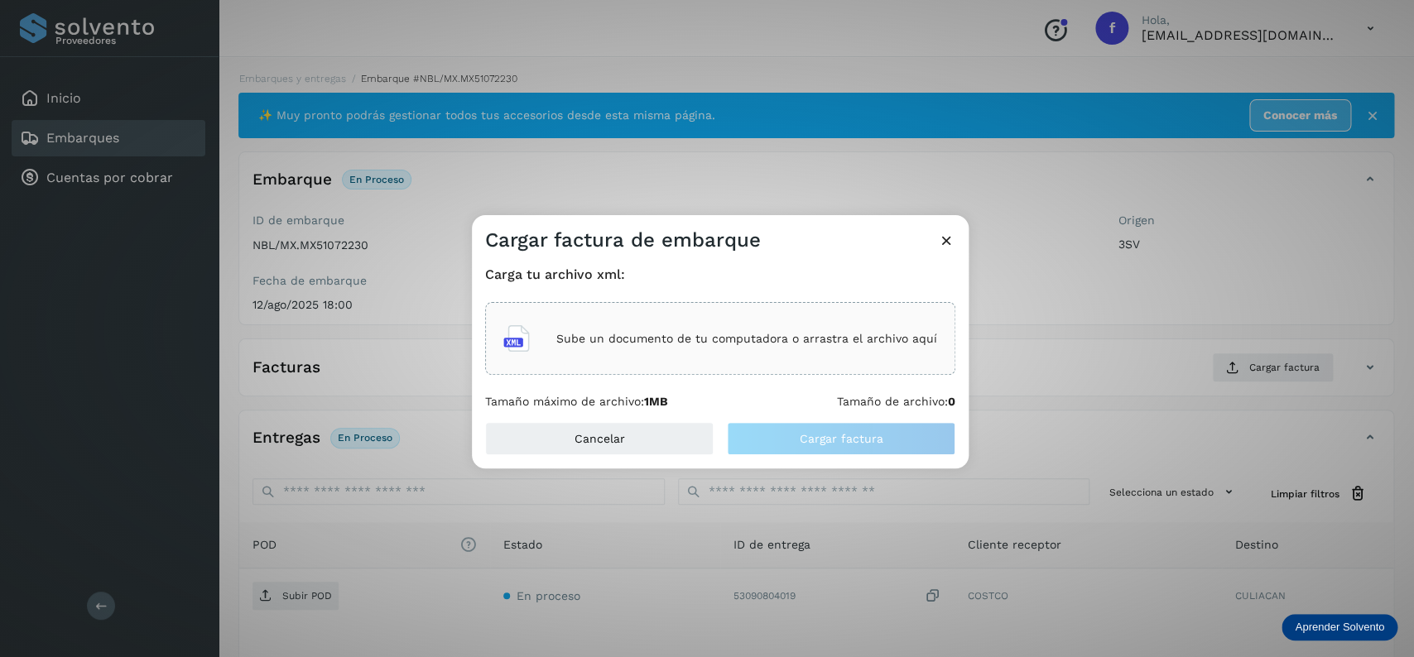
click at [474, 326] on div "Carga tu archivo xml: Sube un documento de tu computadora o arrastra el archivo…" at bounding box center [720, 337] width 497 height 169
click at [524, 326] on icon at bounding box center [516, 338] width 26 height 26
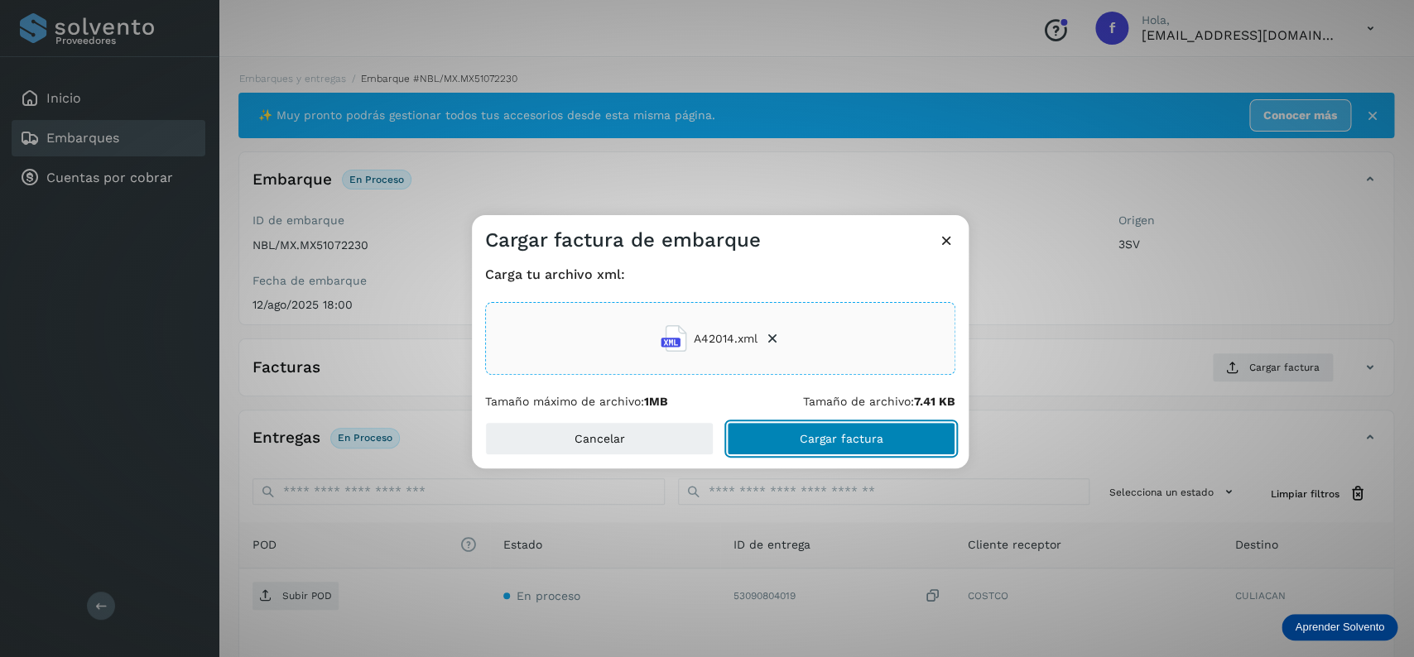
click at [793, 439] on button "Cargar factura" at bounding box center [841, 438] width 229 height 33
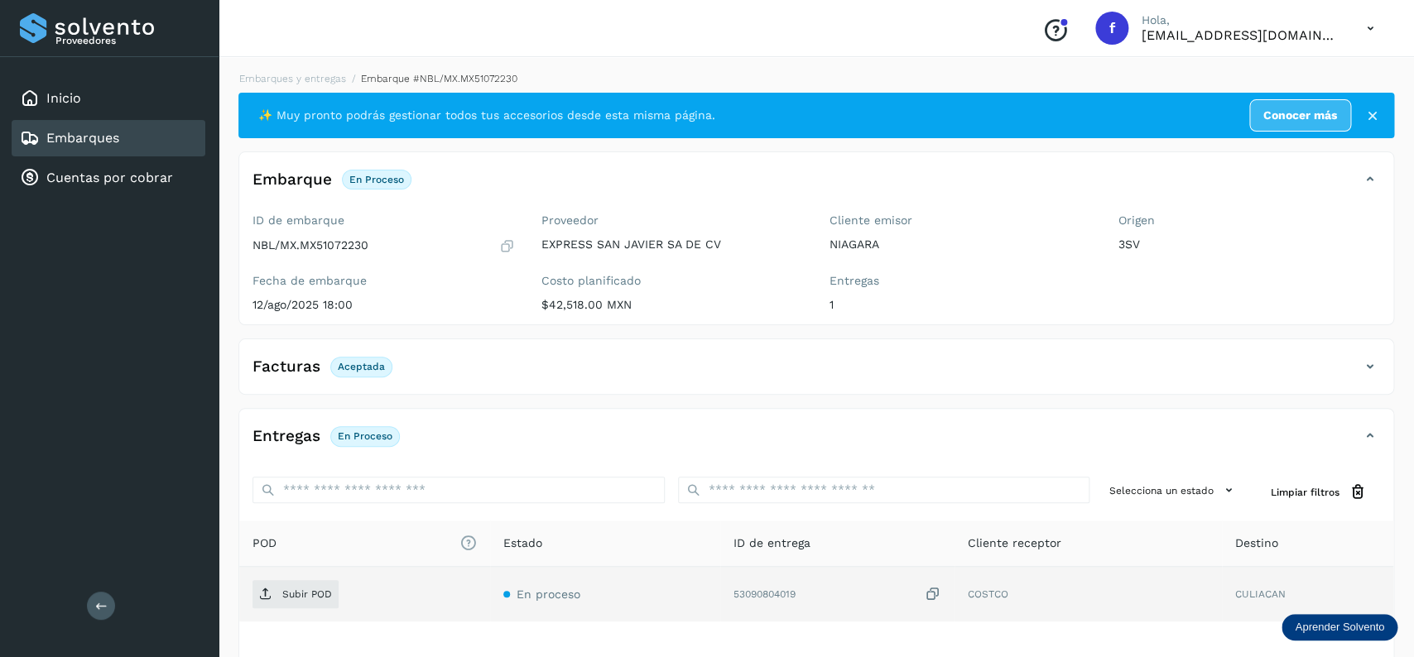
scroll to position [129, 0]
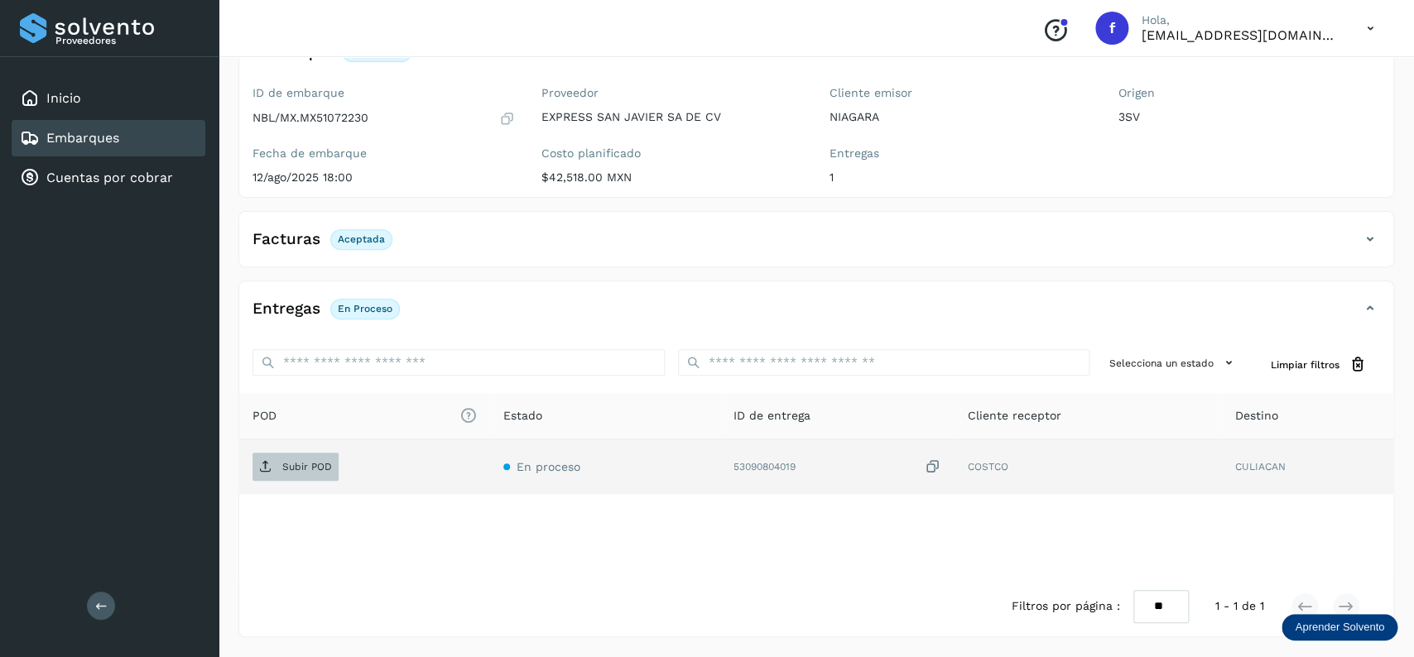
click at [313, 467] on p "Subir POD" at bounding box center [307, 467] width 50 height 12
click at [166, 137] on div "Embarques" at bounding box center [109, 138] width 194 height 36
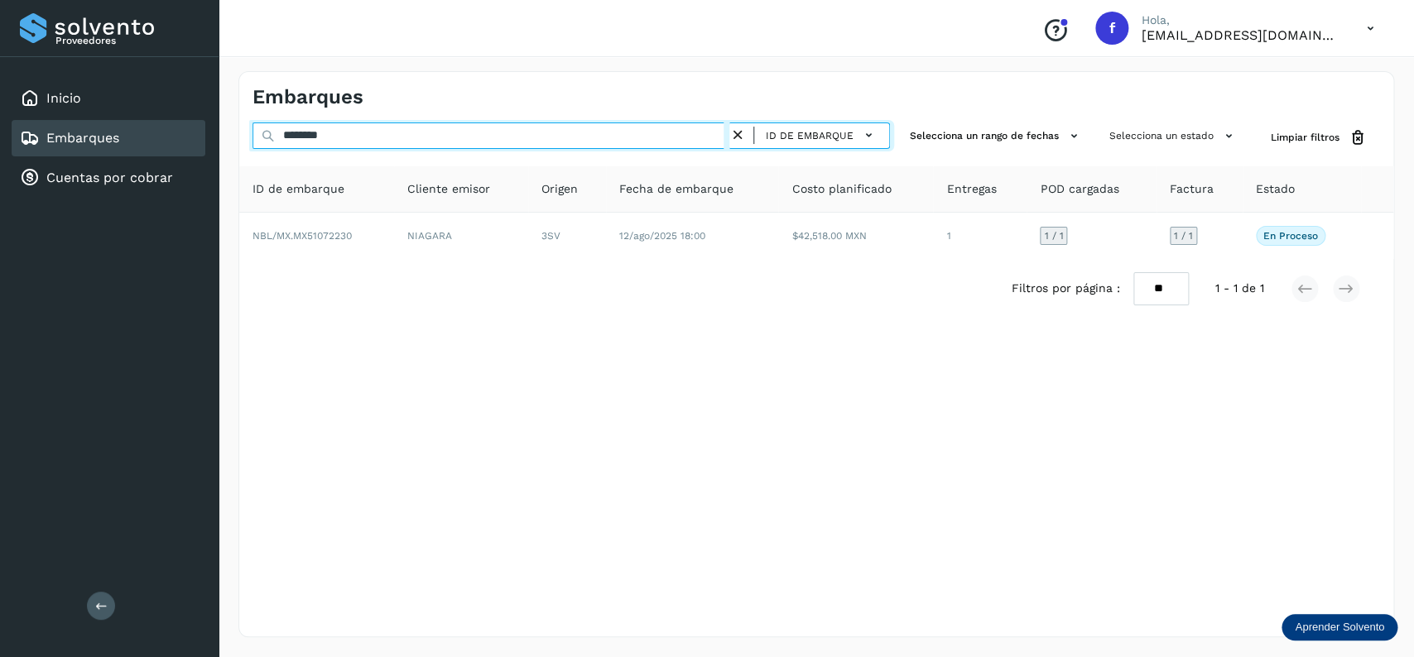
drag, startPoint x: 367, startPoint y: 128, endPoint x: 193, endPoint y: 132, distance: 174.0
click at [253, 132] on input "********" at bounding box center [491, 136] width 477 height 26
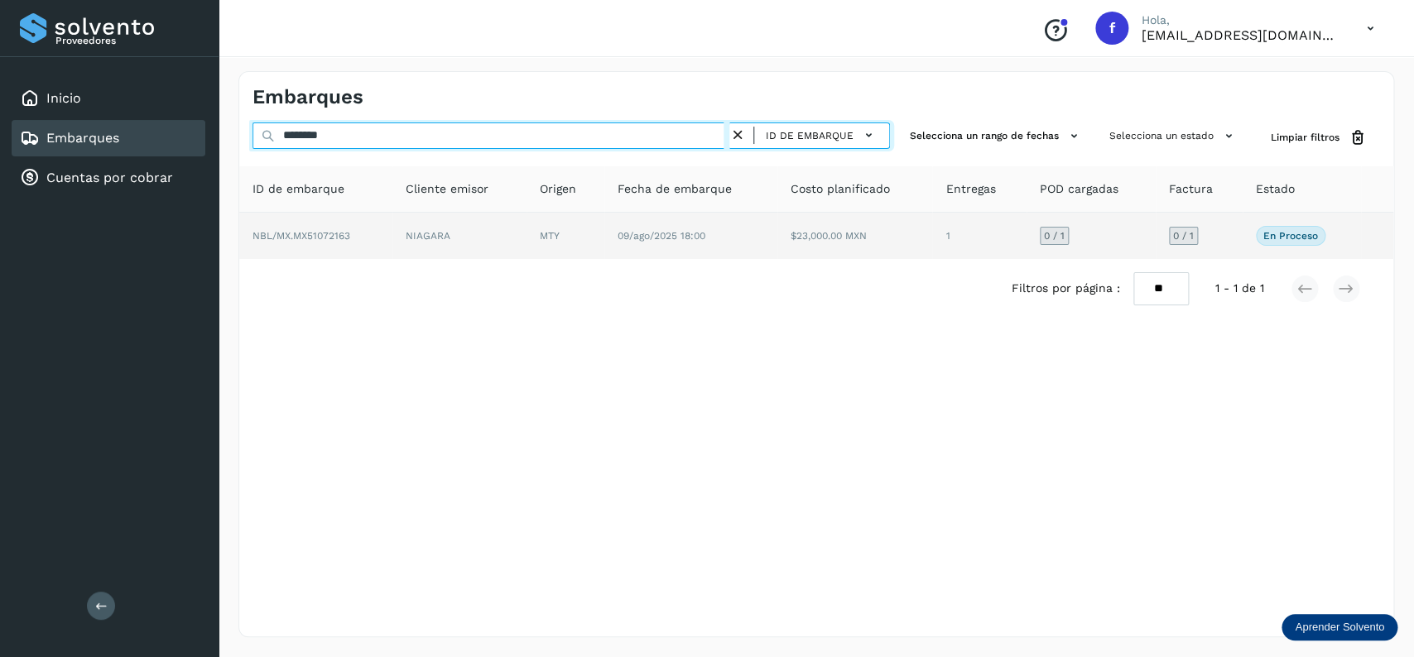
type input "********"
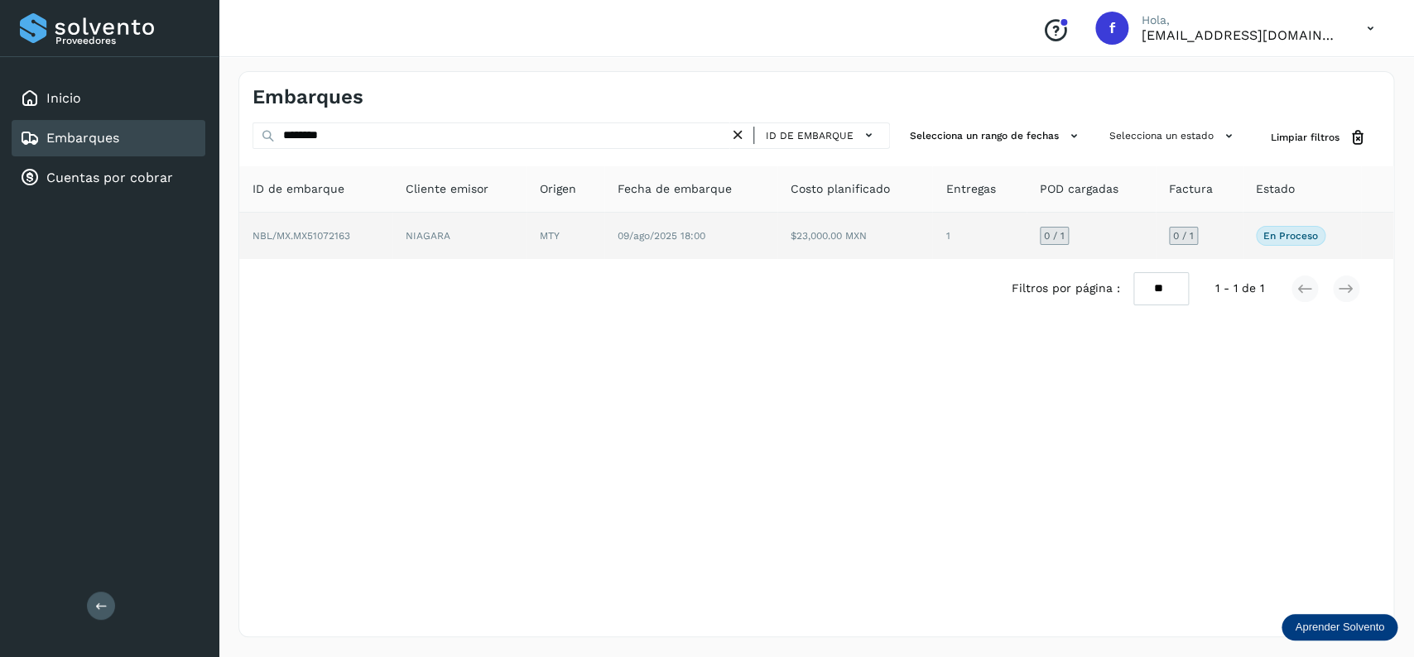
click at [1027, 234] on td "1" at bounding box center [1091, 236] width 129 height 46
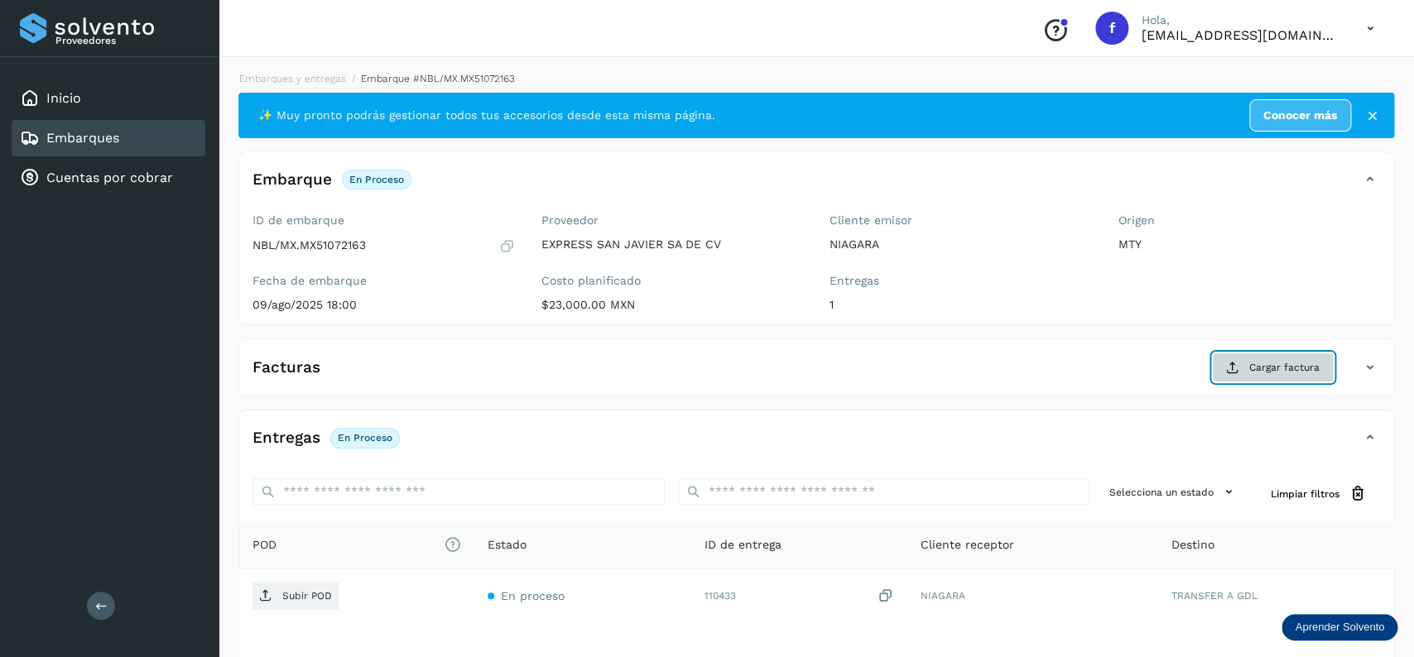
click at [1299, 379] on button "Cargar factura" at bounding box center [1273, 368] width 122 height 30
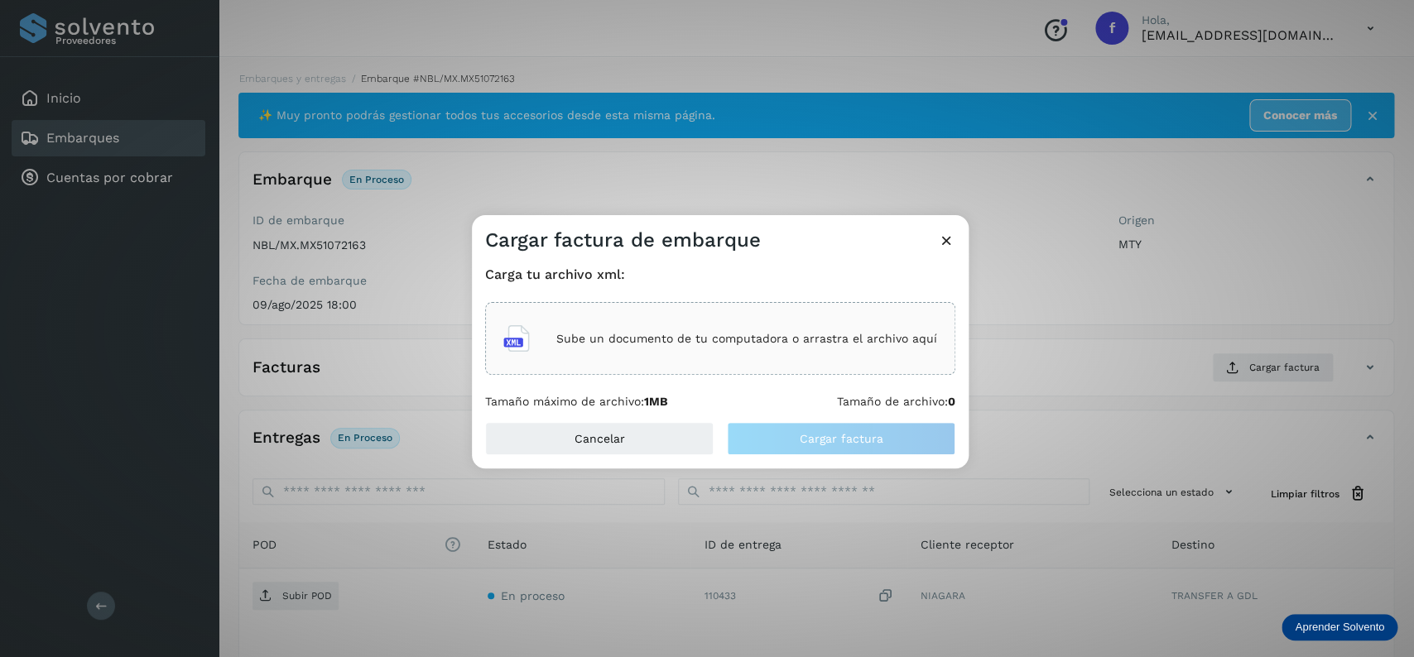
click at [803, 335] on p "Sube un documento de tu computadora o arrastra el archivo aquí" at bounding box center [746, 339] width 381 height 14
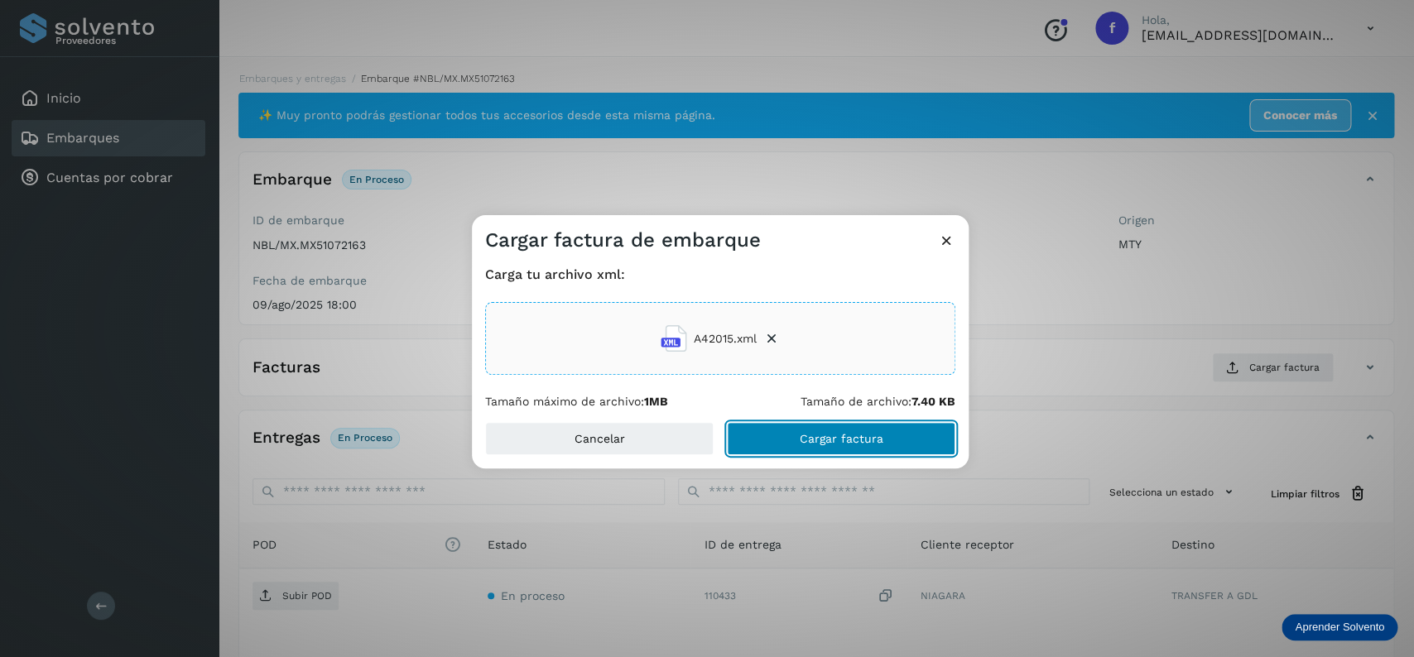
click at [746, 434] on button "Cargar factura" at bounding box center [841, 438] width 229 height 33
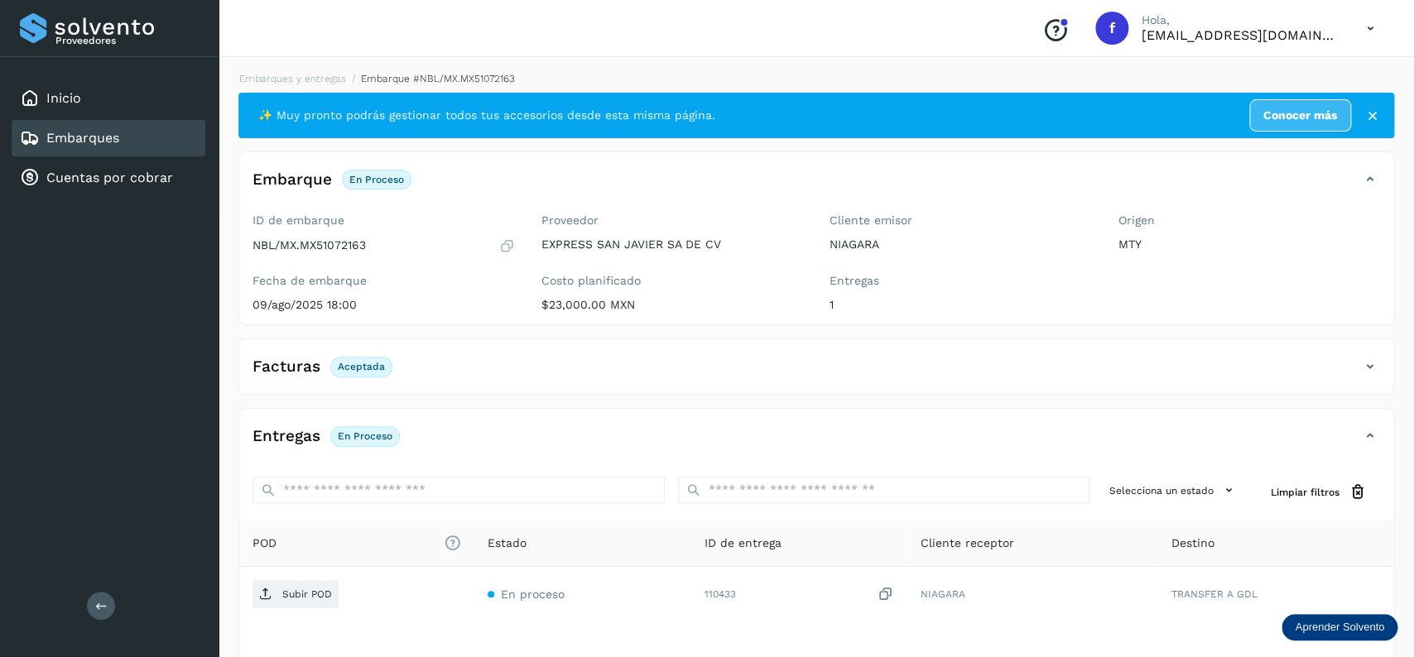
scroll to position [129, 0]
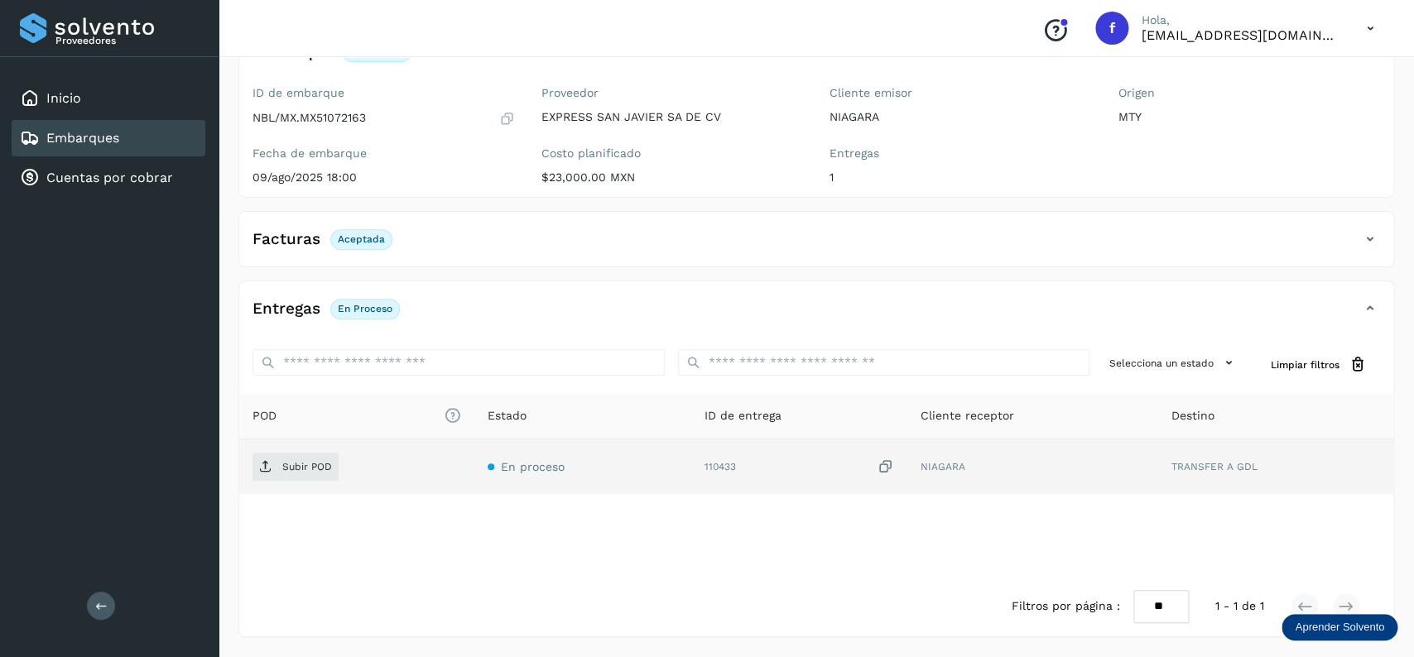
click at [474, 448] on td "Subir POD" at bounding box center [582, 467] width 216 height 55
click at [474, 450] on td "Subir POD" at bounding box center [582, 467] width 216 height 55
click at [315, 454] on button "Subir POD" at bounding box center [296, 467] width 86 height 28
click at [179, 124] on div "Embarques" at bounding box center [109, 138] width 194 height 36
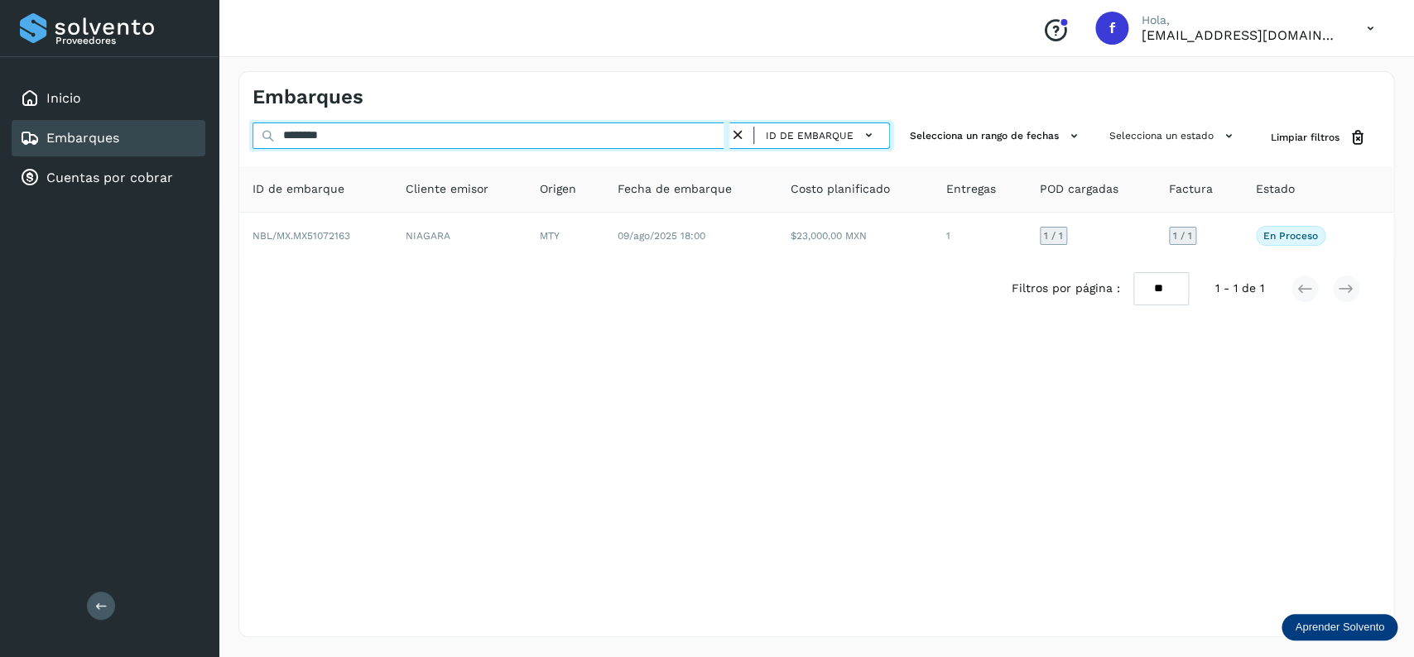
drag, startPoint x: 352, startPoint y: 139, endPoint x: 175, endPoint y: 139, distance: 177.2
click at [253, 139] on input "********" at bounding box center [491, 136] width 477 height 26
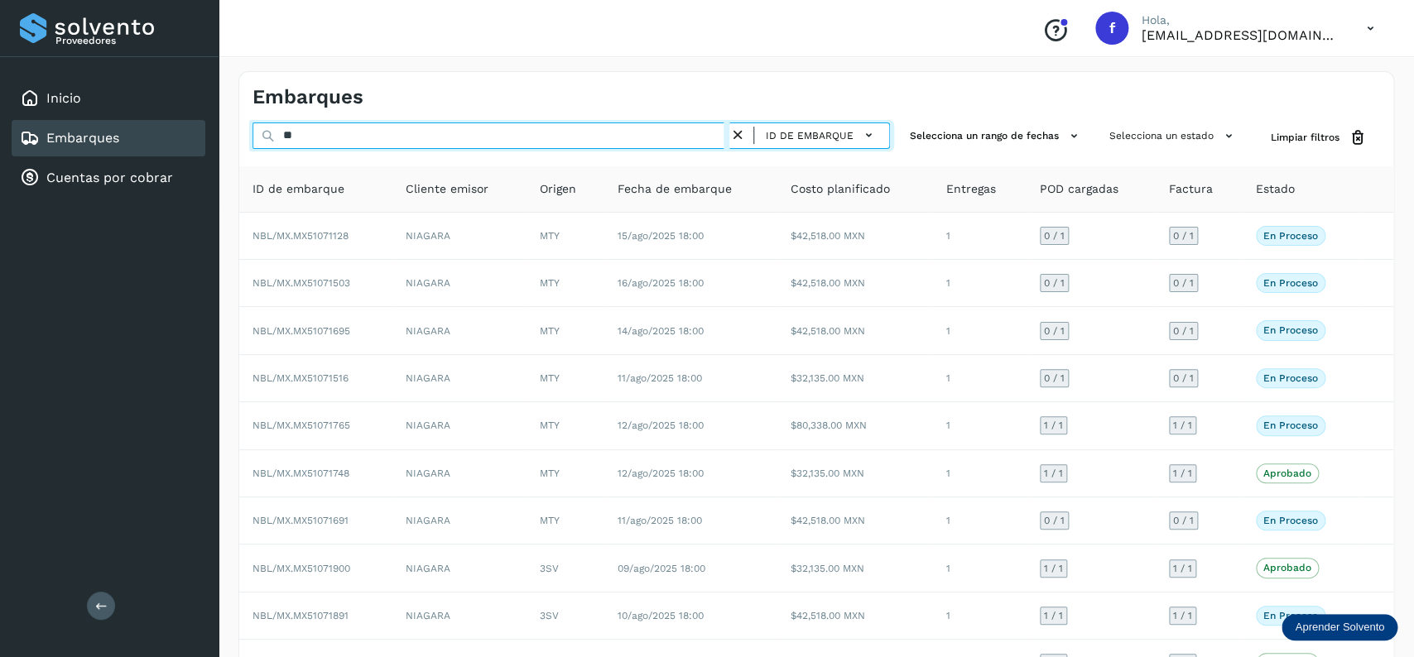
type input "*"
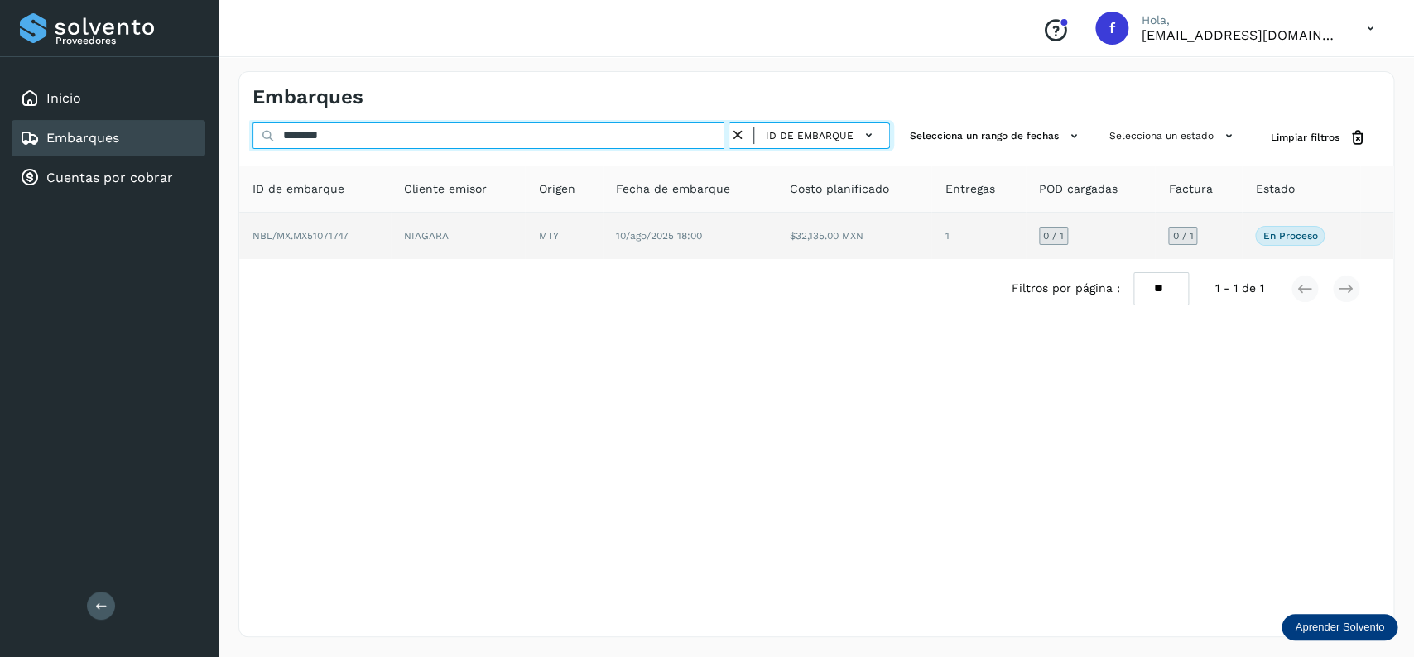
type input "********"
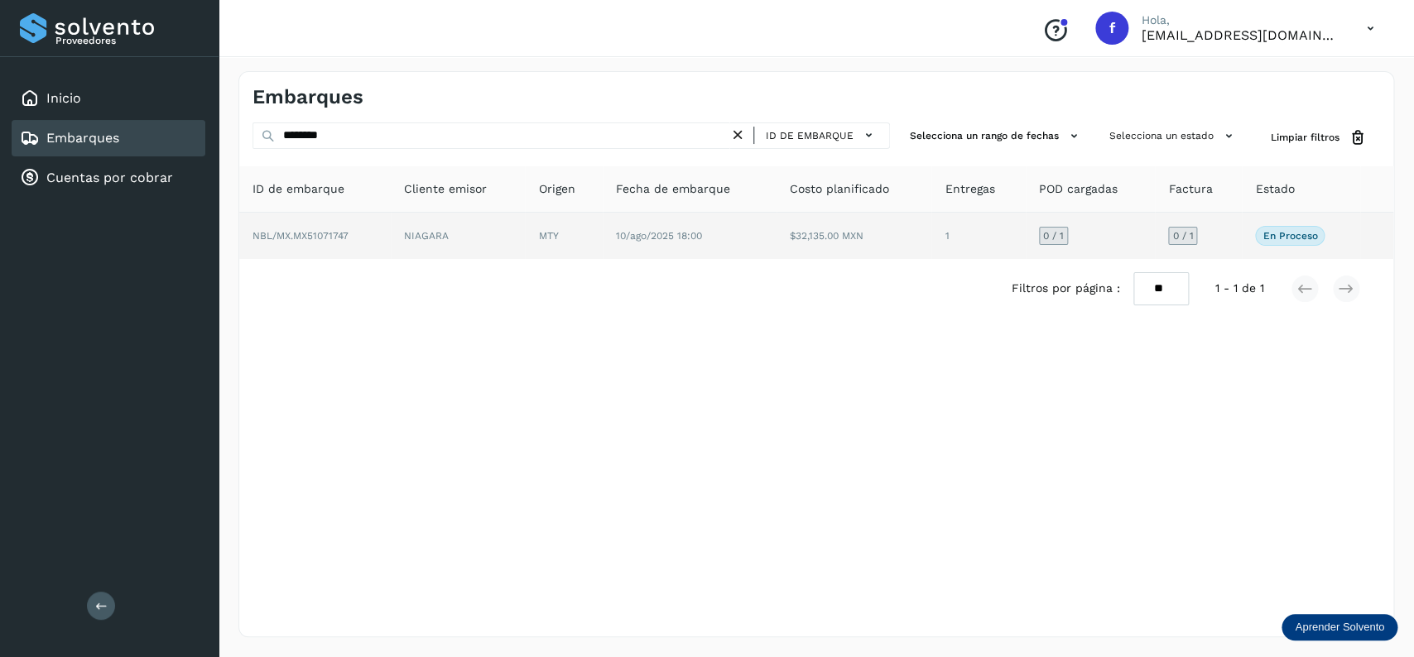
click at [932, 216] on td "$32,135.00 MXN" at bounding box center [979, 236] width 94 height 46
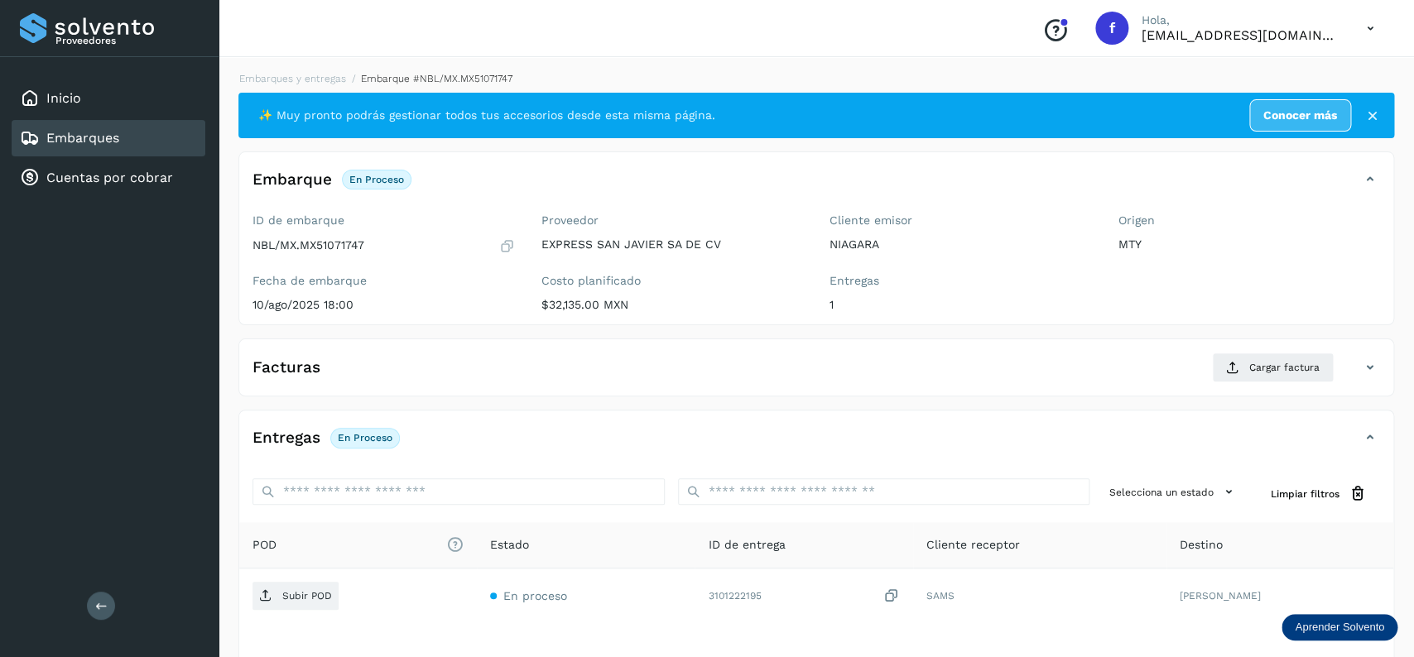
scroll to position [131, 0]
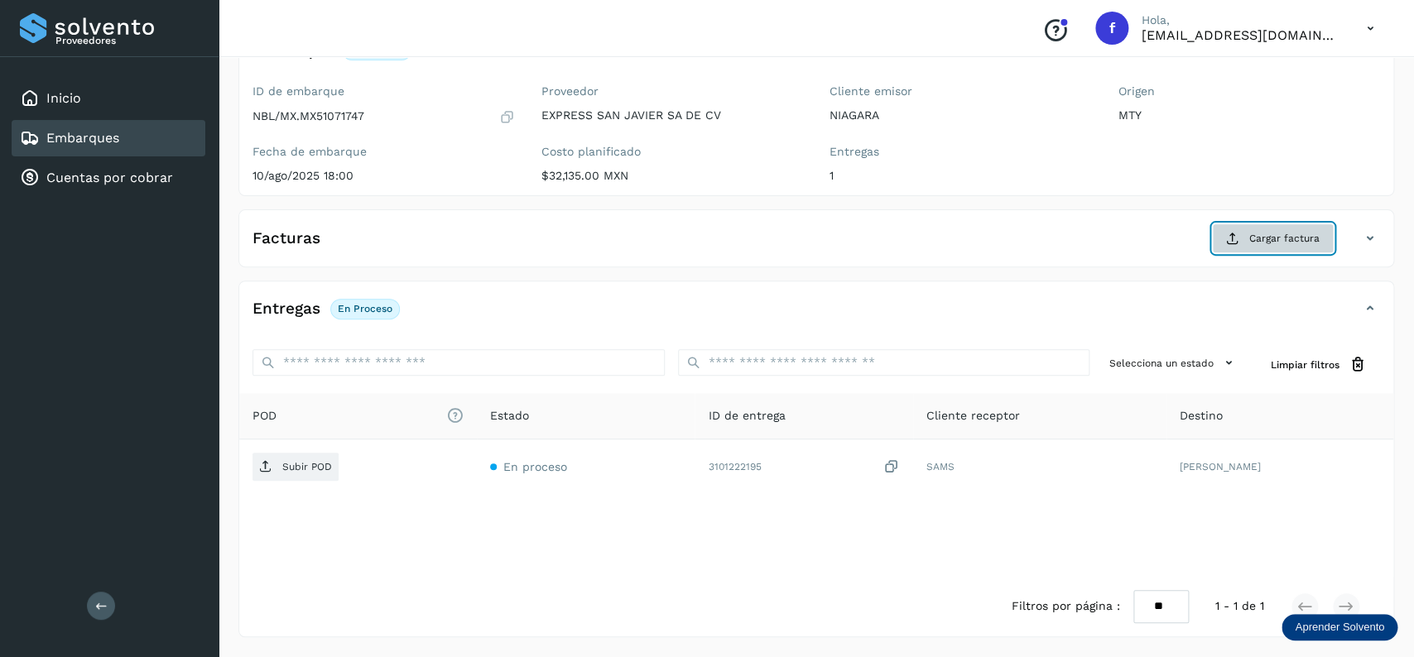
click at [1280, 224] on button "Cargar factura" at bounding box center [1273, 239] width 122 height 30
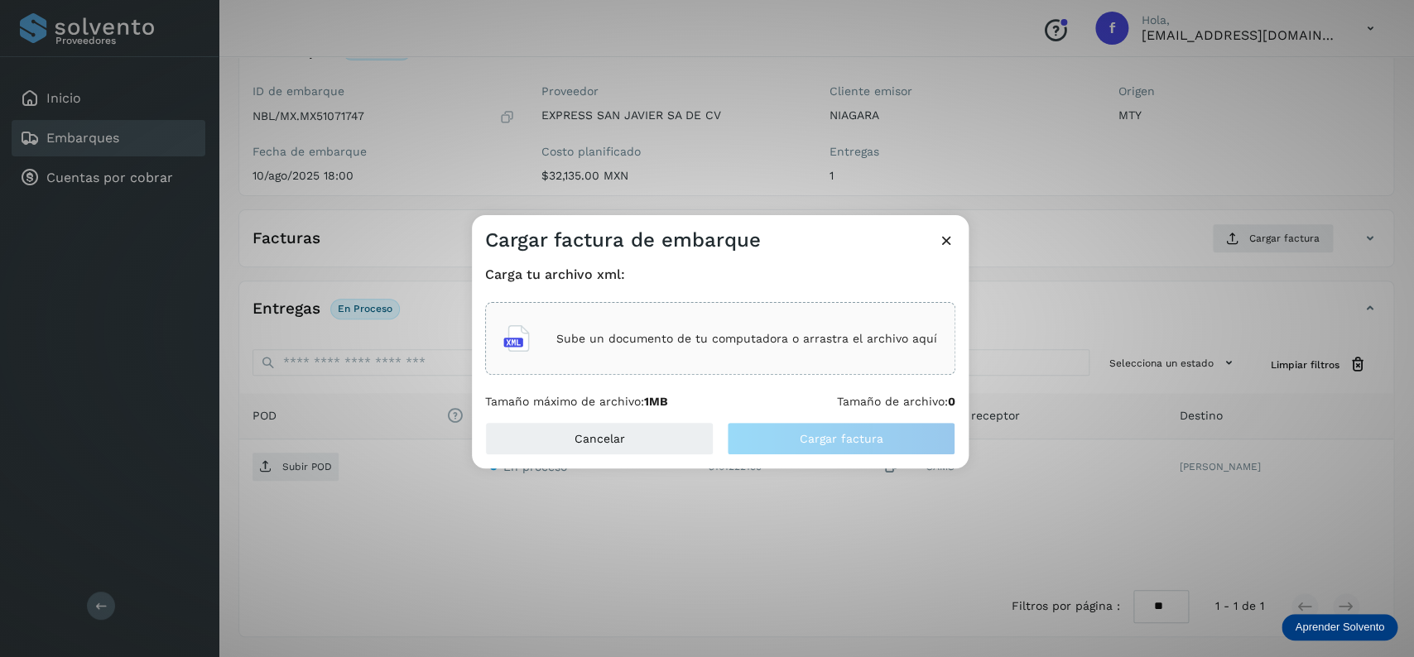
click at [723, 319] on div "Sube un documento de tu computadora o arrastra el archivo aquí" at bounding box center [720, 338] width 434 height 45
click at [673, 323] on div "Sube un documento de tu computadora o arrastra el archivo aquí" at bounding box center [720, 338] width 434 height 45
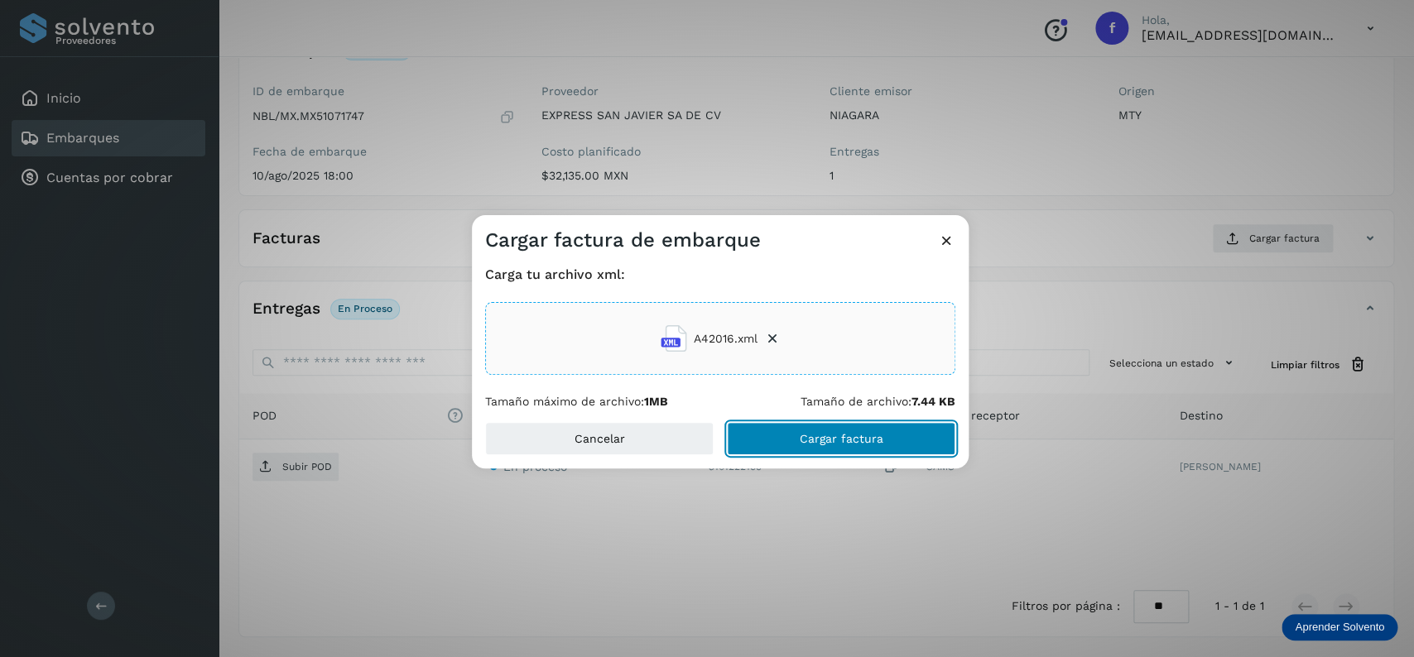
click at [837, 444] on span "Cargar factura" at bounding box center [842, 439] width 84 height 12
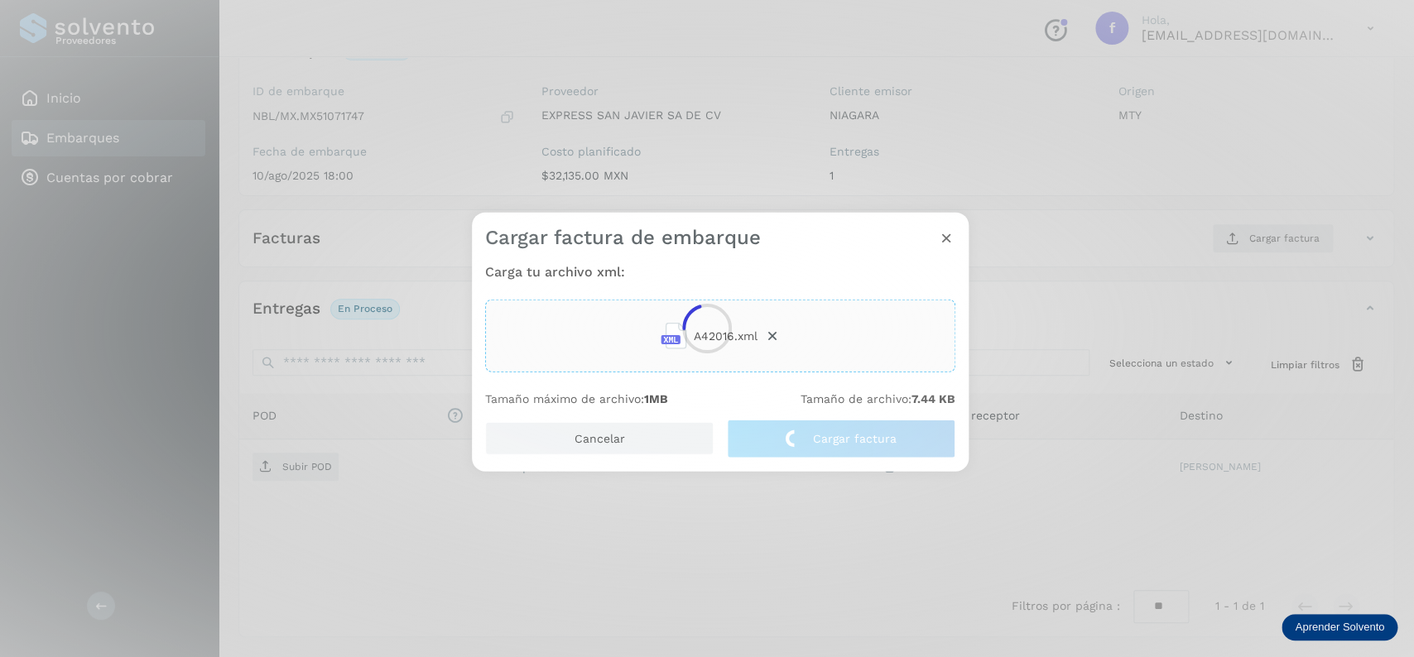
scroll to position [129, 0]
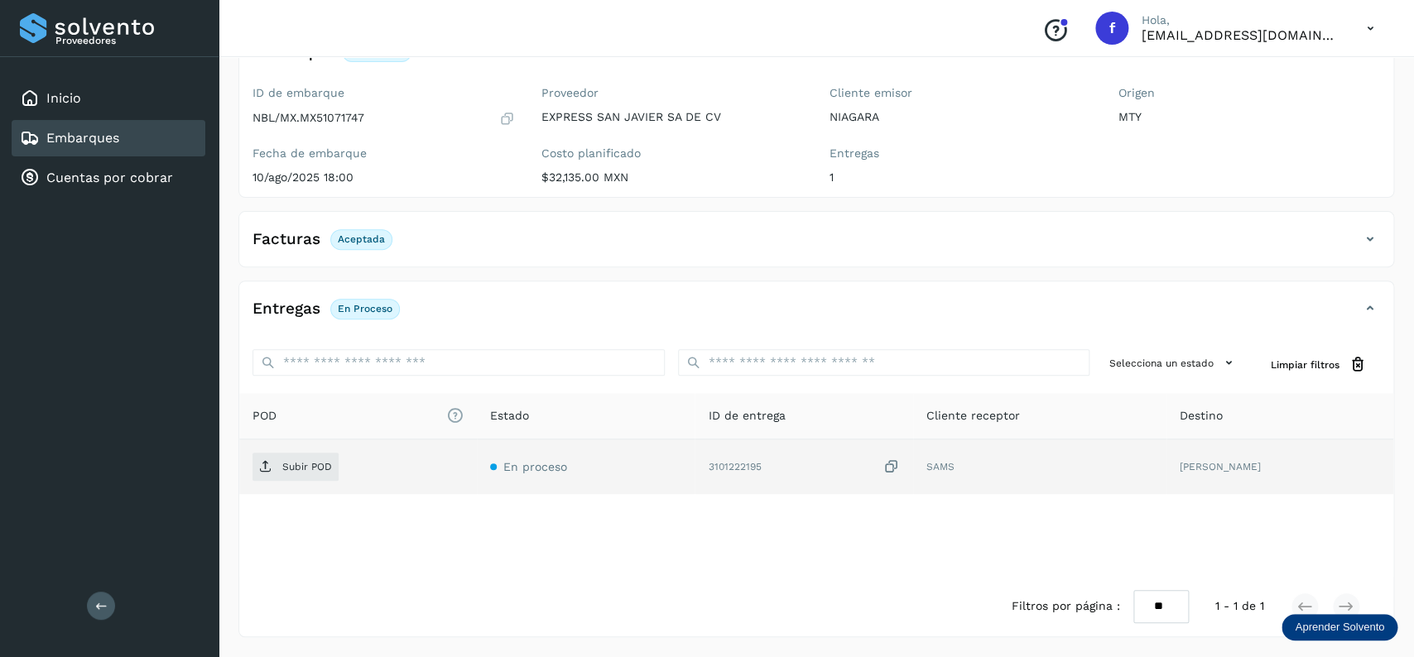
click at [477, 481] on td "Subir POD" at bounding box center [586, 467] width 219 height 55
click at [335, 462] on span "Subir POD" at bounding box center [296, 467] width 86 height 26
click at [170, 121] on div "Embarques" at bounding box center [109, 138] width 194 height 36
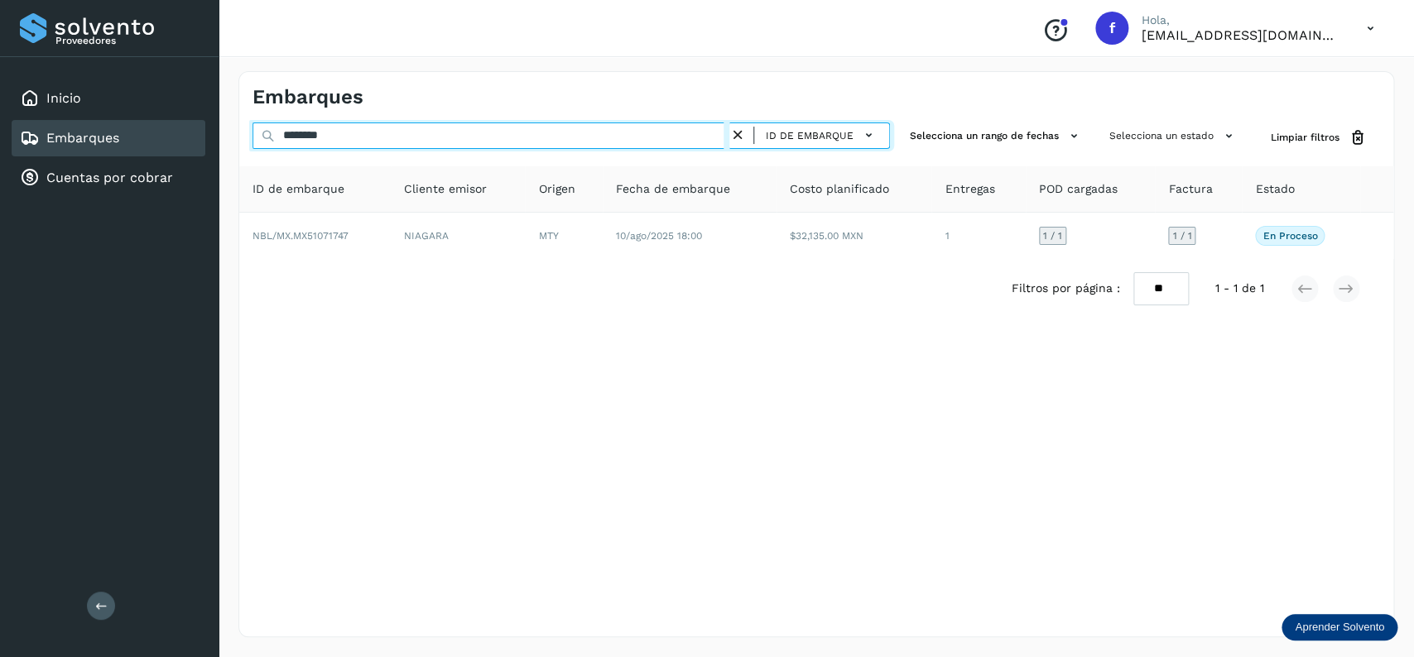
drag, startPoint x: 349, startPoint y: 137, endPoint x: 162, endPoint y: 137, distance: 186.3
click at [253, 137] on input "********" at bounding box center [491, 136] width 477 height 26
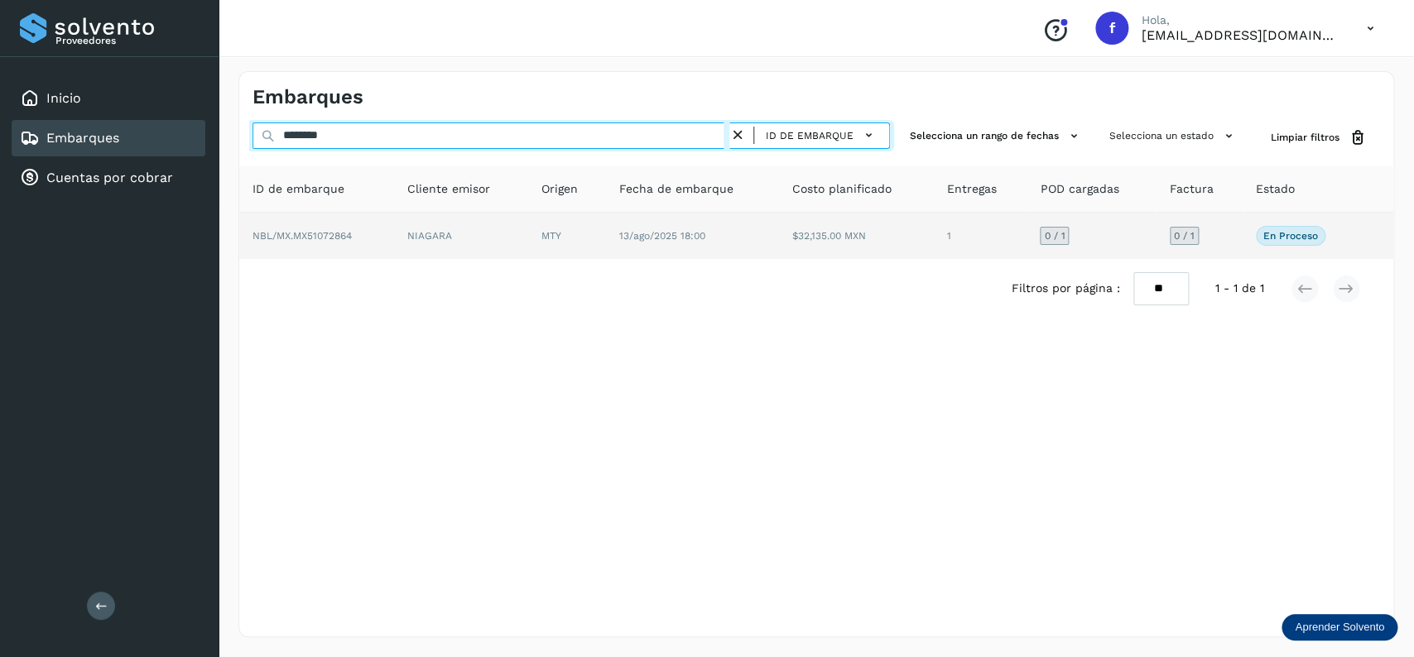
type input "********"
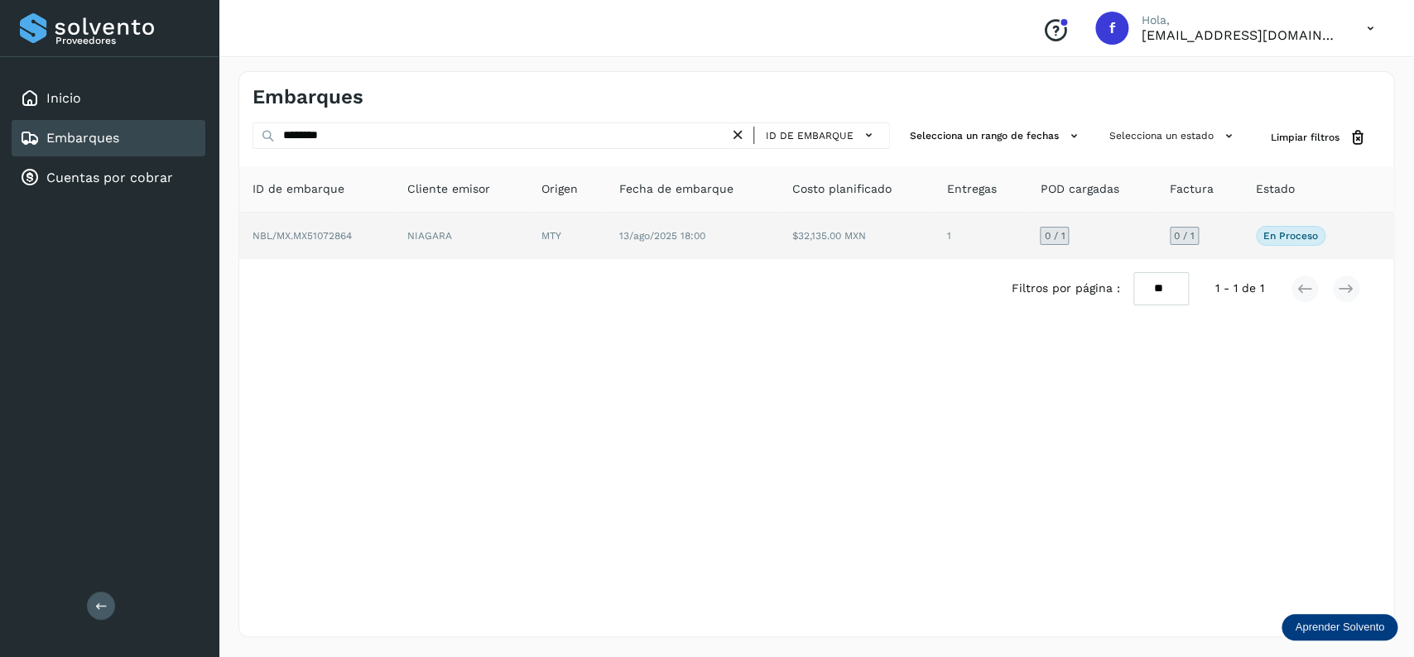
click at [661, 232] on span "13/ago/2025 18:00" at bounding box center [662, 236] width 86 height 12
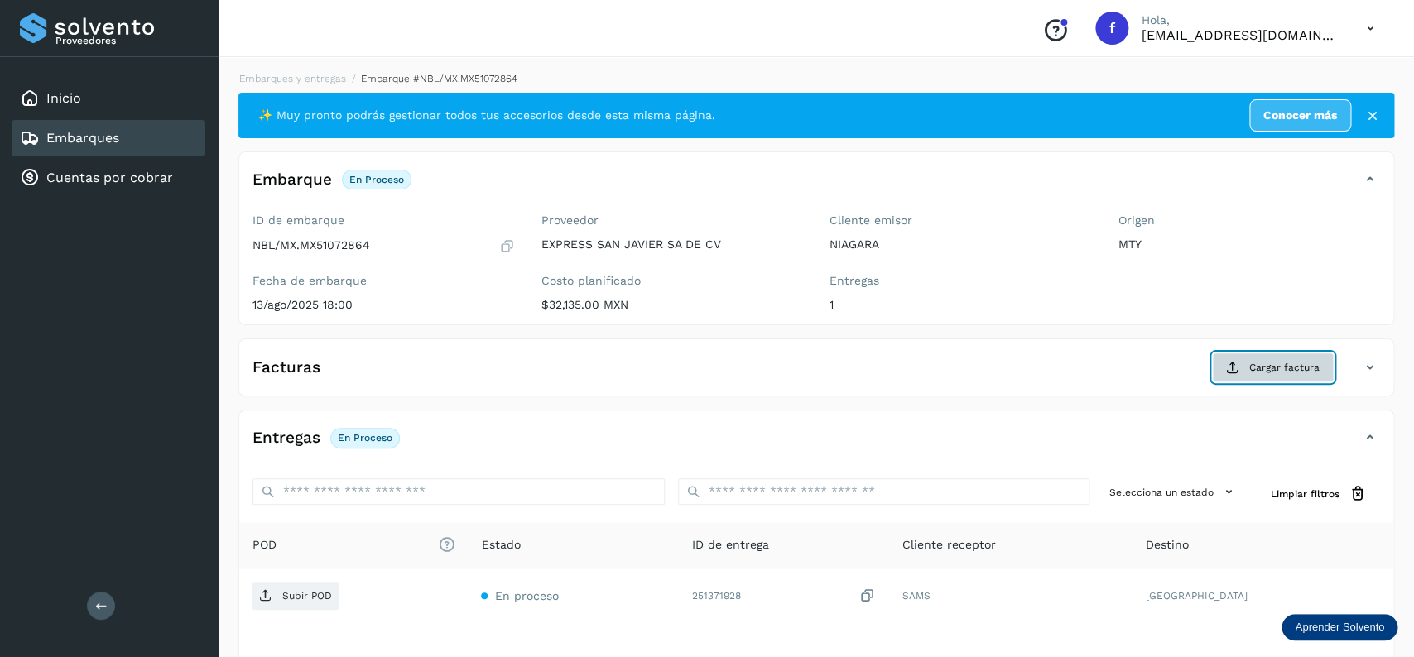
click at [1284, 359] on button "Cargar factura" at bounding box center [1273, 368] width 122 height 30
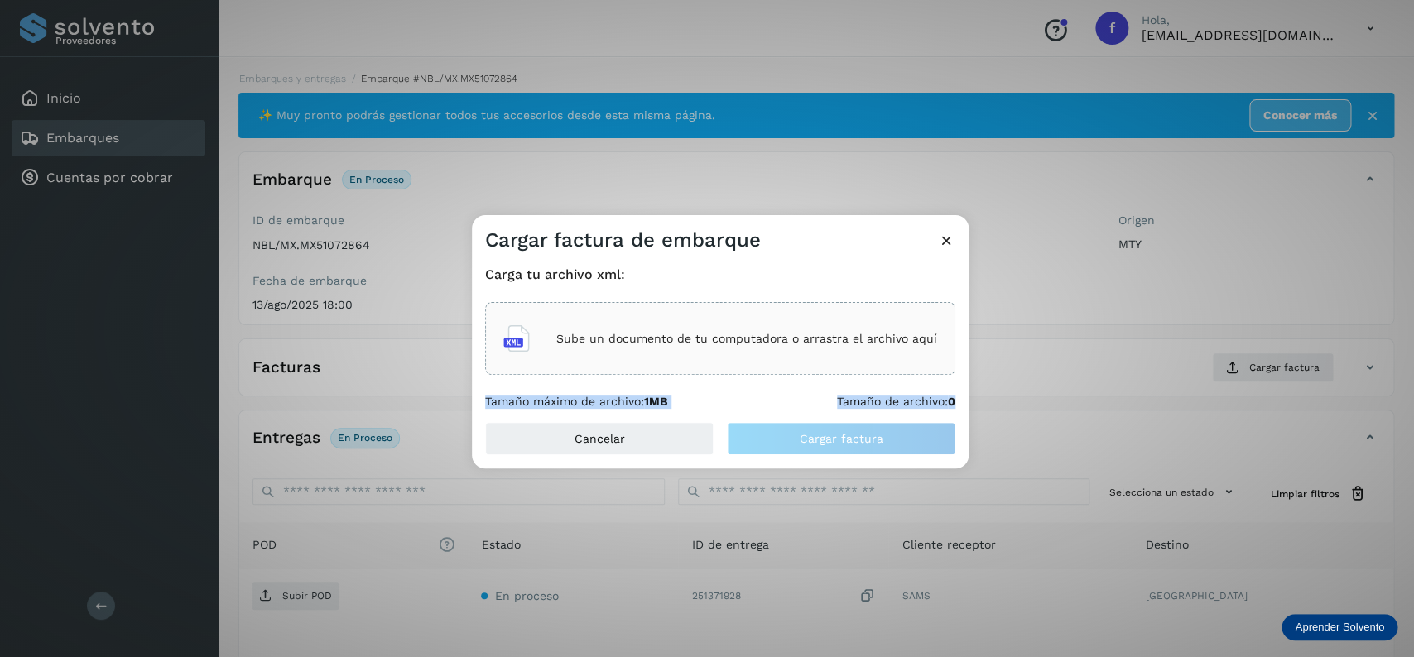
click at [967, 344] on div "Carga tu archivo xml: Sube un documento de tu computadora o arrastra el archivo…" at bounding box center [720, 337] width 497 height 169
click at [894, 331] on div "Sube un documento de tu computadora o arrastra el archivo aquí" at bounding box center [720, 338] width 434 height 45
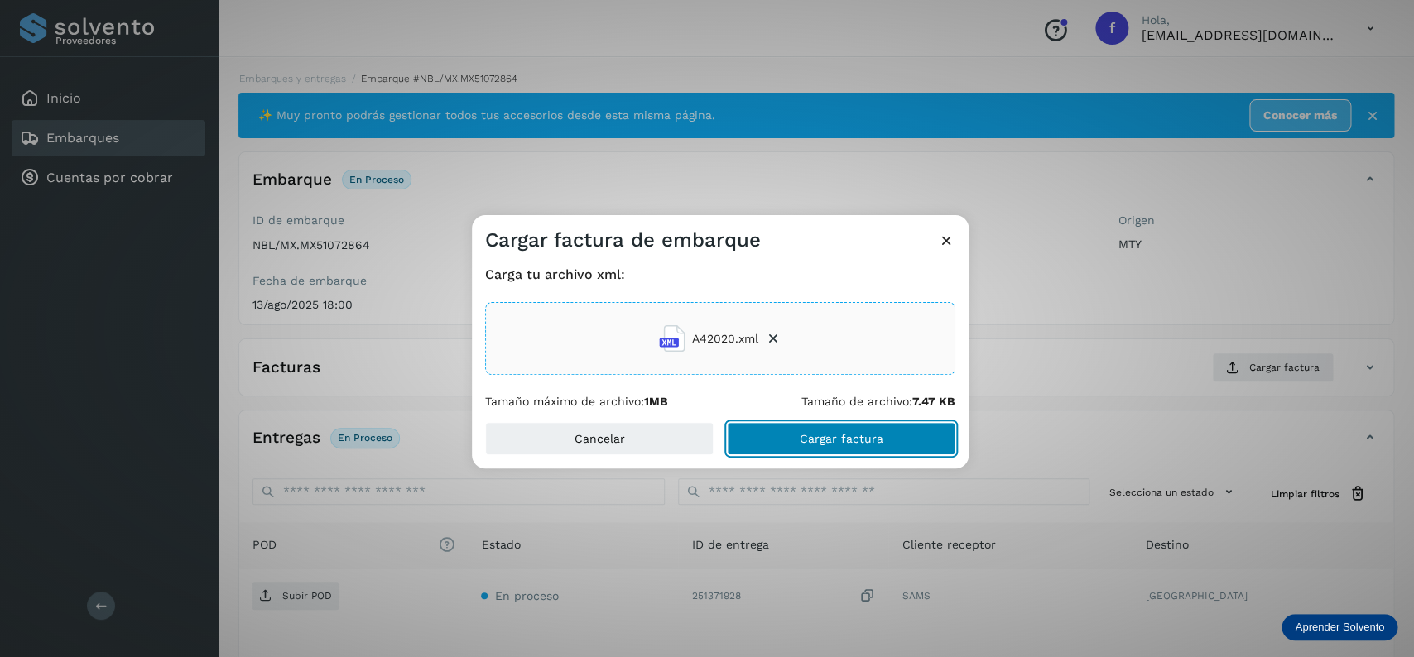
click at [804, 430] on button "Cargar factura" at bounding box center [841, 438] width 229 height 33
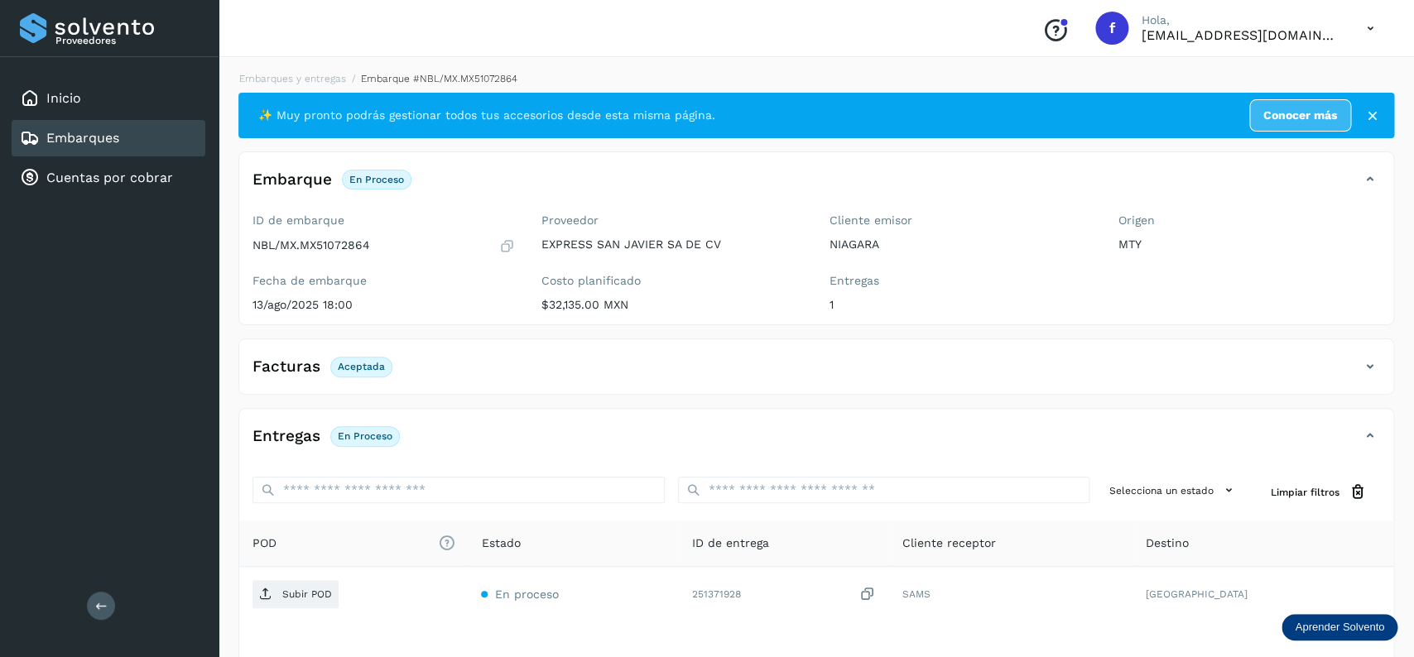
scroll to position [129, 0]
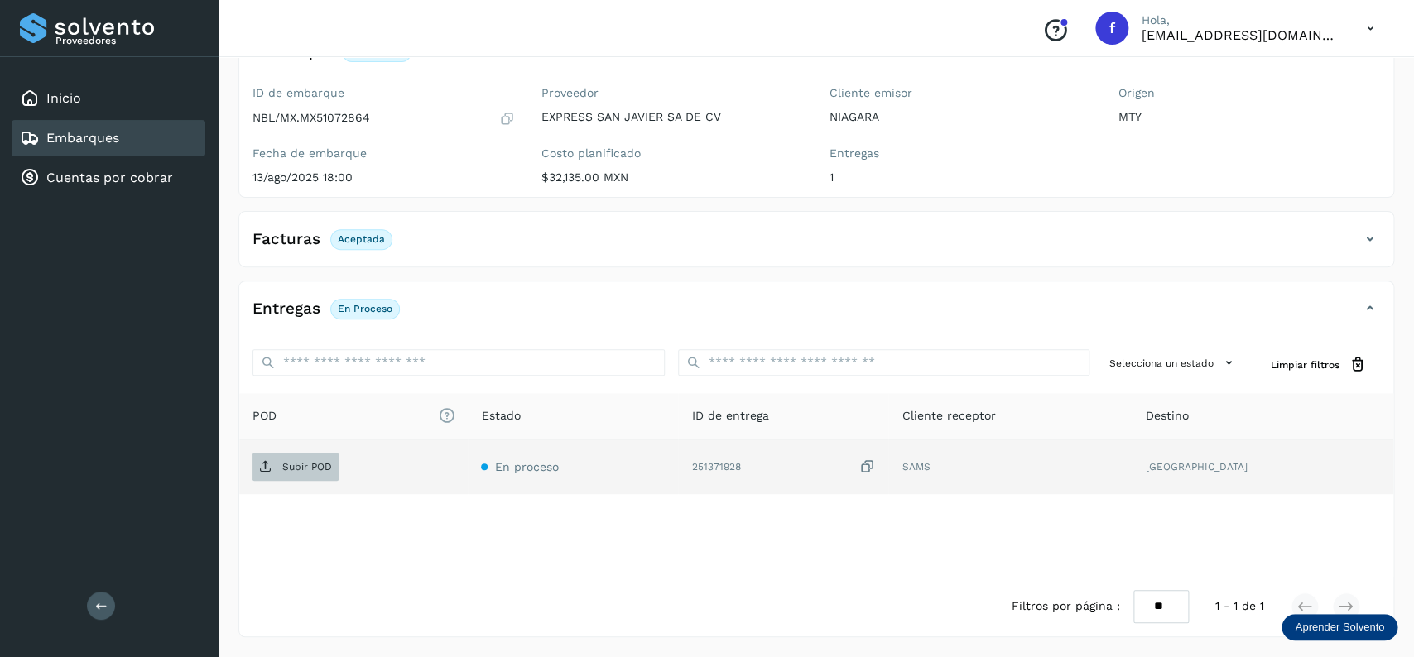
click at [278, 470] on span "Subir POD" at bounding box center [296, 467] width 86 height 26
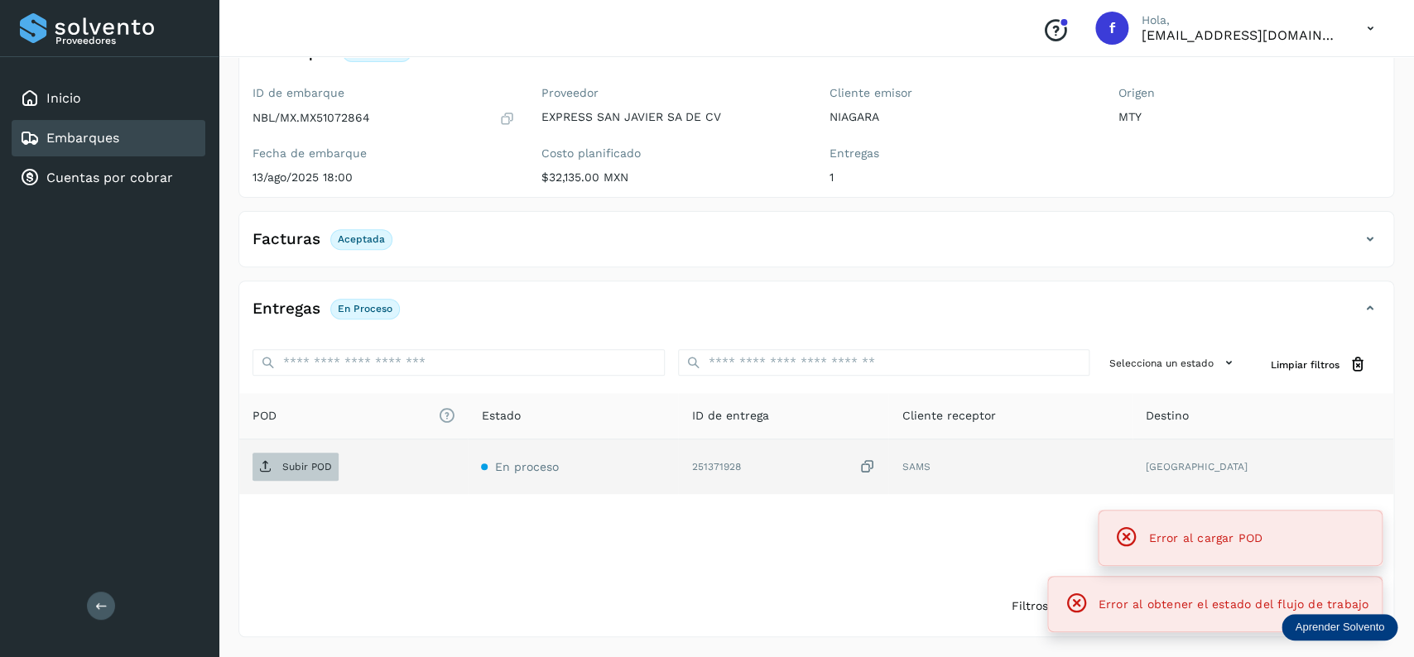
click at [301, 462] on span "Subir POD" at bounding box center [296, 467] width 86 height 26
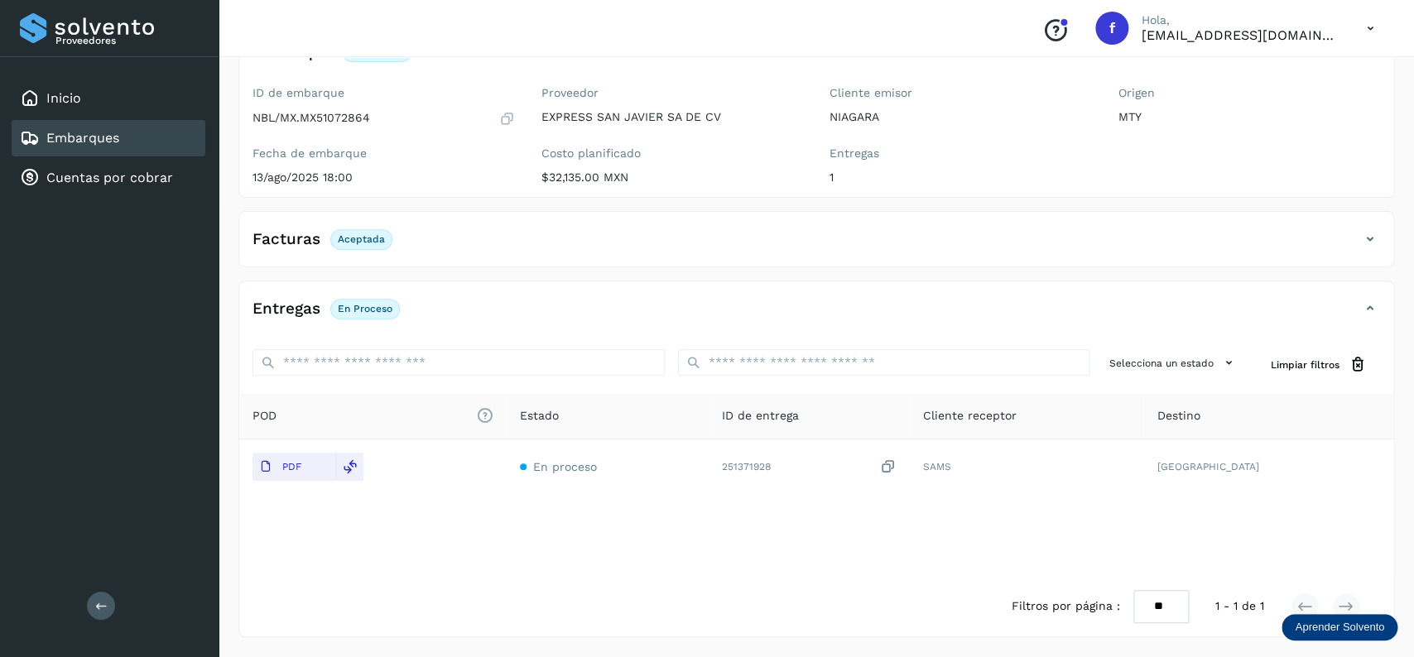
click at [198, 139] on div "Embarques" at bounding box center [109, 138] width 194 height 36
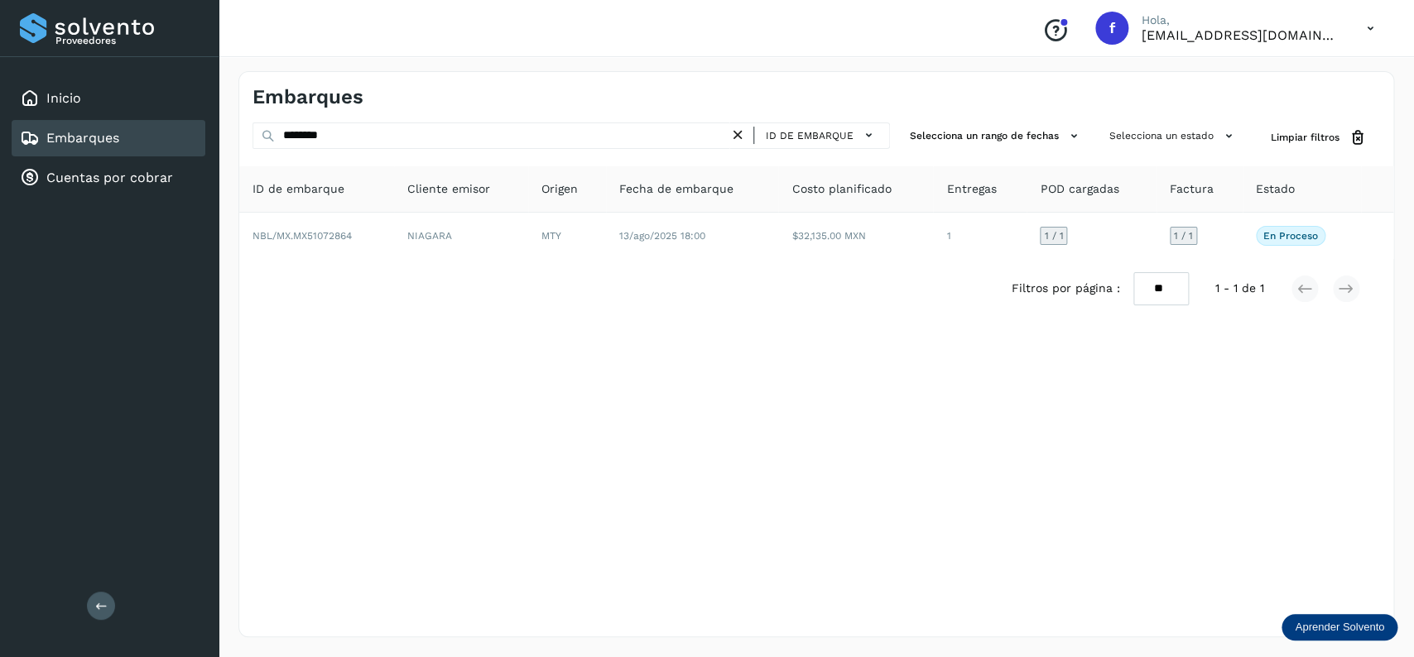
click at [732, 137] on icon at bounding box center [737, 135] width 17 height 17
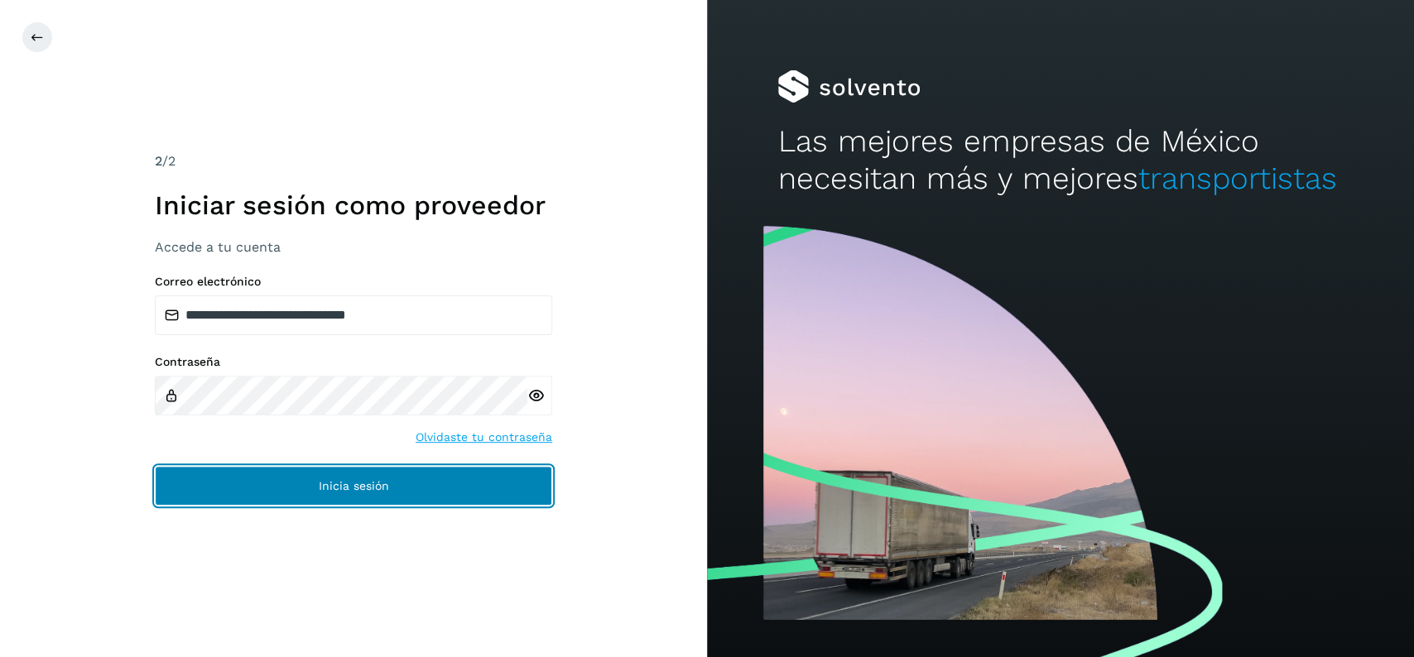
click at [487, 484] on button "Inicia sesión" at bounding box center [353, 486] width 397 height 40
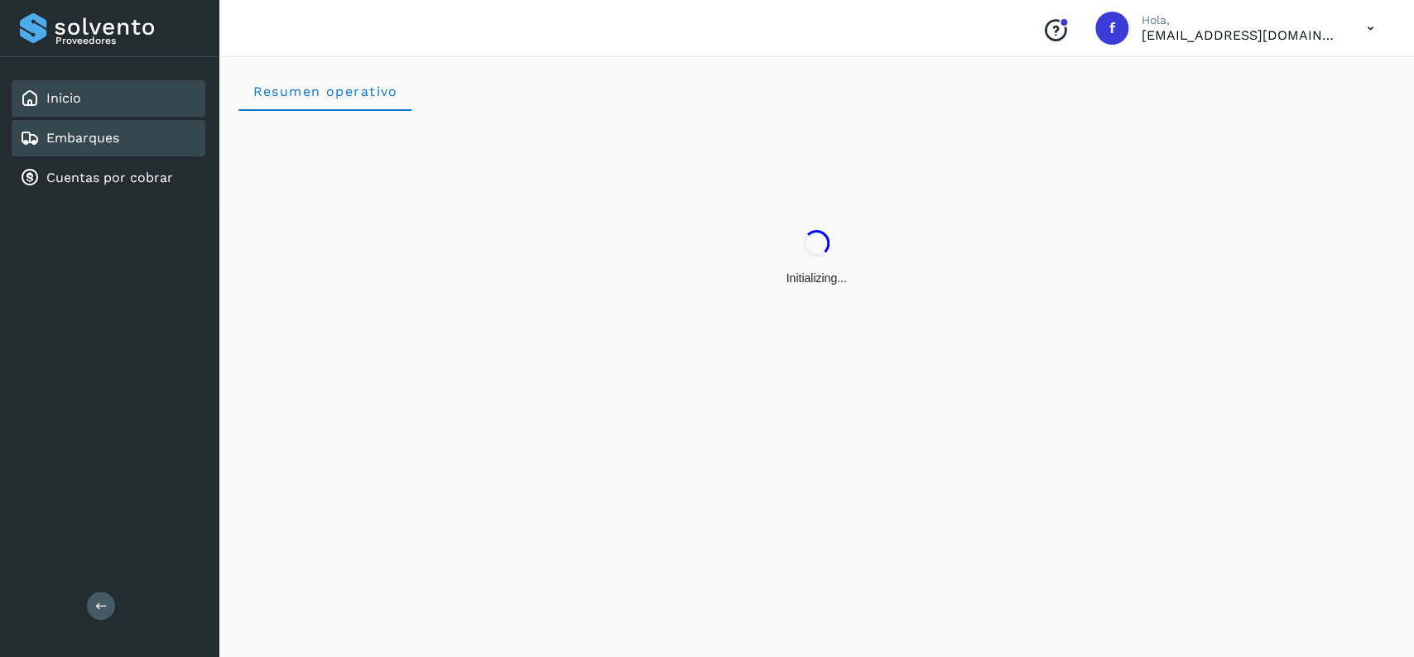
click at [117, 125] on div "Embarques" at bounding box center [109, 138] width 194 height 36
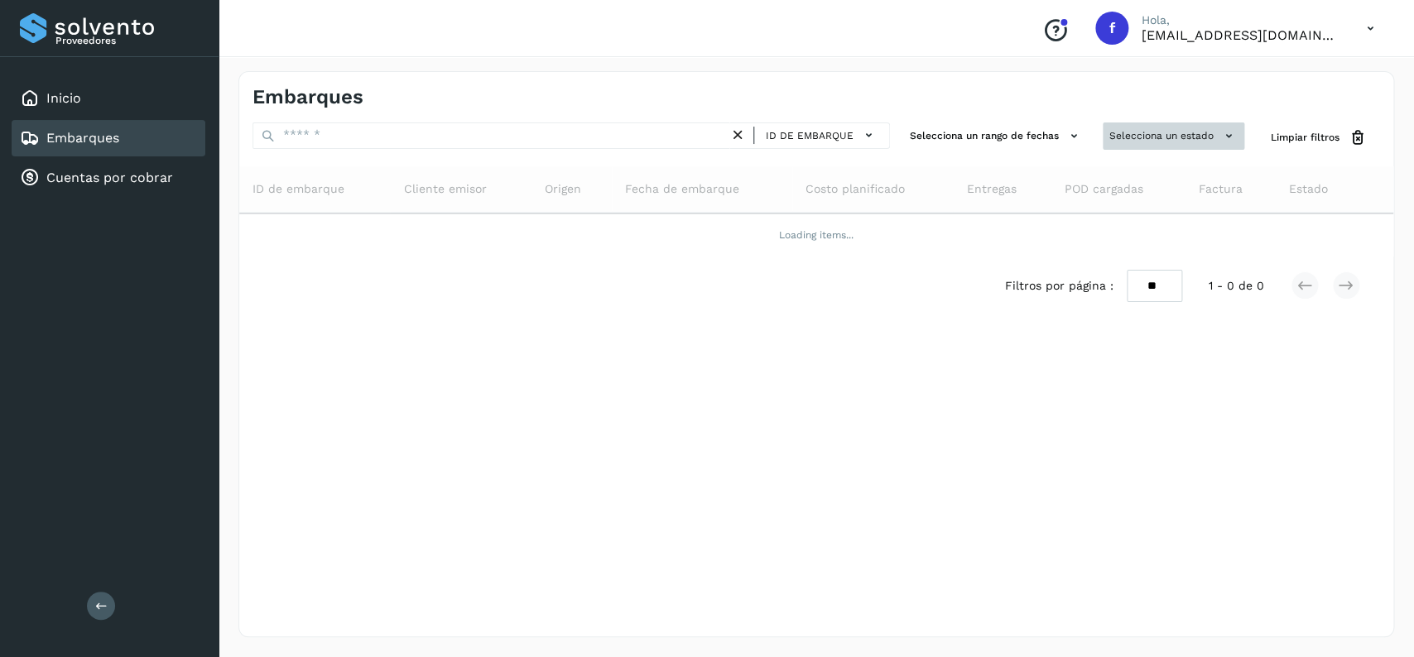
click at [1141, 133] on button "Selecciona un estado" at bounding box center [1174, 136] width 142 height 27
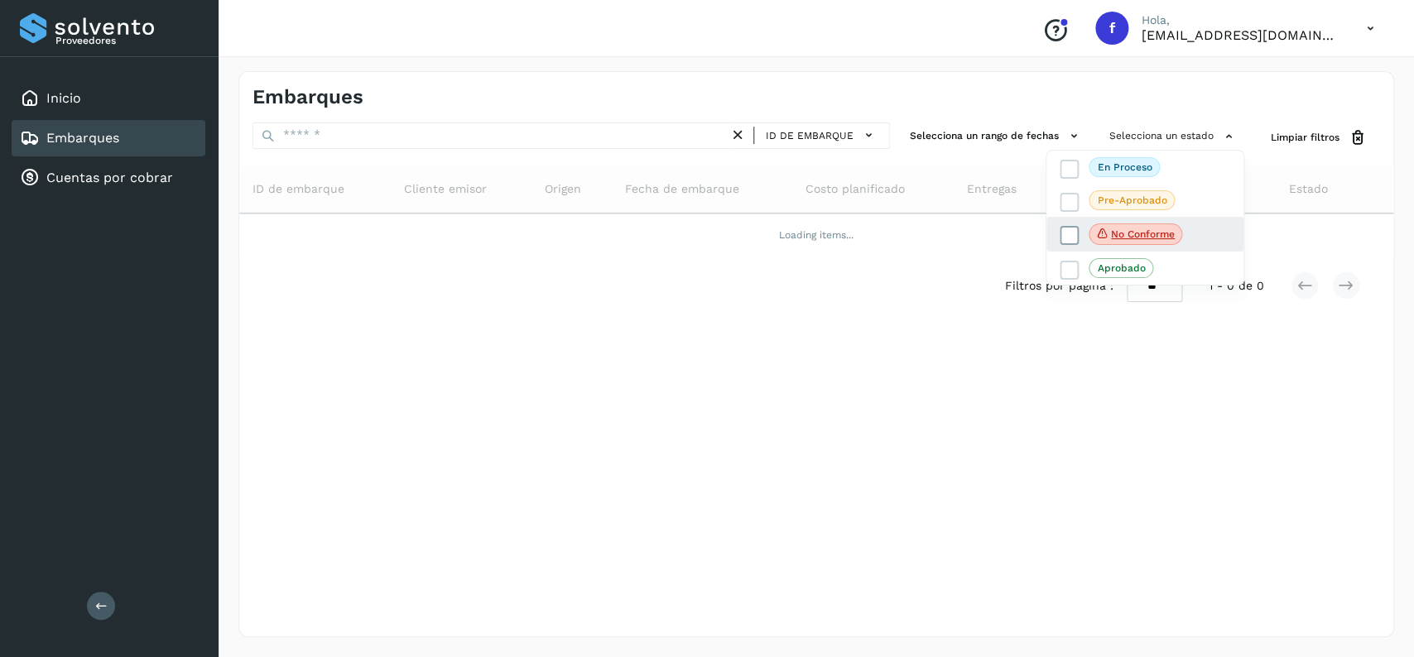
click at [1069, 243] on icon at bounding box center [1070, 236] width 17 height 17
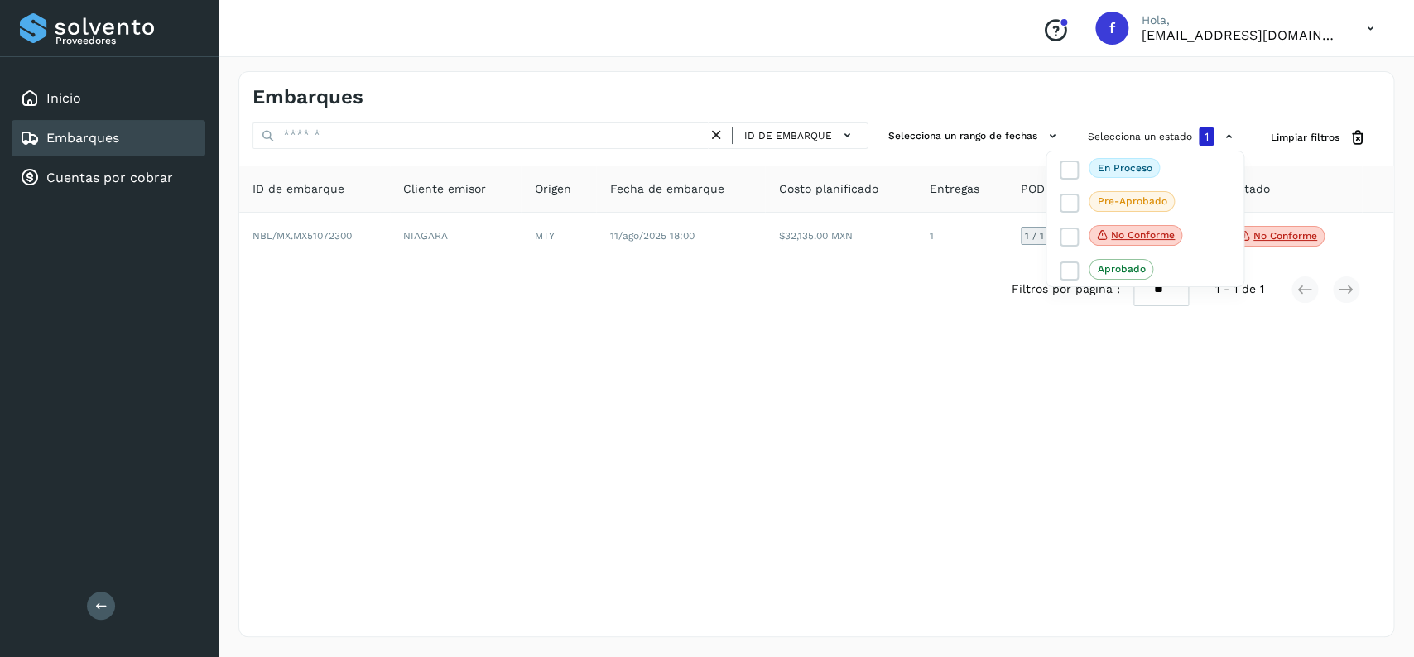
click at [787, 327] on div at bounding box center [707, 328] width 1414 height 657
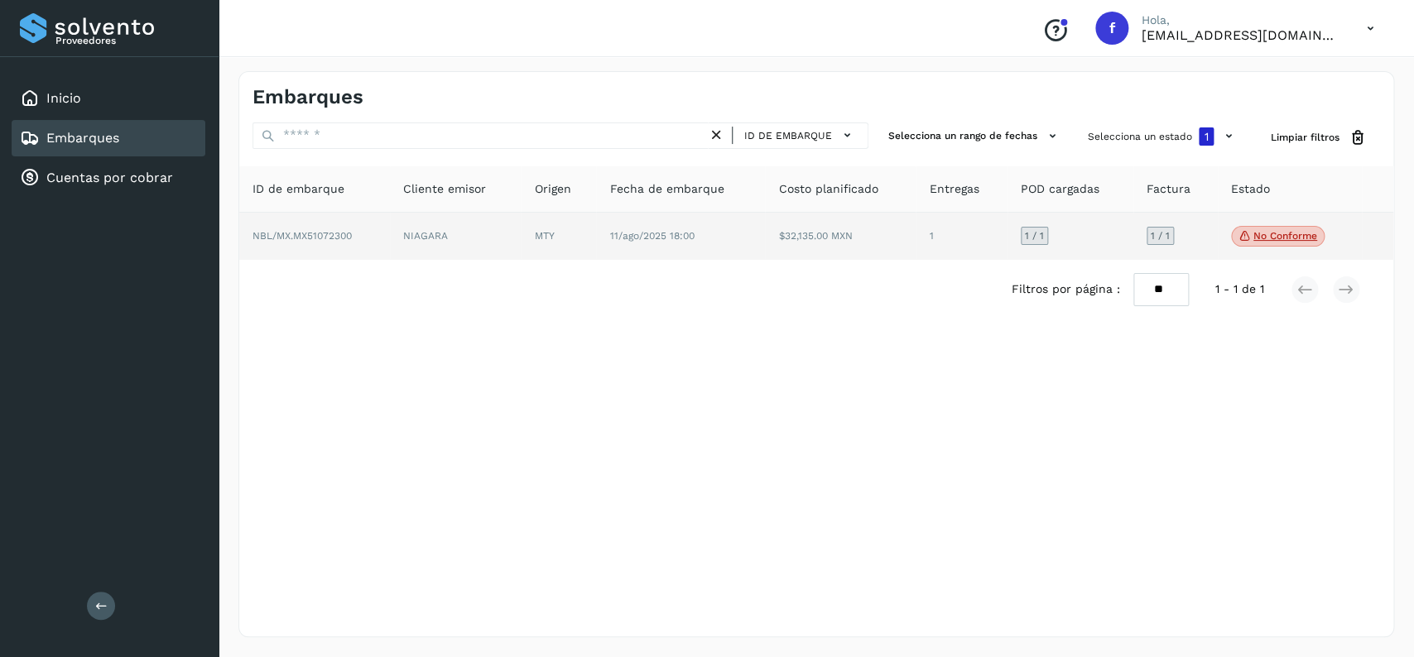
click at [1287, 230] on span "No conforme" at bounding box center [1278, 237] width 94 height 22
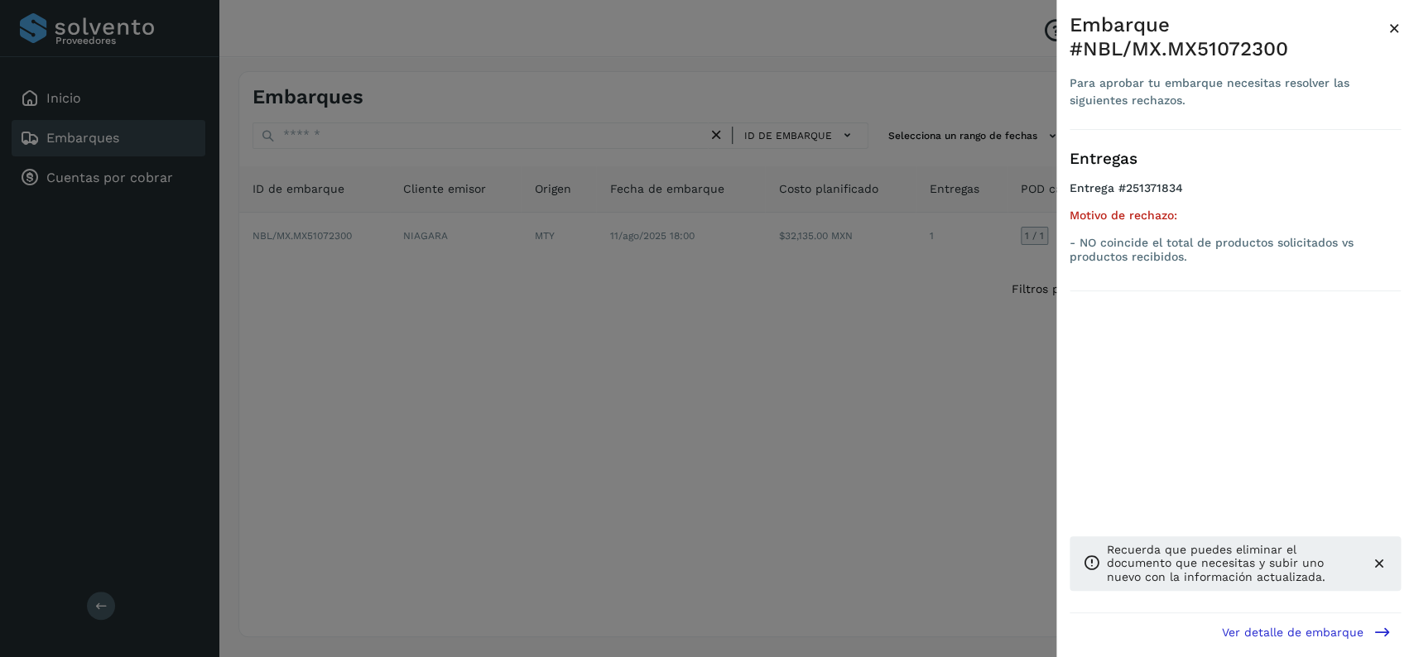
click at [588, 480] on div at bounding box center [707, 328] width 1414 height 657
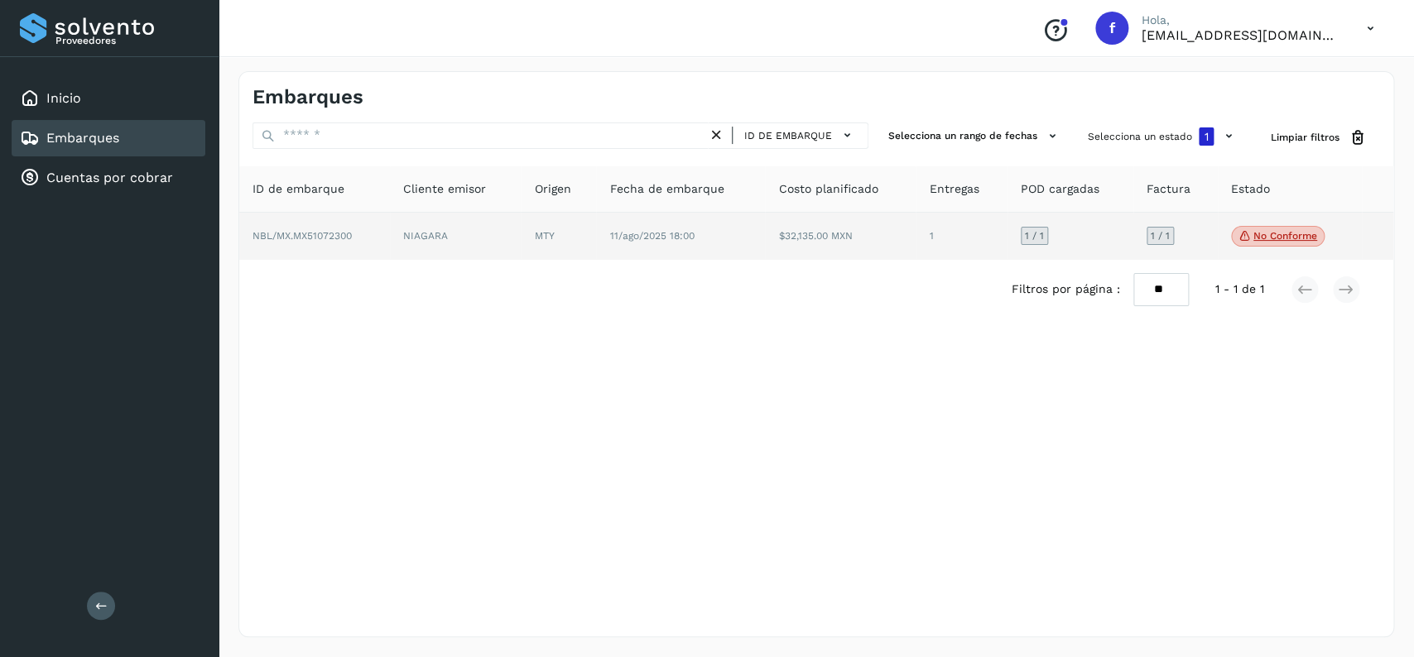
click at [596, 253] on td "MTY" at bounding box center [680, 237] width 169 height 48
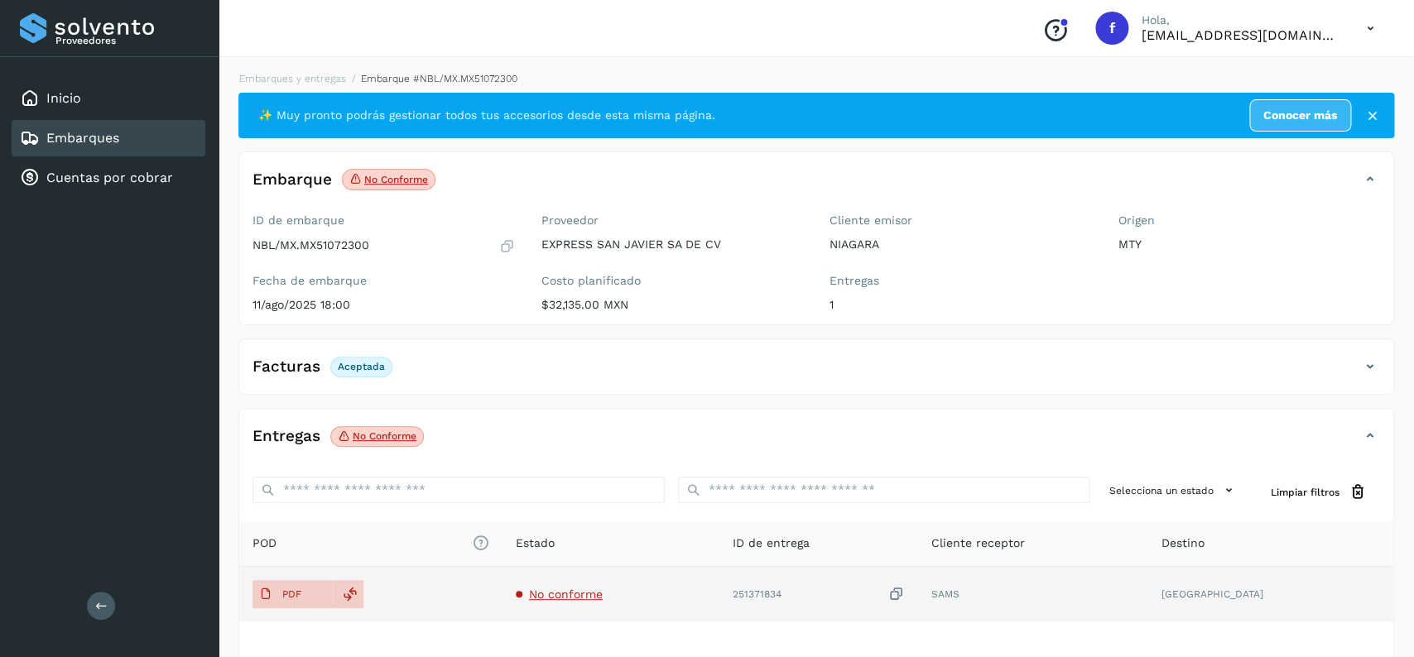
scroll to position [129, 0]
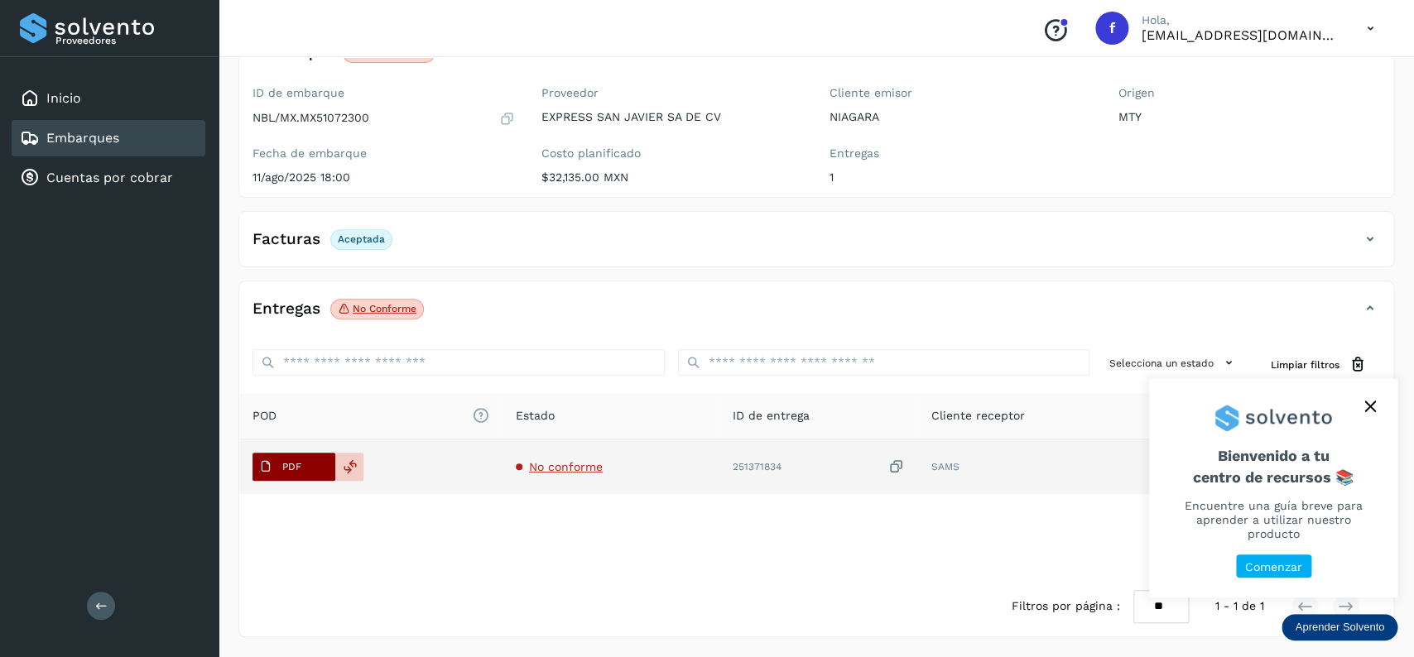
click at [305, 469] on span "PDF" at bounding box center [280, 467] width 55 height 26
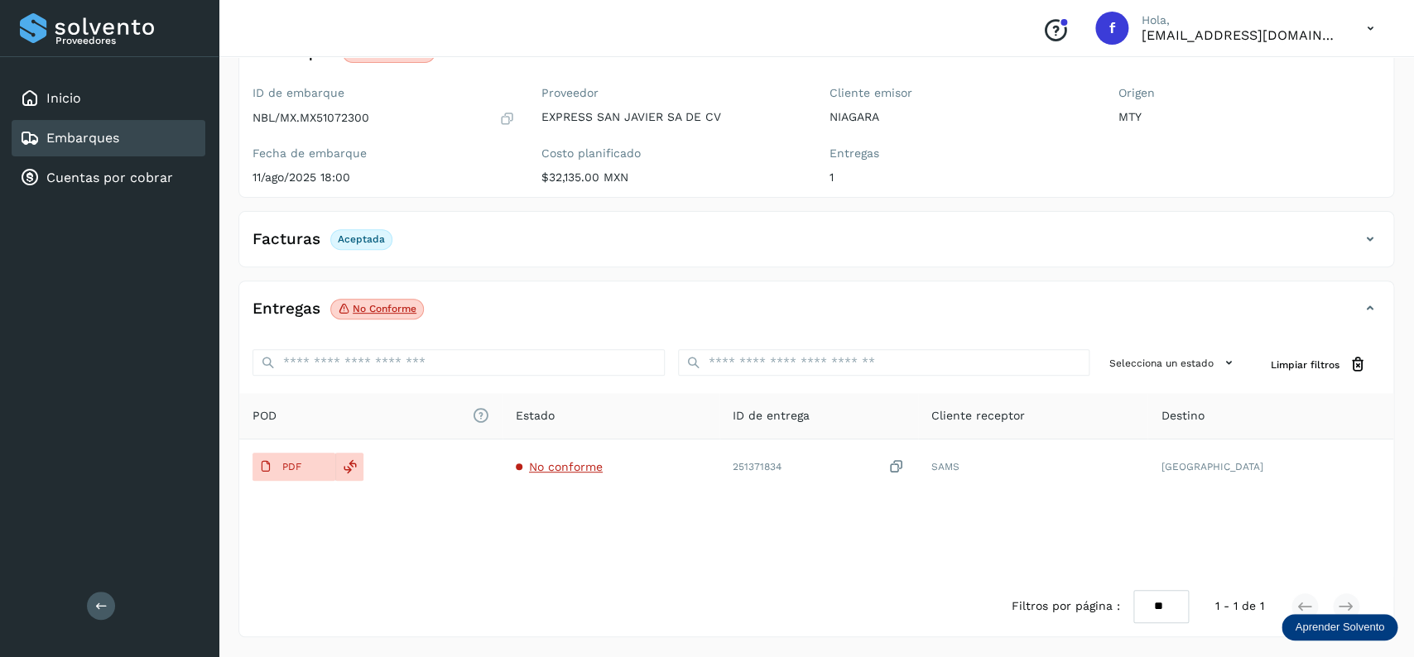
click at [158, 147] on div "Embarques" at bounding box center [109, 138] width 194 height 36
